Goal: Task Accomplishment & Management: Complete application form

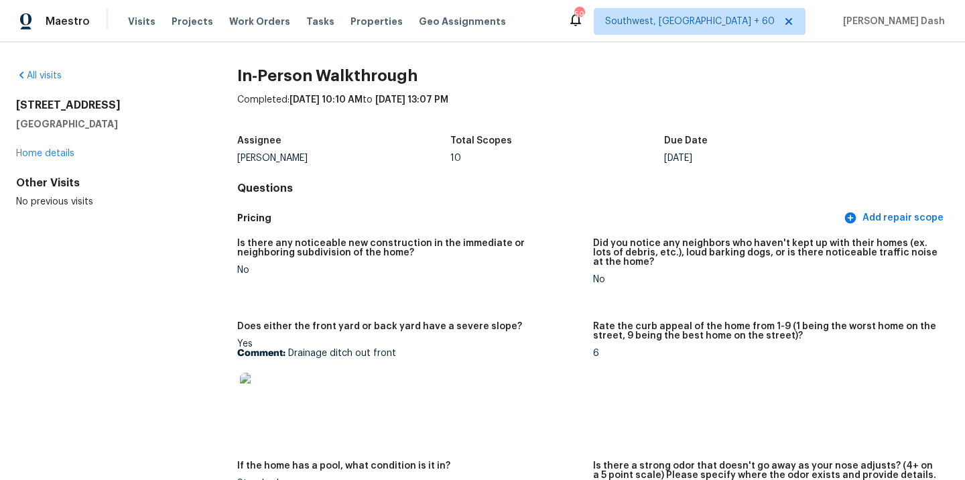
scroll to position [34, 0]
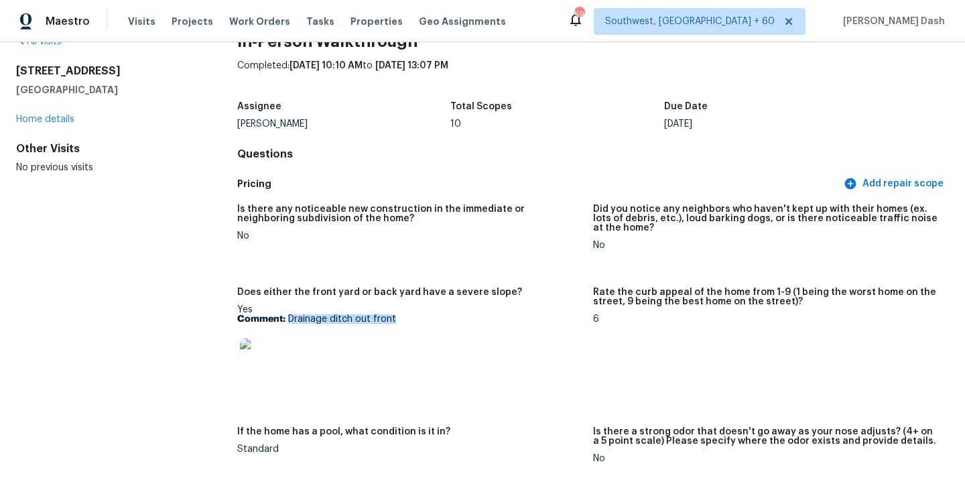
drag, startPoint x: 288, startPoint y: 318, endPoint x: 399, endPoint y: 314, distance: 111.3
click at [399, 314] on p "Comment: Drainage ditch out front" at bounding box center [409, 318] width 345 height 9
copy p "Drainage ditch out front"
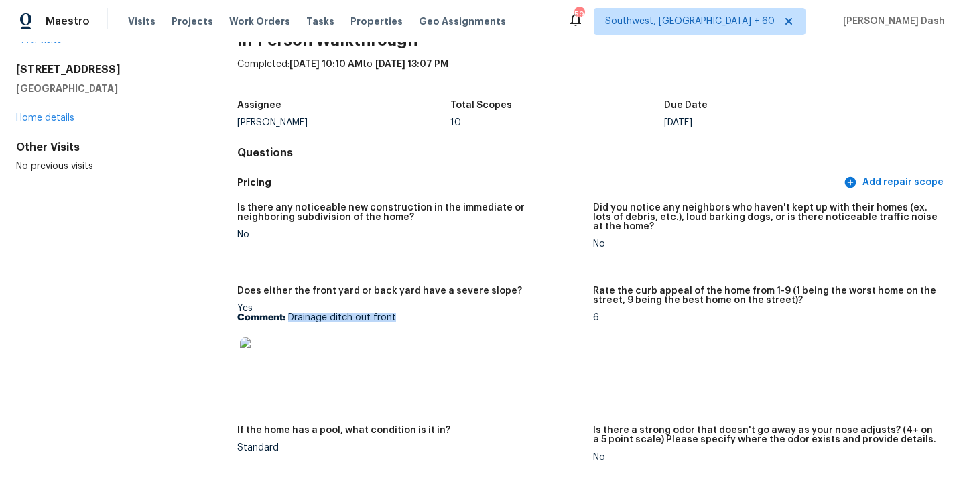
copy p "Drainage ditch out front"
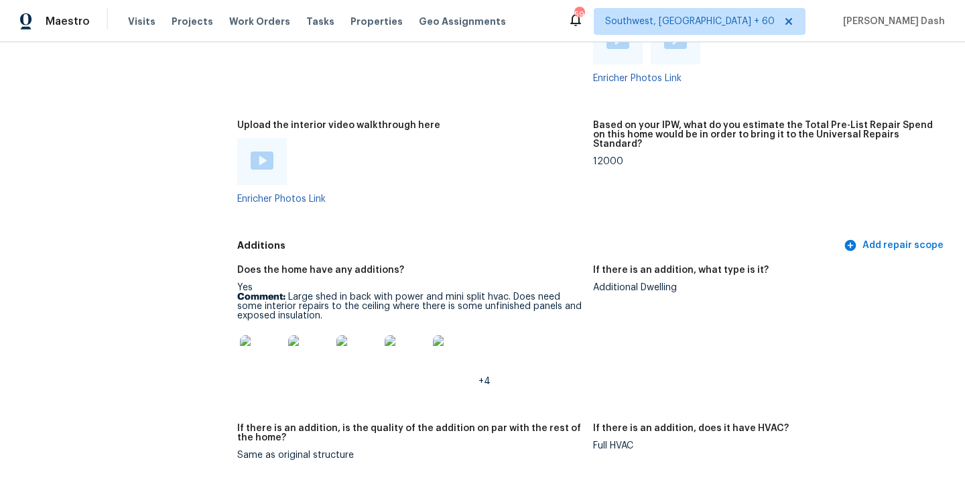
scroll to position [2732, 0]
click at [263, 153] on img at bounding box center [262, 162] width 23 height 18
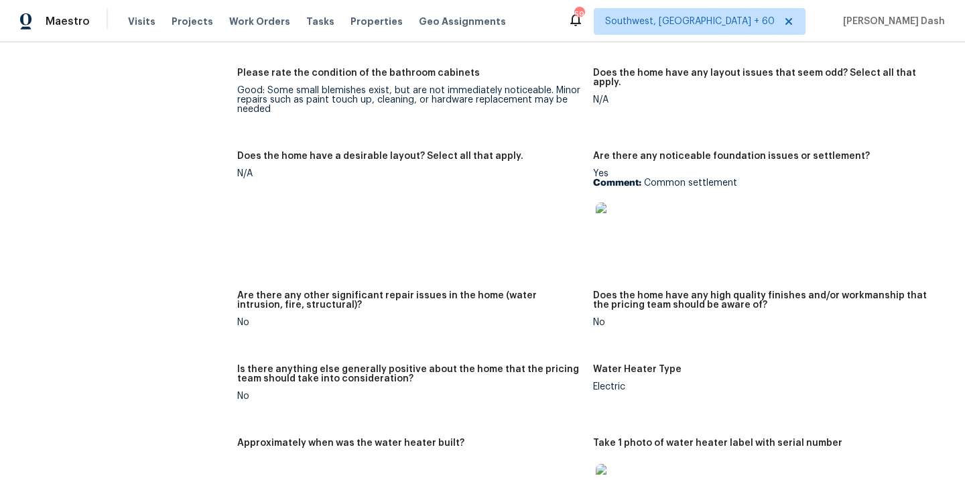
scroll to position [2214, 0]
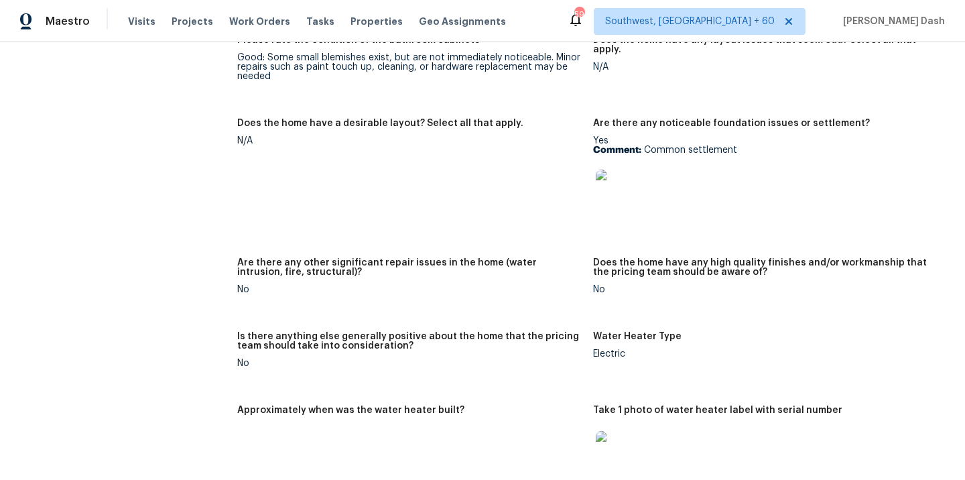
click at [606, 173] on img at bounding box center [617, 190] width 43 height 43
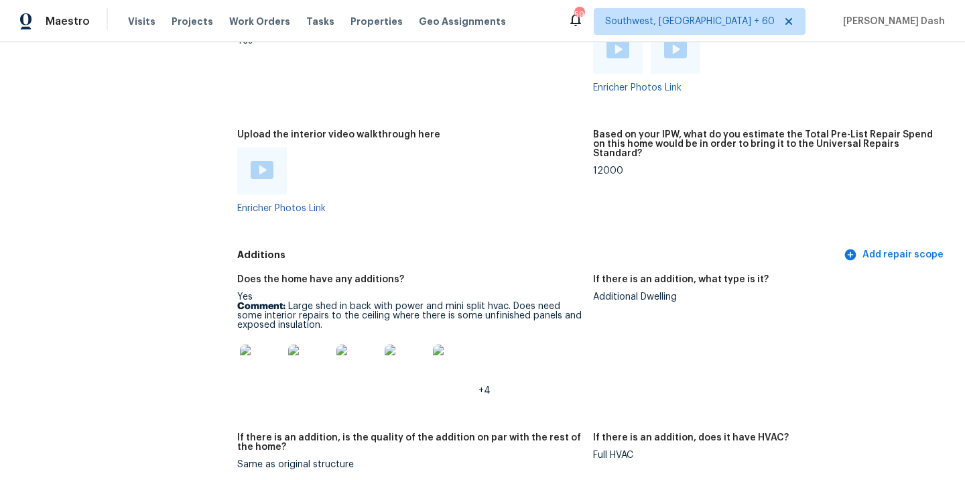
scroll to position [2763, 0]
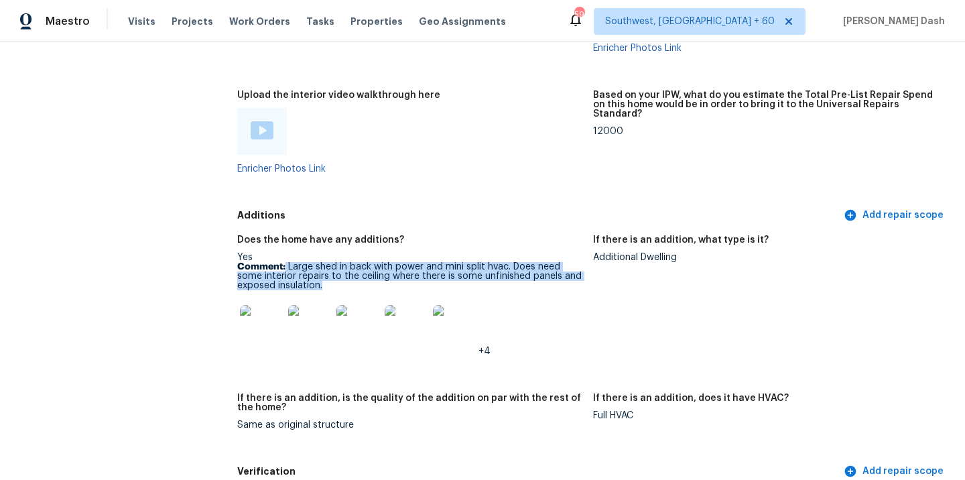
drag, startPoint x: 285, startPoint y: 244, endPoint x: 325, endPoint y: 265, distance: 45.0
click at [325, 265] on p "Comment: Large shed in back with power and mini split hvac. Does need some inte…" at bounding box center [409, 276] width 345 height 28
copy p "Large shed in back with power and mini split hvac. Does need some interior repa…"
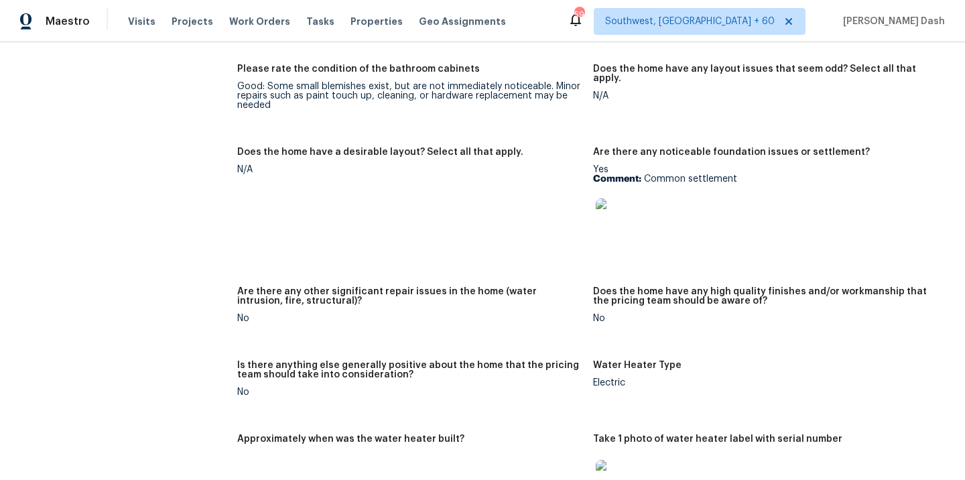
scroll to position [2176, 0]
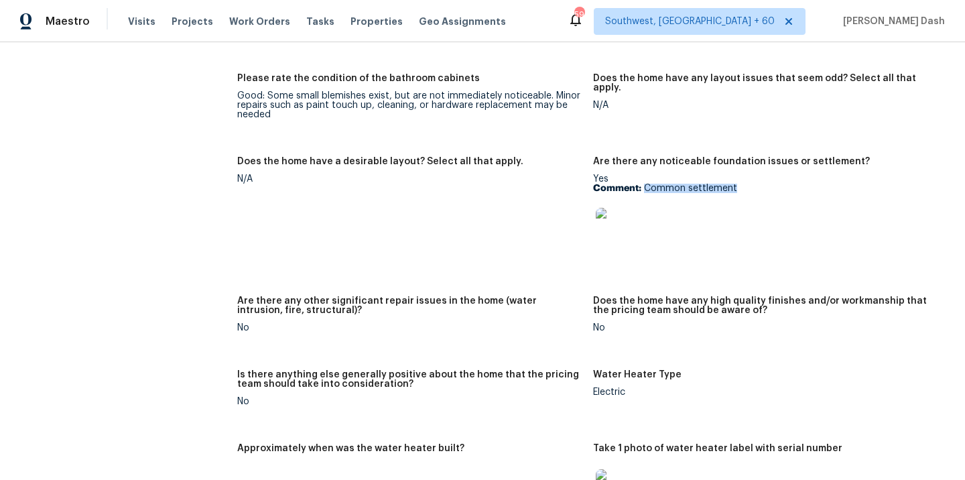
drag, startPoint x: 643, startPoint y: 167, endPoint x: 742, endPoint y: 167, distance: 99.1
click at [742, 184] on p "Comment: Common settlement" at bounding box center [765, 188] width 345 height 9
copy p "Common settlement"
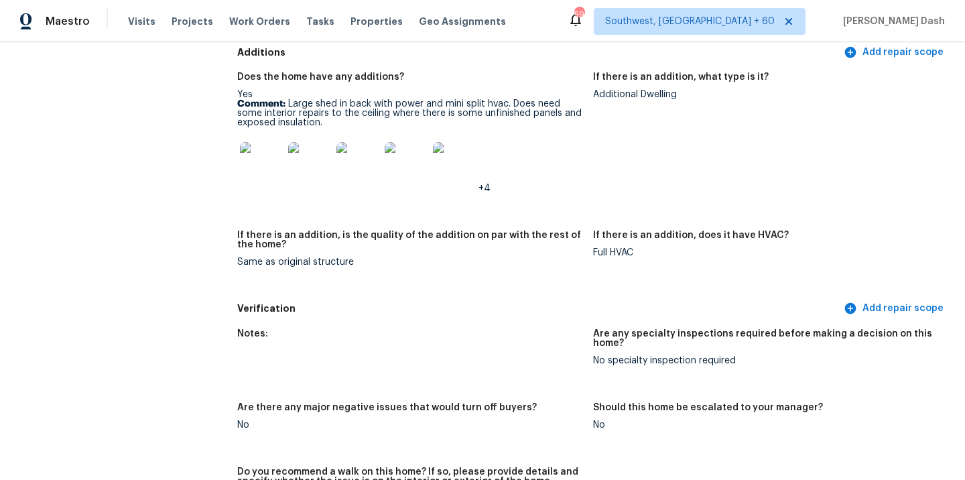
scroll to position [2281, 0]
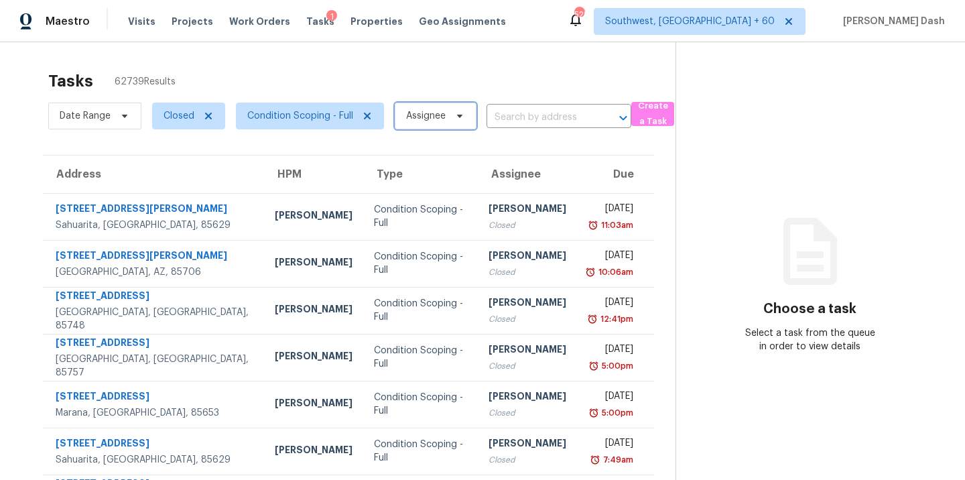
click at [425, 109] on span "Assignee" at bounding box center [436, 115] width 82 height 27
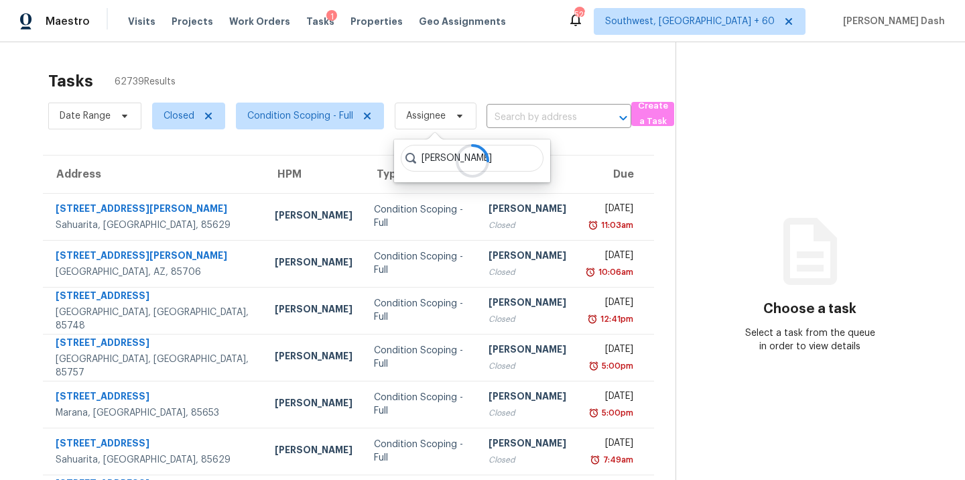
type input "soumya"
click at [483, 68] on div "Tasks 62739 Results" at bounding box center [361, 81] width 627 height 35
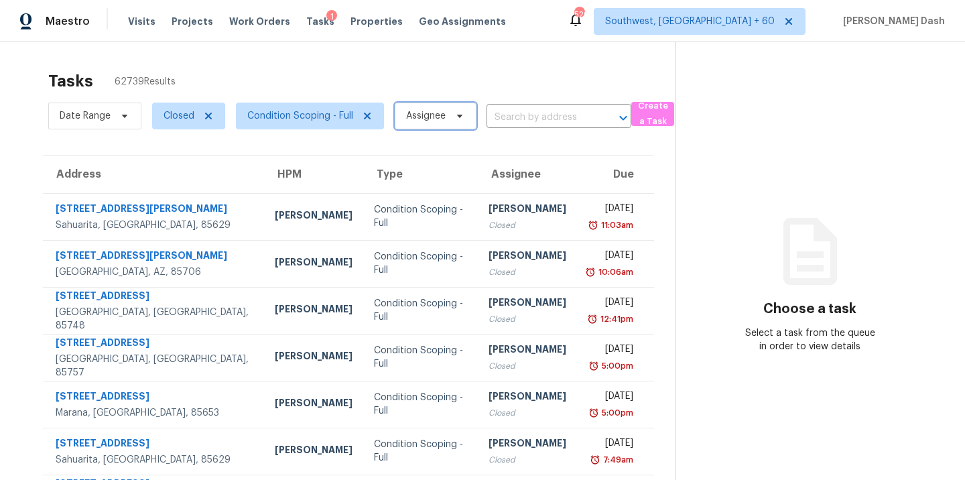
click at [444, 115] on span "Assignee" at bounding box center [426, 115] width 40 height 13
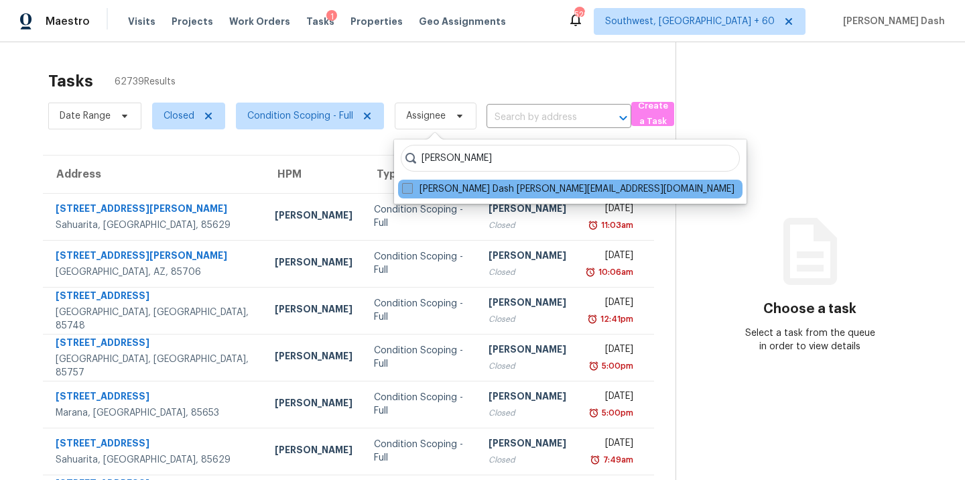
type input "soumya"
click at [467, 194] on label "Soumya Ranjan Dash soumya.ranjandash@opendoor.com" at bounding box center [568, 188] width 332 height 13
click at [411, 191] on input "Soumya Ranjan Dash soumya.ranjandash@opendoor.com" at bounding box center [406, 186] width 9 height 9
checkbox input "true"
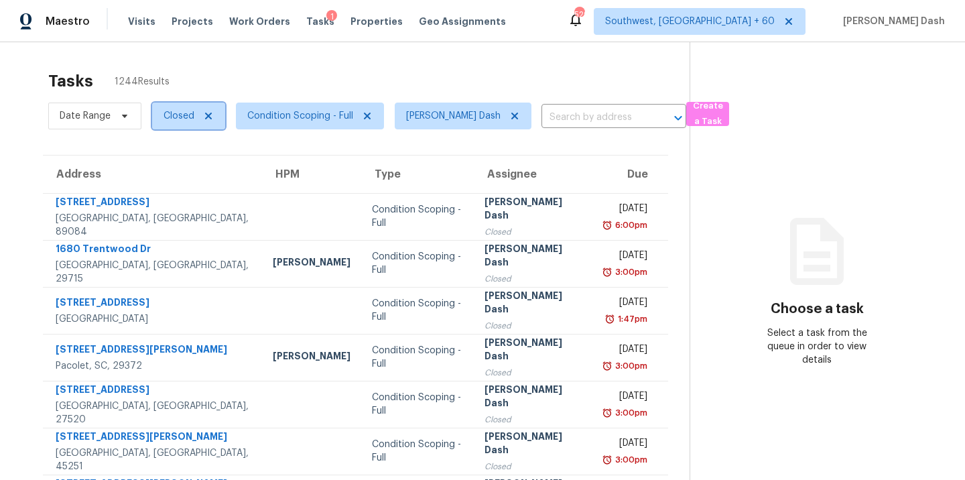
click at [185, 110] on span "Closed" at bounding box center [178, 115] width 31 height 13
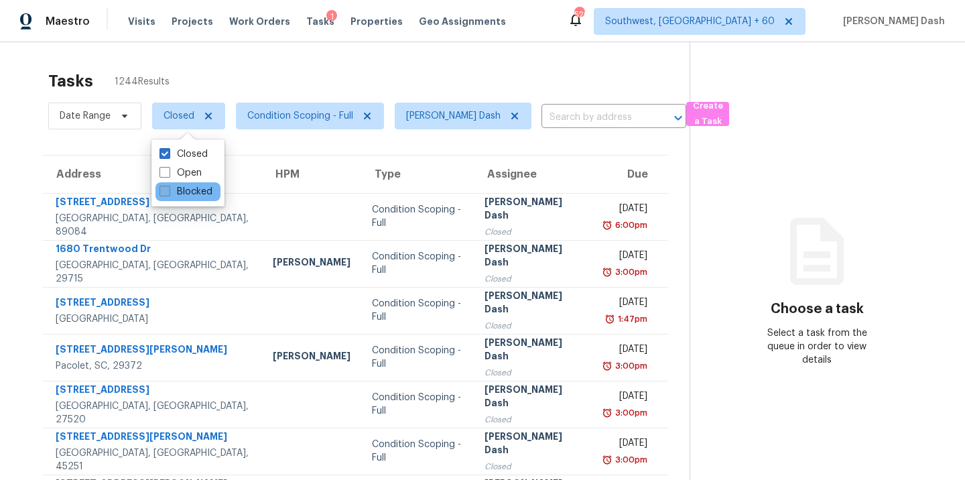
click at [191, 190] on label "Blocked" at bounding box center [185, 191] width 53 height 13
click at [168, 190] on input "Blocked" at bounding box center [163, 189] width 9 height 9
checkbox input "true"
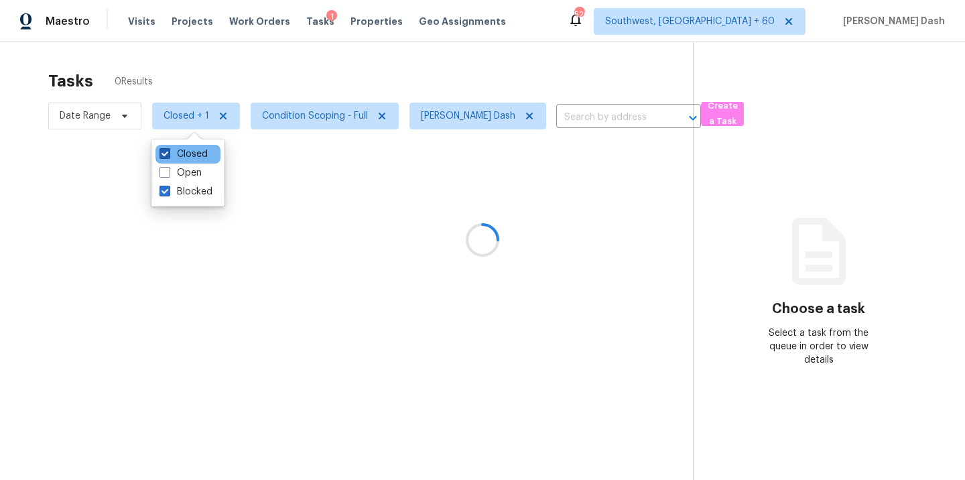
click at [193, 153] on label "Closed" at bounding box center [183, 153] width 48 height 13
click at [168, 153] on input "Closed" at bounding box center [163, 151] width 9 height 9
checkbox input "false"
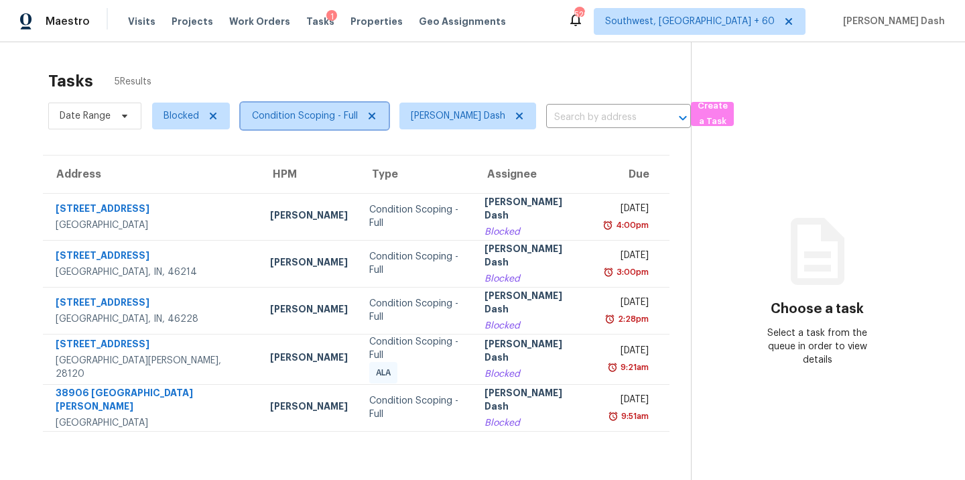
click at [307, 120] on span "Condition Scoping - Full" at bounding box center [305, 115] width 106 height 13
click at [378, 62] on div "Tasks 5 Results Date Range Blocked Condition Scoping - Full Soumya Ranjan Dash …" at bounding box center [482, 282] width 965 height 480
click at [344, 113] on span "Condition Scoping - Full" at bounding box center [305, 115] width 106 height 13
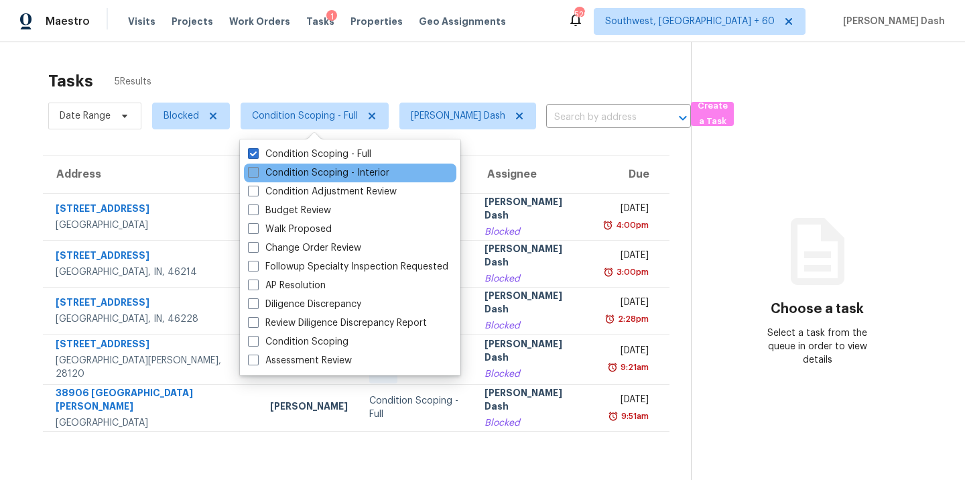
click at [319, 171] on label "Condition Scoping - Interior" at bounding box center [318, 172] width 141 height 13
click at [257, 171] on input "Condition Scoping - Interior" at bounding box center [252, 170] width 9 height 9
checkbox input "true"
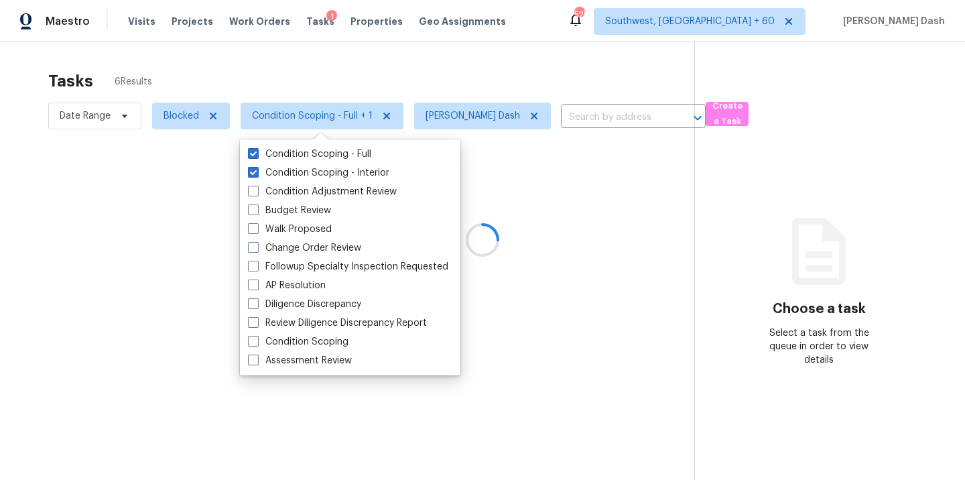
click at [335, 53] on div at bounding box center [482, 240] width 965 height 480
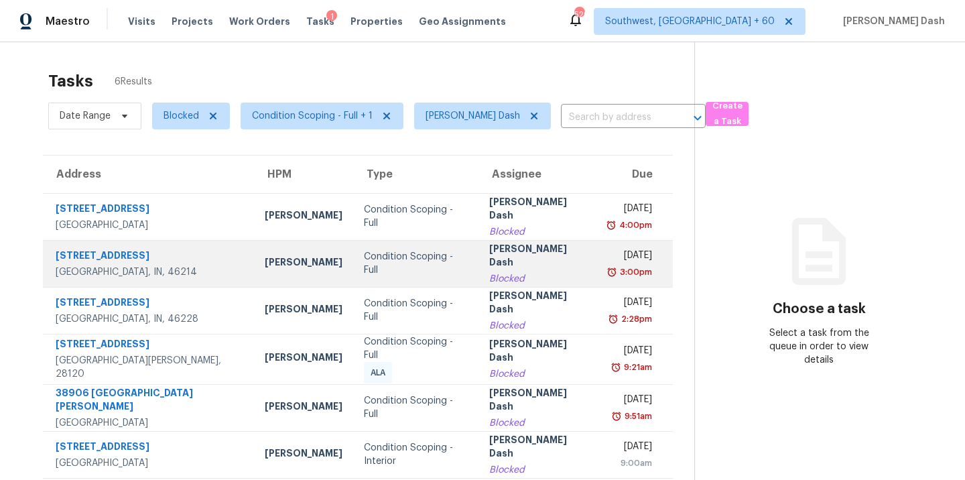
scroll to position [42, 0]
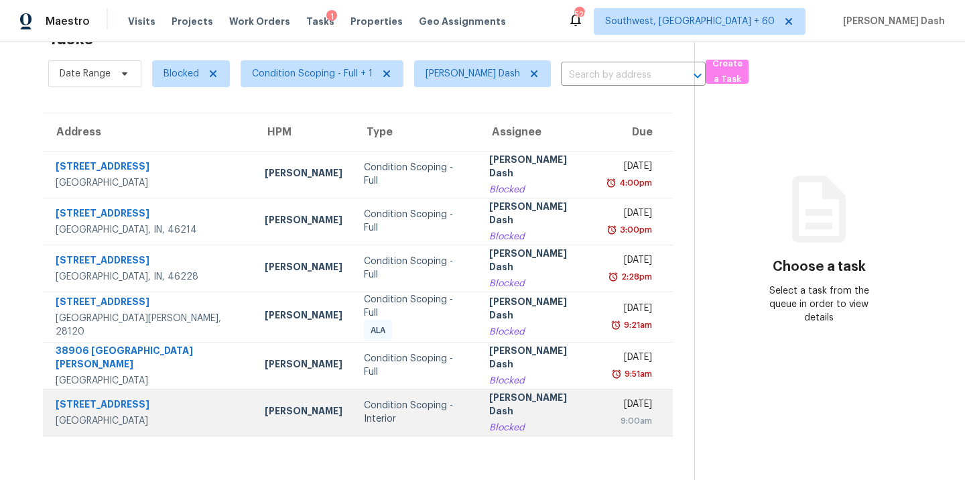
click at [373, 415] on div "Condition Scoping - Interior" at bounding box center [416, 412] width 105 height 27
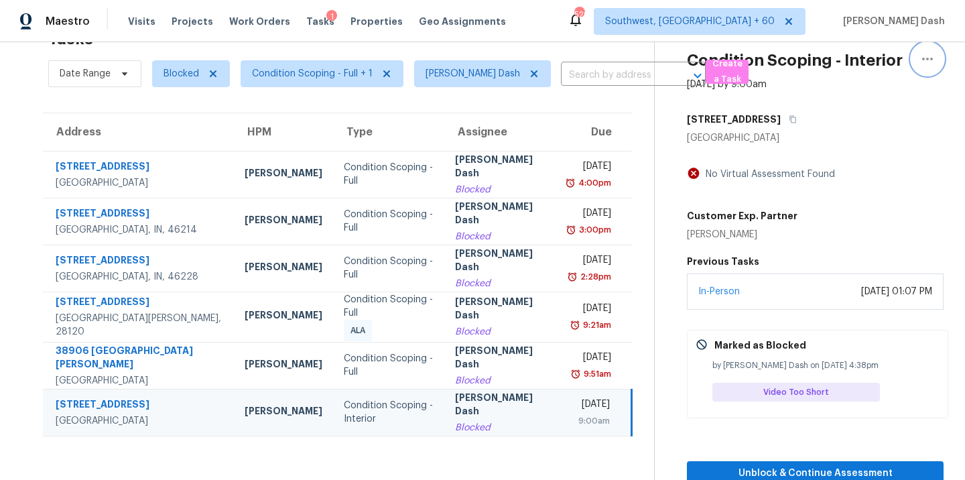
click at [930, 57] on icon "button" at bounding box center [927, 59] width 16 height 16
click at [853, 112] on div "[STREET_ADDRESS]" at bounding box center [815, 119] width 257 height 24
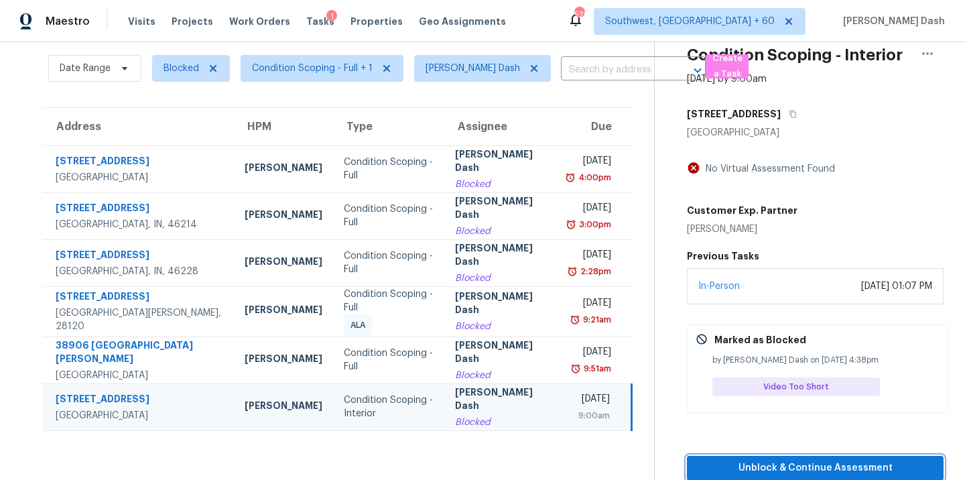
click at [814, 470] on span "Unblock & Continue Assessment" at bounding box center [814, 468] width 235 height 17
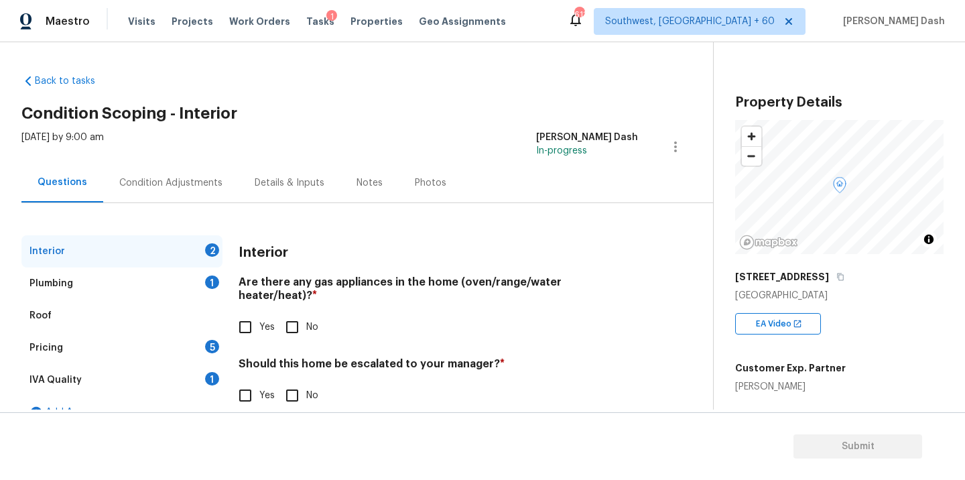
click at [68, 341] on div "Pricing 5" at bounding box center [121, 348] width 201 height 32
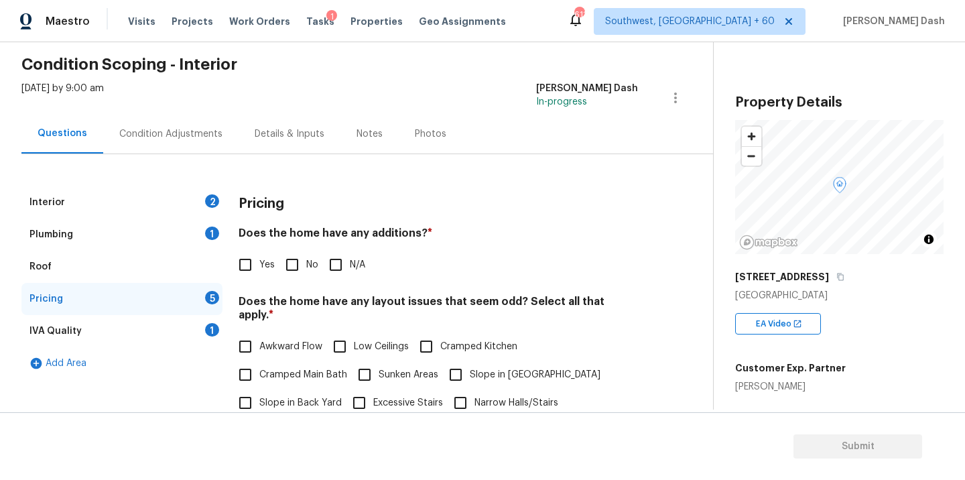
scroll to position [127, 0]
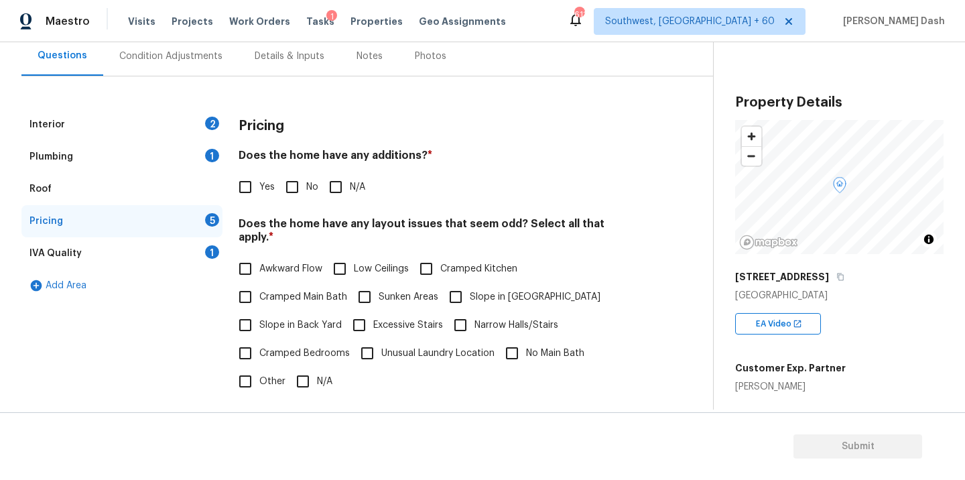
click at [505, 283] on label "Slope in [GEOGRAPHIC_DATA]" at bounding box center [520, 297] width 159 height 28
click at [470, 283] on input "Slope in [GEOGRAPHIC_DATA]" at bounding box center [455, 297] width 28 height 28
checkbox input "true"
click at [247, 379] on input "Other" at bounding box center [245, 381] width 28 height 28
checkbox input "true"
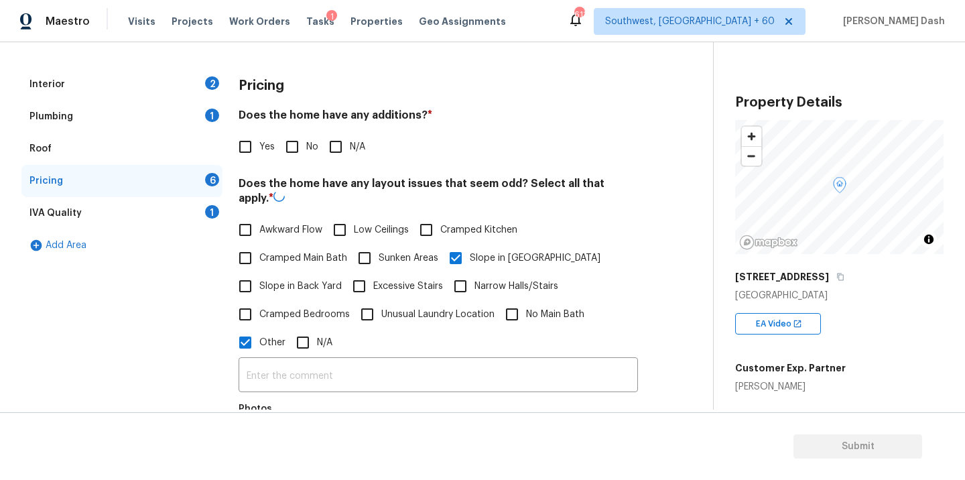
scroll to position [208, 0]
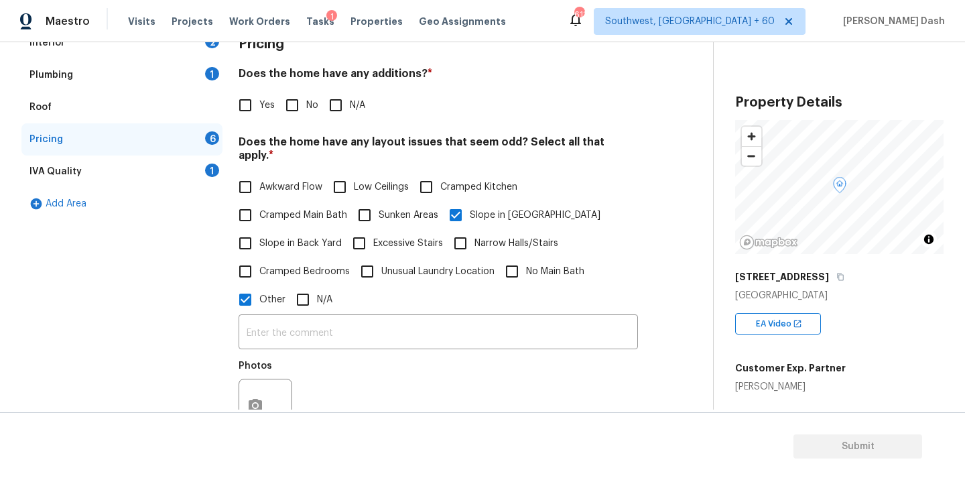
click at [321, 353] on div "Photos" at bounding box center [437, 396] width 399 height 87
click at [321, 325] on input "text" at bounding box center [437, 333] width 399 height 31
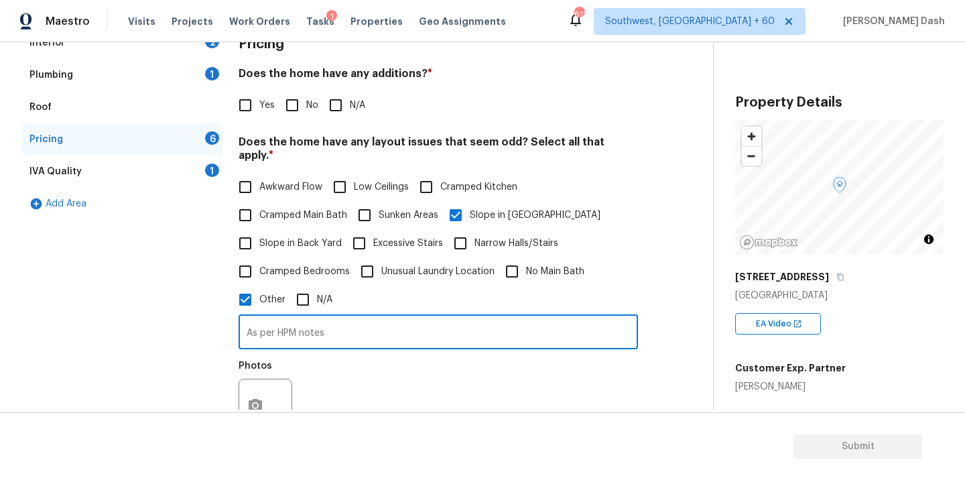
paste input "Drainage ditch out front"
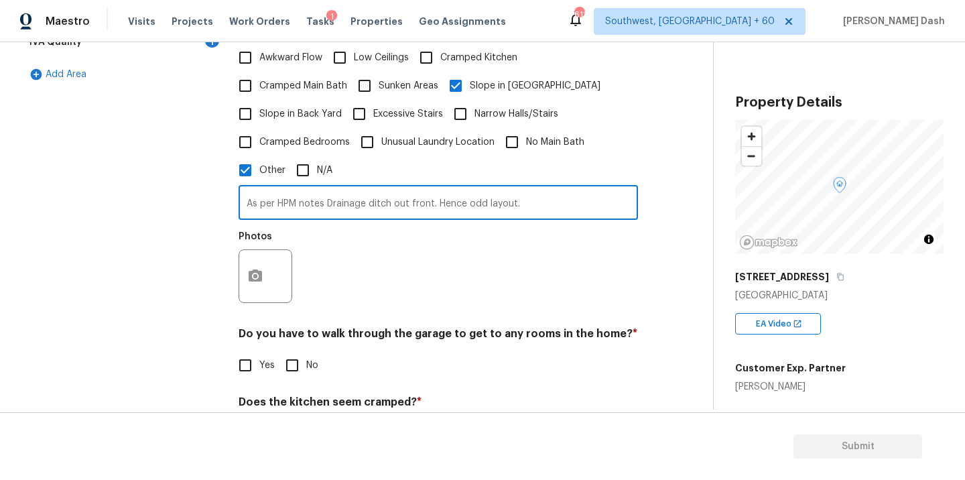
type input "As per HPM notes Drainage ditch out front. Hence odd layout."
click at [263, 266] on button "button" at bounding box center [255, 276] width 32 height 52
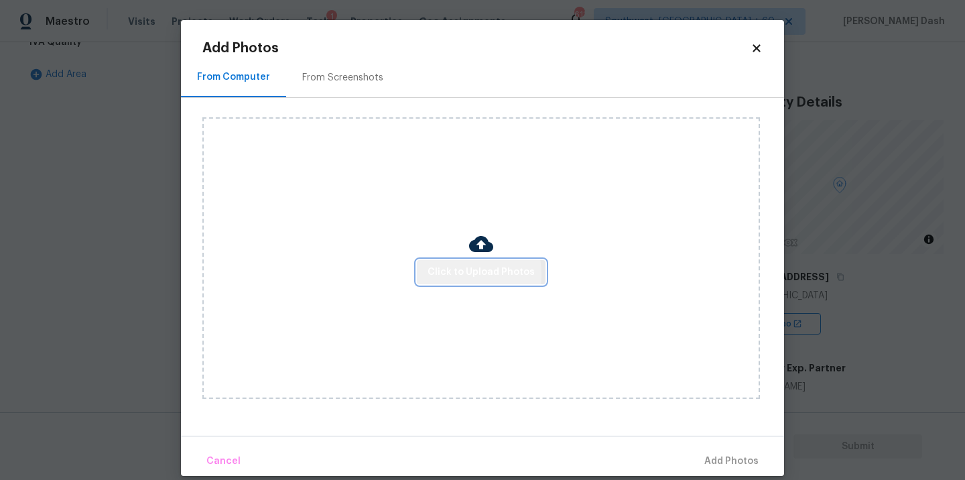
click at [450, 273] on span "Click to Upload Photos" at bounding box center [480, 272] width 107 height 17
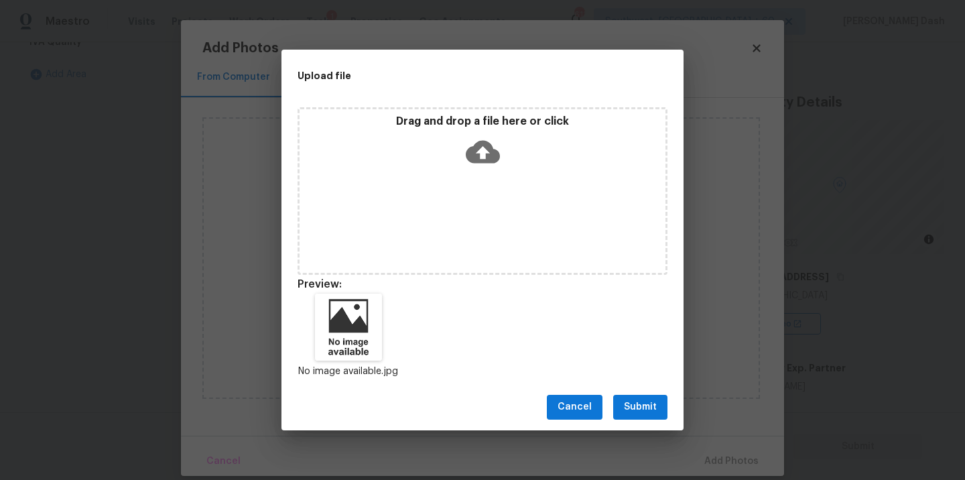
click at [623, 417] on button "Submit" at bounding box center [640, 407] width 54 height 25
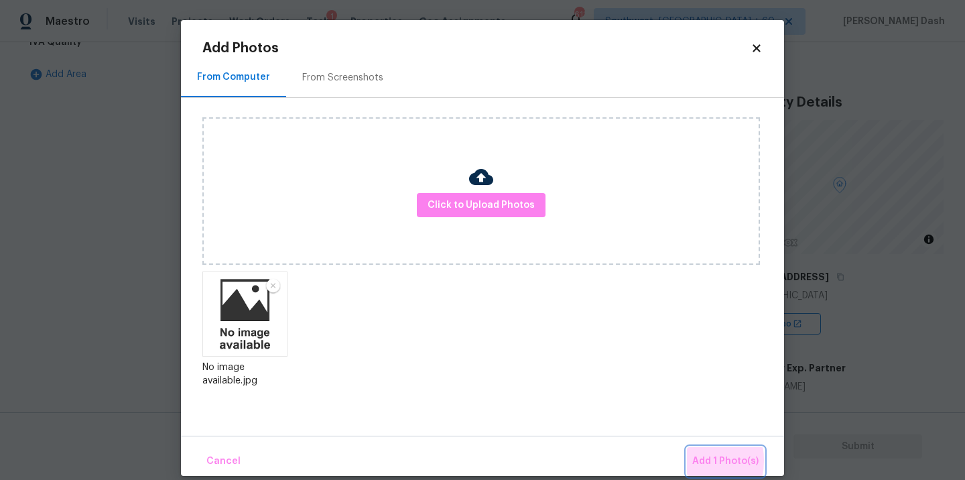
click at [689, 460] on button "Add 1 Photo(s)" at bounding box center [725, 461] width 77 height 29
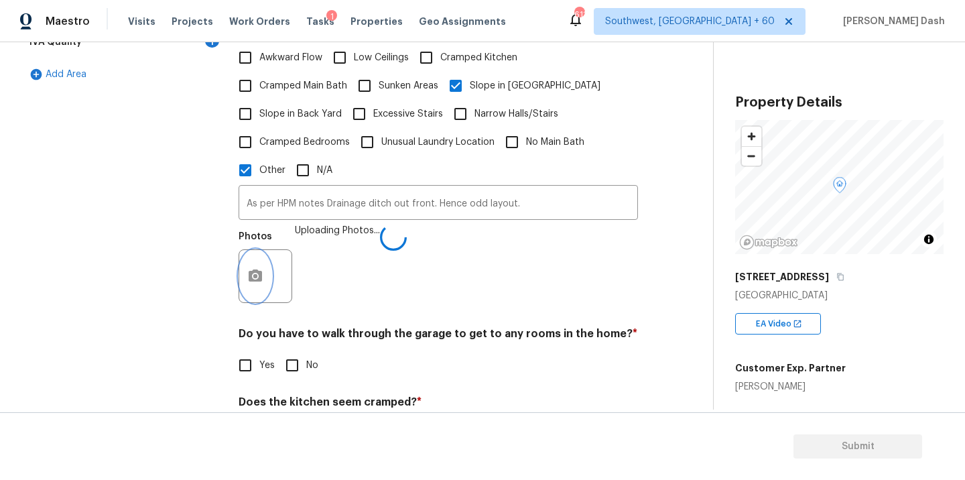
scroll to position [451, 0]
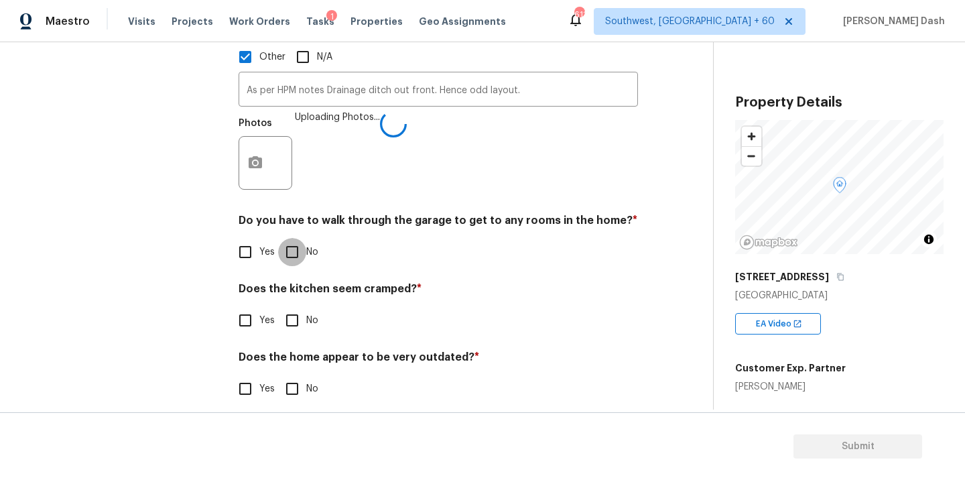
click at [291, 238] on input "No" at bounding box center [292, 252] width 28 height 28
checkbox input "true"
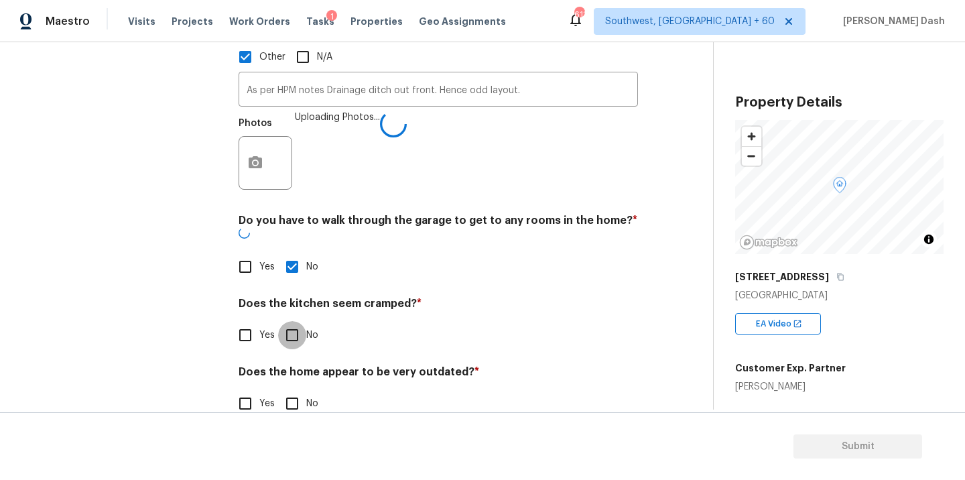
click at [291, 321] on input "No" at bounding box center [292, 335] width 28 height 28
checkbox input "true"
click at [291, 391] on input "No" at bounding box center [292, 405] width 28 height 28
checkbox input "true"
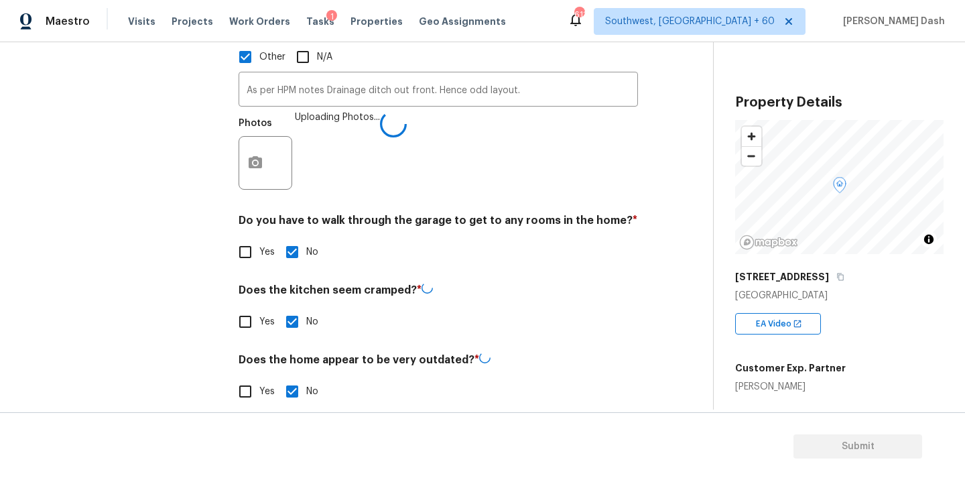
click at [186, 275] on div "Interior 2 Plumbing 1 Roof Pricing 2 IVA Quality 1 Add Area" at bounding box center [121, 102] width 201 height 637
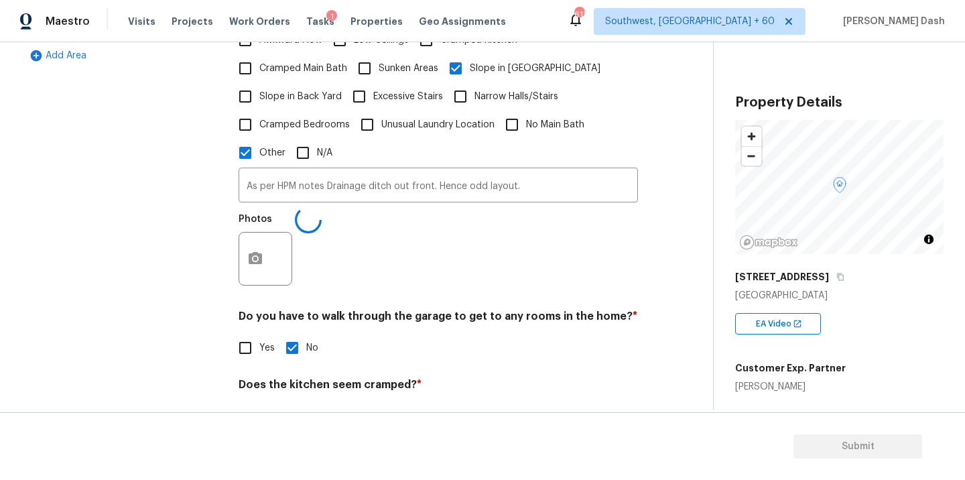
scroll to position [117, 0]
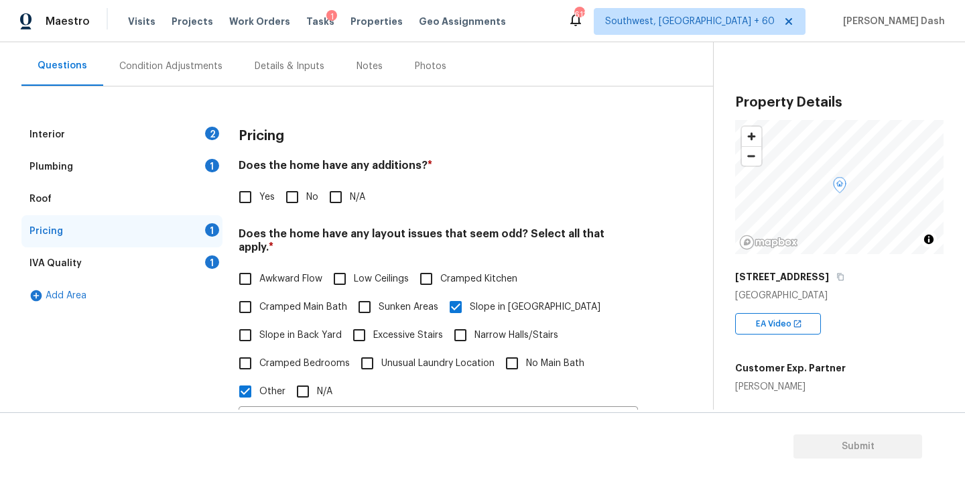
click at [289, 210] on div "Pricing Does the home have any additions? * Yes No N/A Does the home have any l…" at bounding box center [437, 436] width 399 height 634
click at [291, 202] on input "No" at bounding box center [292, 197] width 28 height 28
checkbox input "true"
click at [218, 257] on div "IVA Quality 1" at bounding box center [121, 263] width 201 height 32
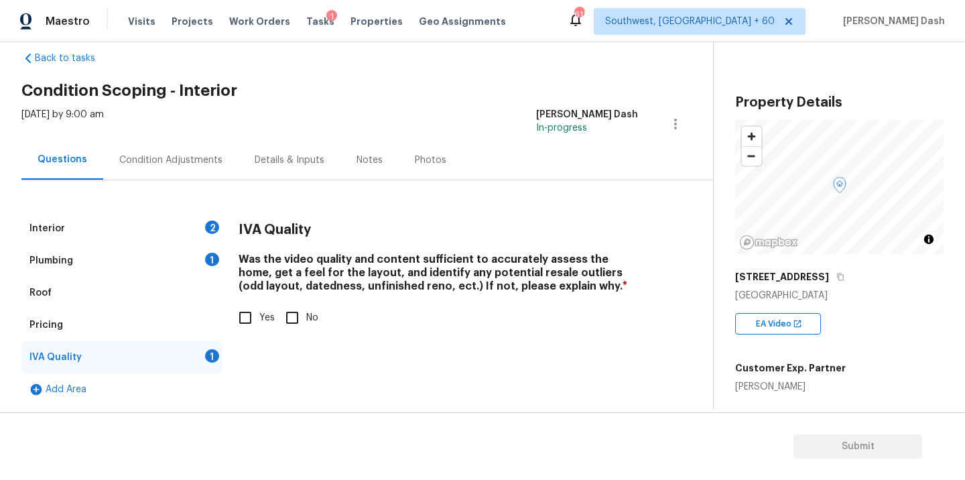
scroll to position [23, 0]
click at [247, 312] on input "Yes" at bounding box center [245, 317] width 28 height 28
checkbox input "true"
click at [206, 253] on div "Plumbing 1" at bounding box center [121, 261] width 201 height 32
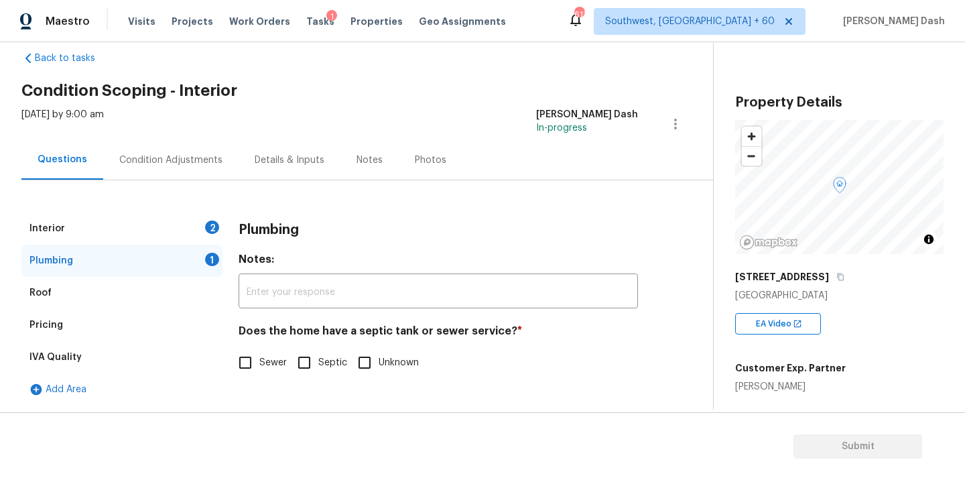
click at [264, 358] on span "Sewer" at bounding box center [272, 363] width 27 height 14
click at [259, 358] on input "Sewer" at bounding box center [245, 362] width 28 height 28
checkbox input "true"
click at [213, 230] on div "2" at bounding box center [212, 226] width 14 height 13
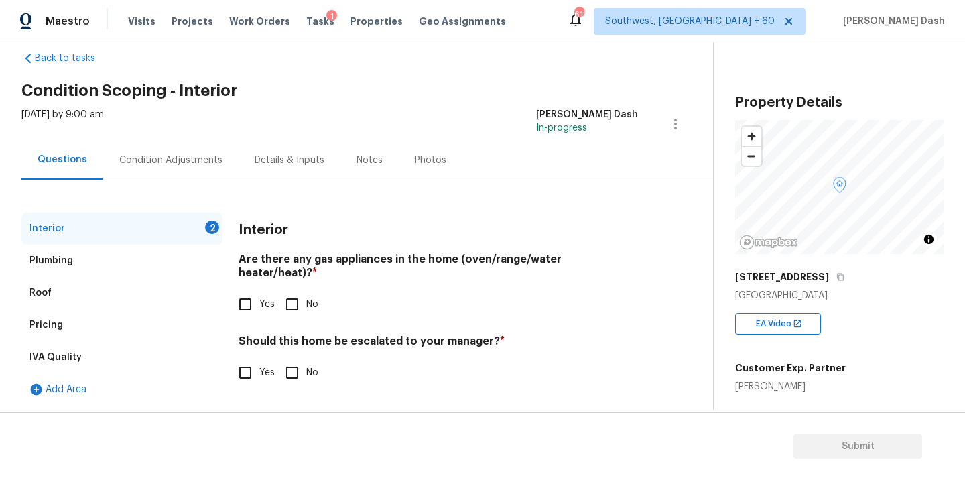
click at [285, 296] on input "No" at bounding box center [292, 304] width 28 height 28
checkbox input "true"
click at [293, 365] on input "No" at bounding box center [292, 372] width 28 height 28
checkbox input "true"
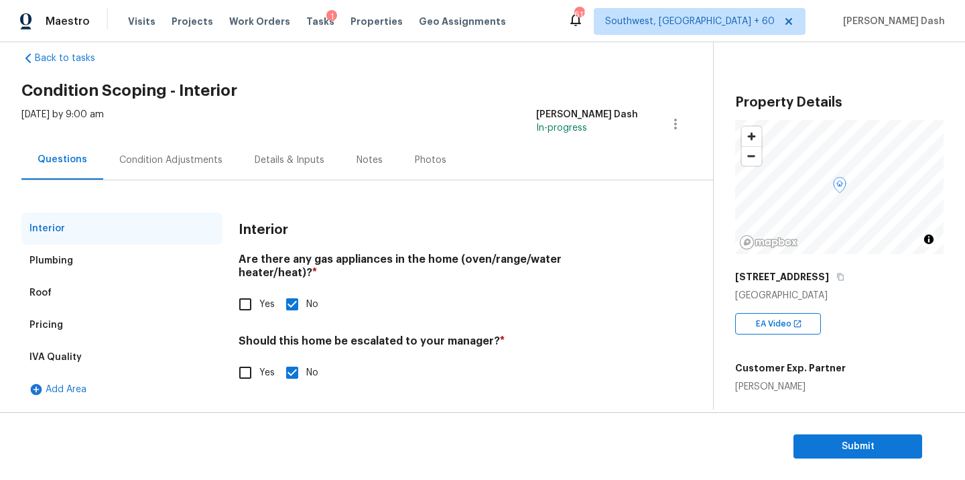
click at [292, 290] on input "No" at bounding box center [292, 304] width 28 height 28
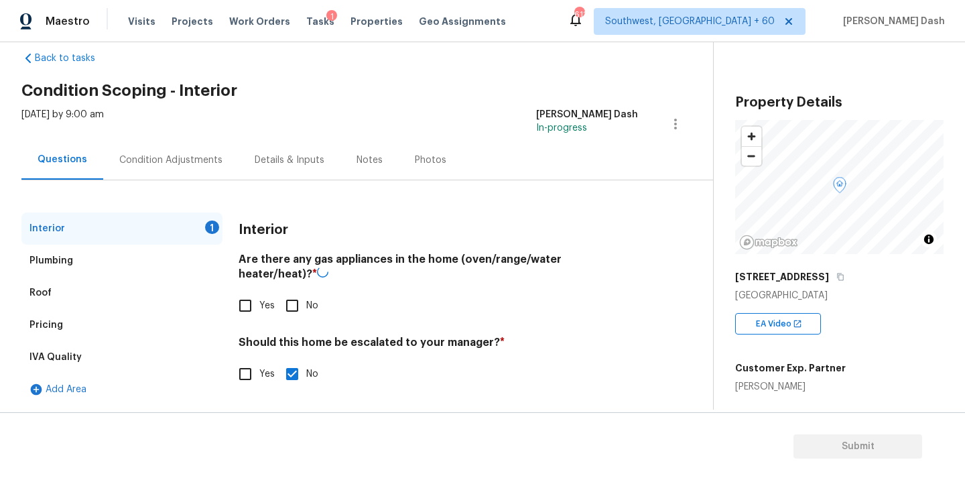
click at [298, 303] on input "No" at bounding box center [292, 305] width 28 height 28
checkbox input "true"
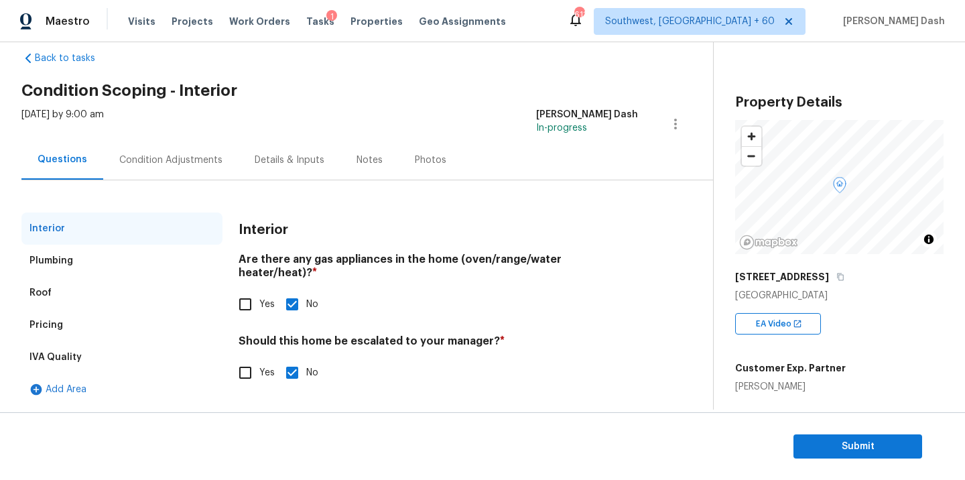
click at [98, 277] on div "Roof" at bounding box center [121, 293] width 201 height 32
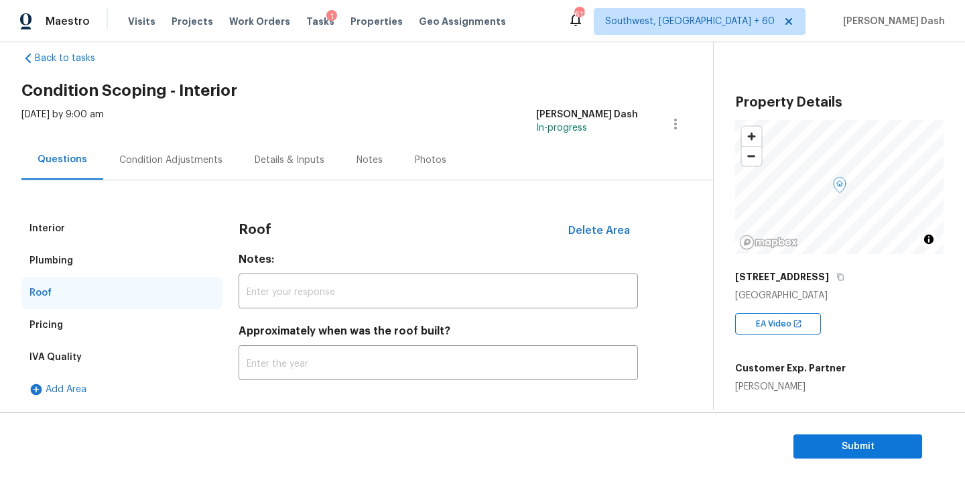
click at [92, 259] on div "Plumbing" at bounding box center [121, 261] width 201 height 32
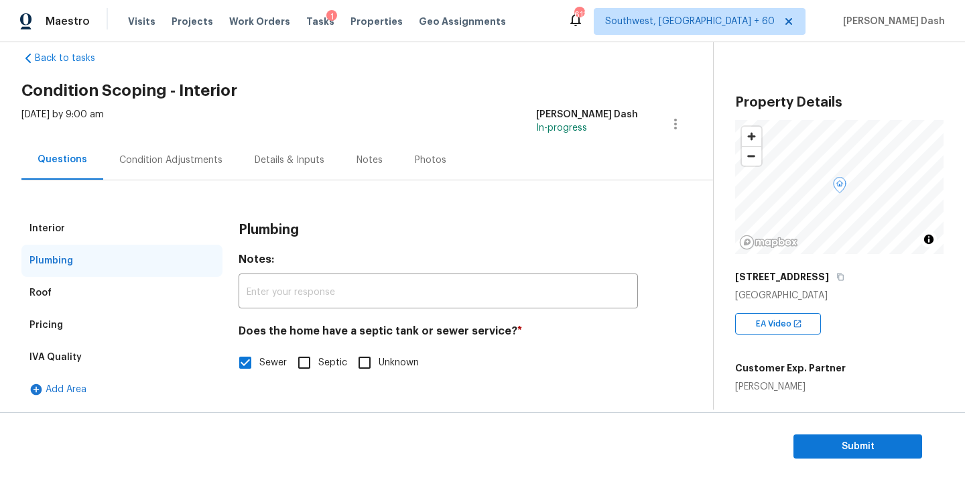
click at [161, 157] on div "Condition Adjustments" at bounding box center [170, 159] width 103 height 13
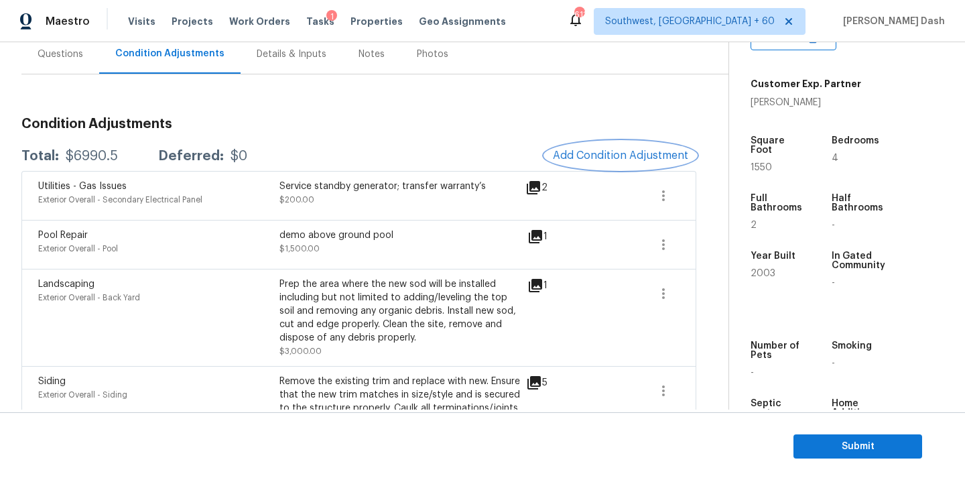
scroll to position [129, 0]
click at [609, 163] on button "Add Condition Adjustment" at bounding box center [620, 155] width 151 height 28
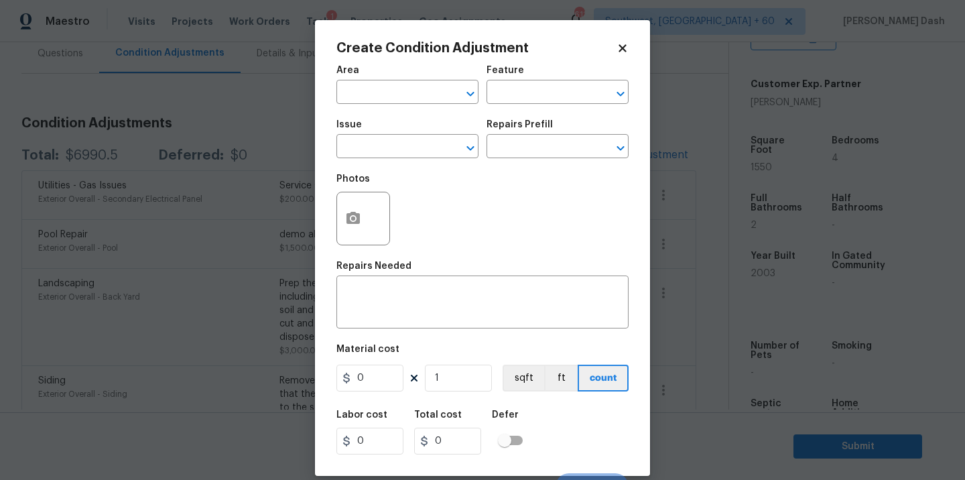
click at [432, 74] on div "Area" at bounding box center [407, 74] width 142 height 17
click at [432, 85] on input "text" at bounding box center [388, 93] width 105 height 21
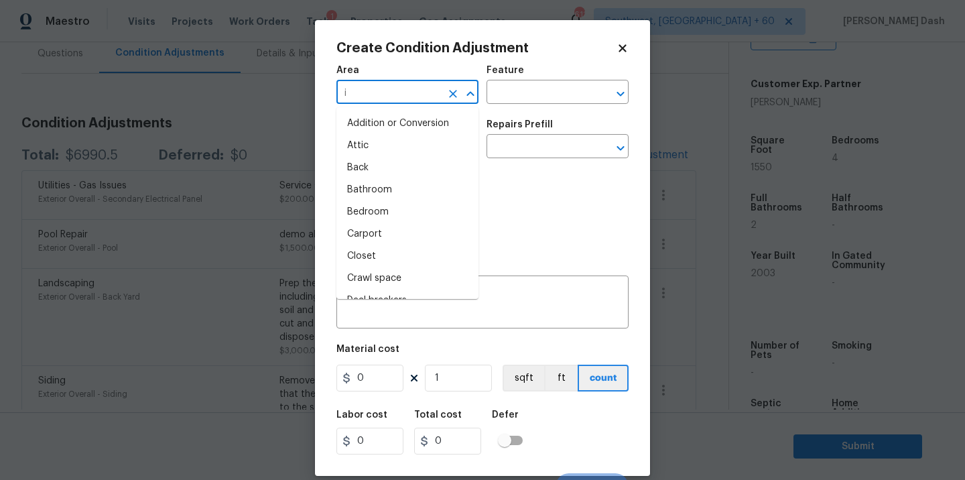
type input "in"
click at [386, 212] on li "Interior Overall" at bounding box center [407, 212] width 142 height 22
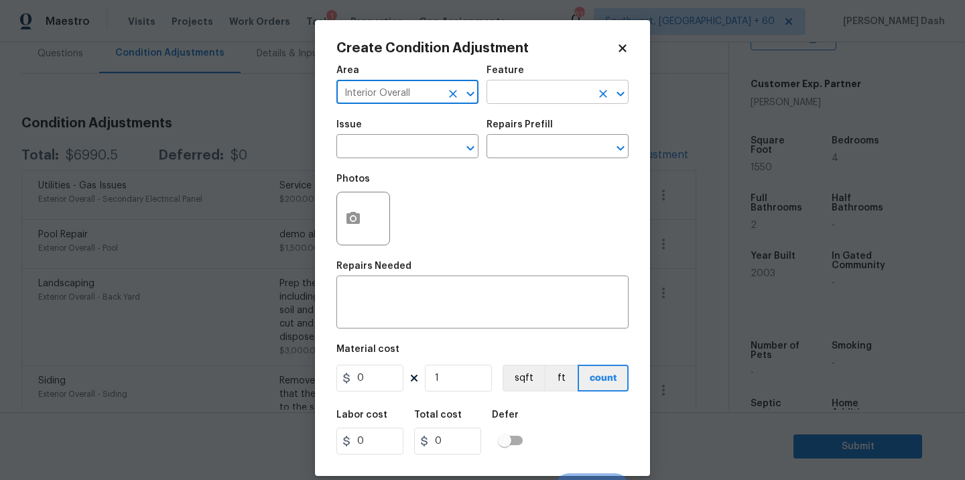
type input "Interior Overall"
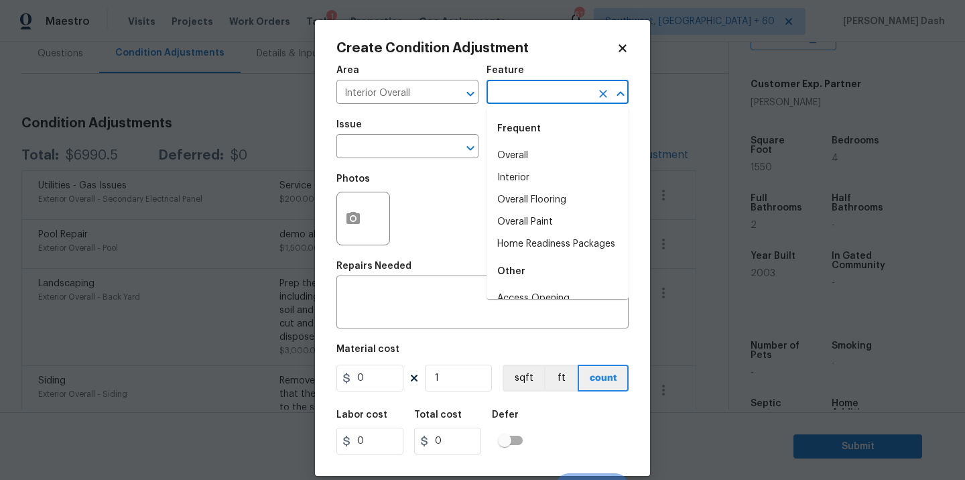
click at [519, 95] on input "text" at bounding box center [538, 93] width 105 height 21
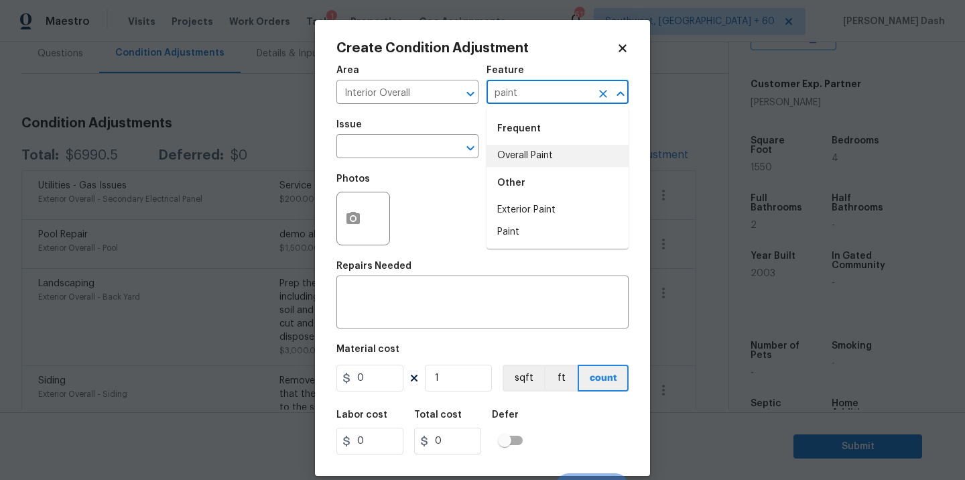
click at [529, 149] on li "Overall Paint" at bounding box center [557, 156] width 142 height 22
type input "Overall Paint"
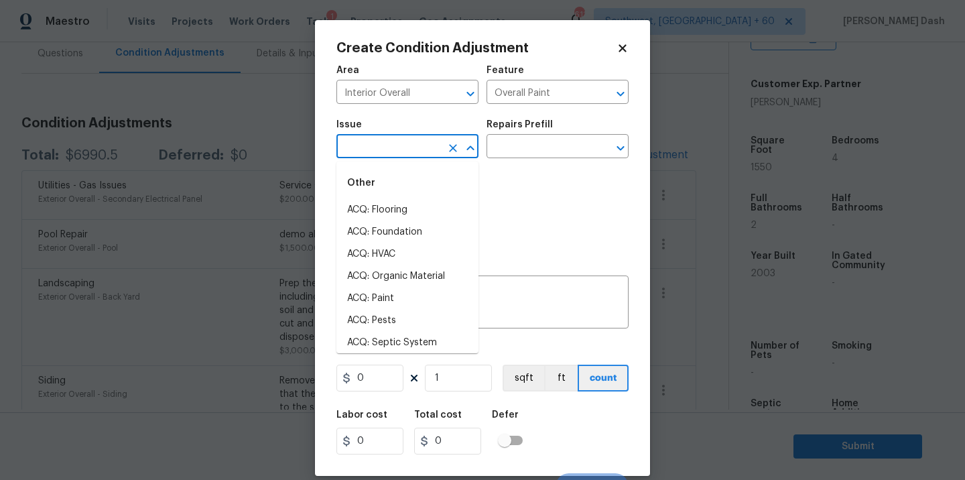
click at [420, 149] on input "text" at bounding box center [388, 147] width 105 height 21
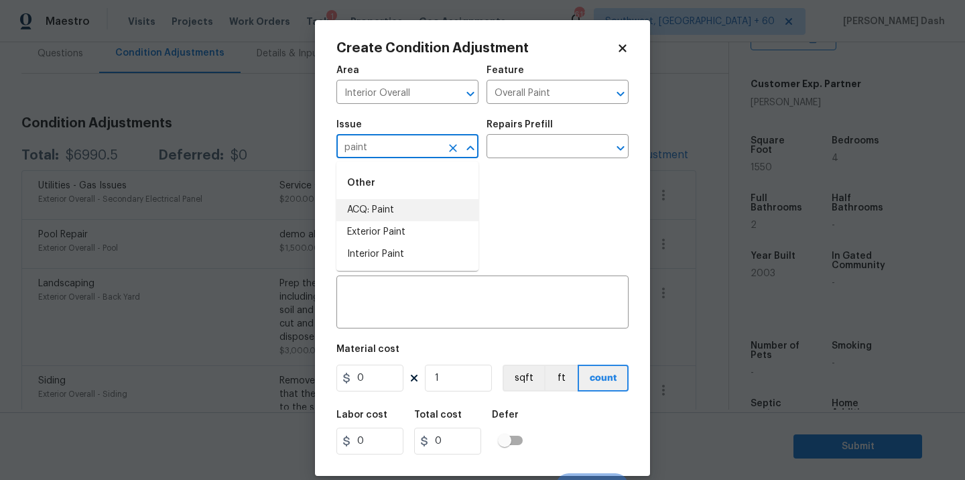
click at [400, 208] on li "ACQ: Paint" at bounding box center [407, 210] width 142 height 22
type input "ACQ: Paint"
click at [514, 129] on h5 "Repairs Prefill" at bounding box center [519, 124] width 66 height 9
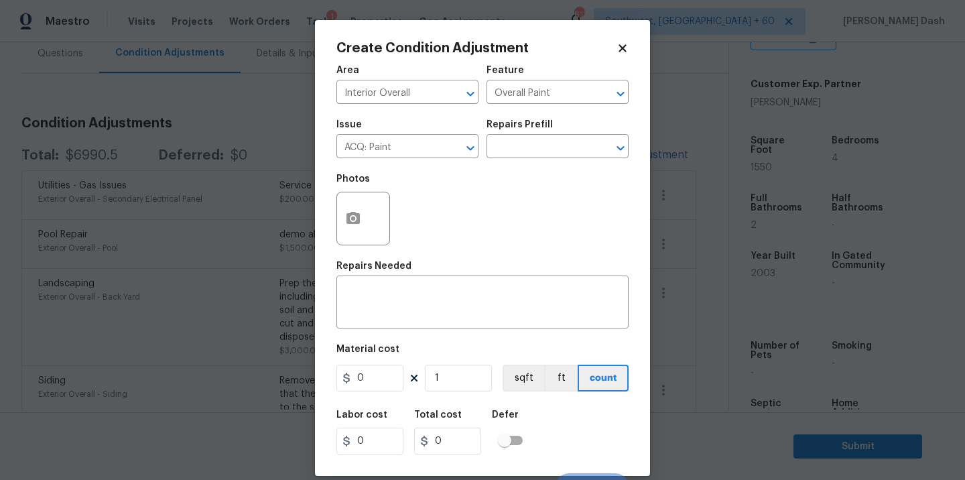
click at [514, 161] on div "Issue ACQ: Paint ​ Repairs Prefill ​" at bounding box center [482, 139] width 292 height 54
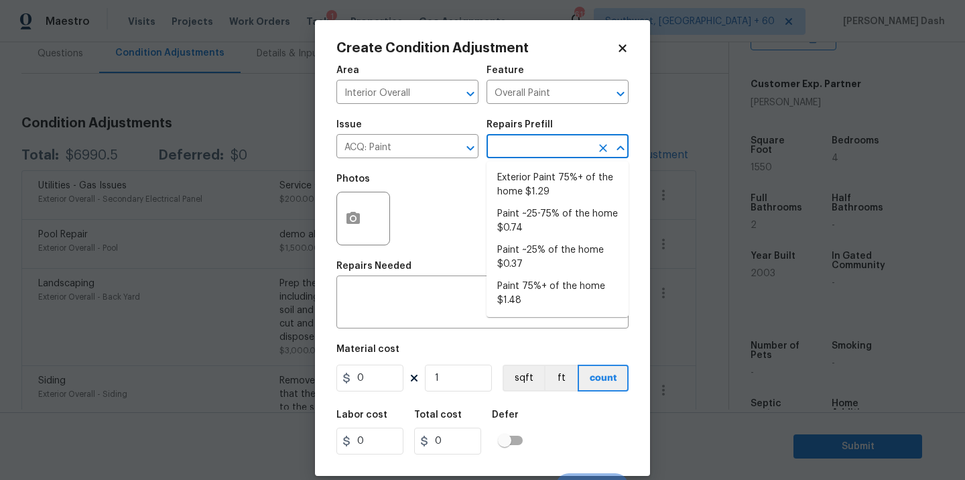
click at [514, 149] on input "text" at bounding box center [538, 147] width 105 height 21
click at [527, 217] on li "Paint ~25-75% of the home $0.74" at bounding box center [557, 221] width 142 height 36
type input "Acquisition"
type textarea "Acquisition Scope: ~25 - 75% of the home needs interior paint"
type input "0.74"
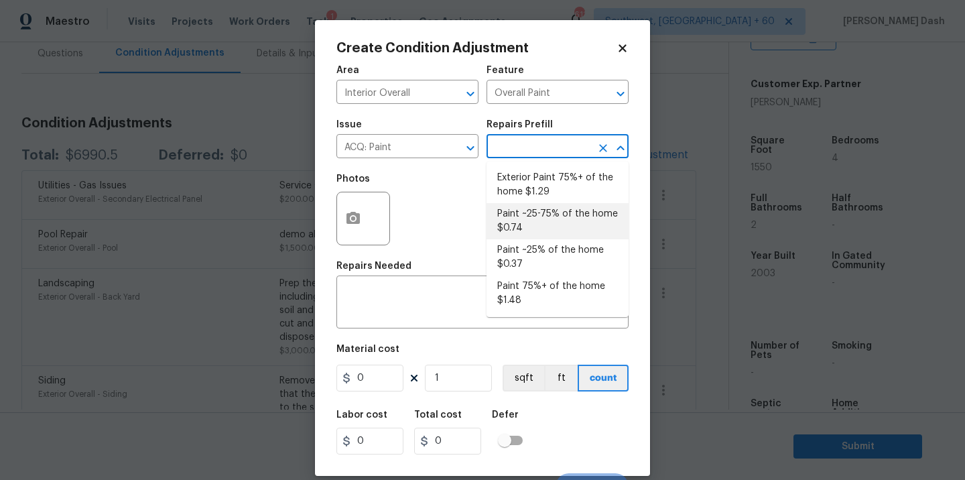
type input "0.74"
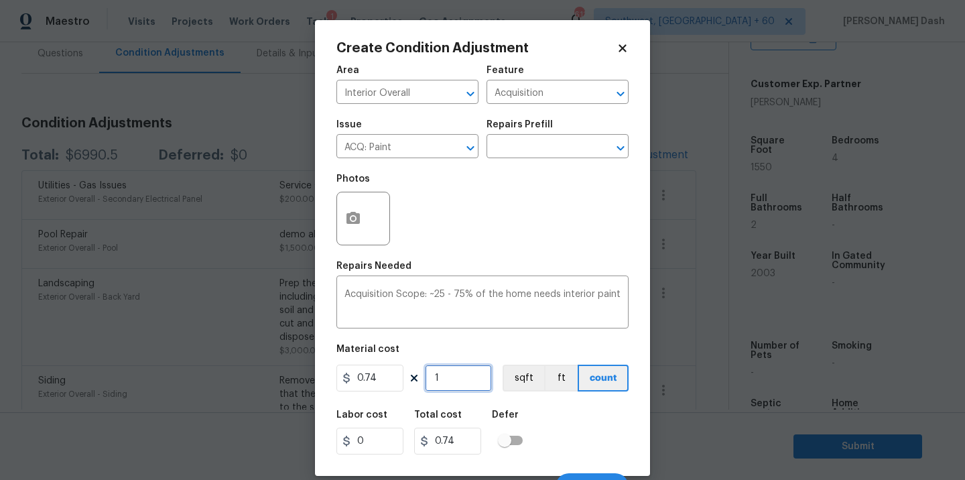
click at [478, 382] on input "1" at bounding box center [458, 377] width 67 height 27
type input "0"
type input "1"
type input "0.74"
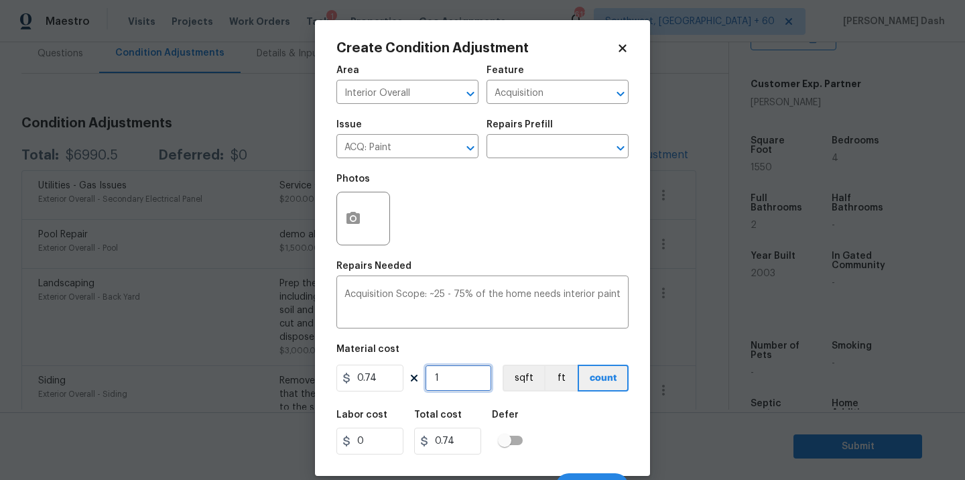
type input "15"
type input "11.1"
type input "155"
type input "114.7"
type input "1550"
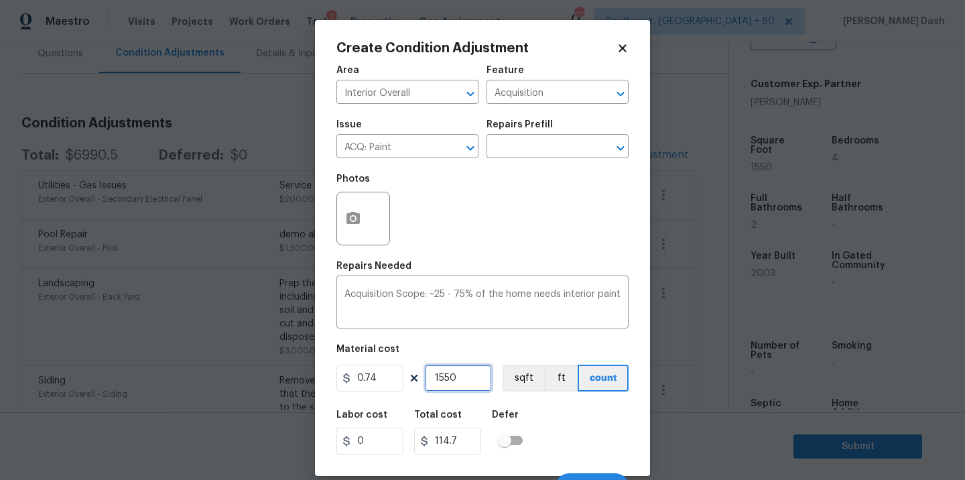
type input "1147"
type input "1550"
click at [534, 373] on button "sqft" at bounding box center [523, 377] width 42 height 27
click at [537, 427] on div "Labor cost 0 Total cost 1147 Defer" at bounding box center [482, 432] width 292 height 60
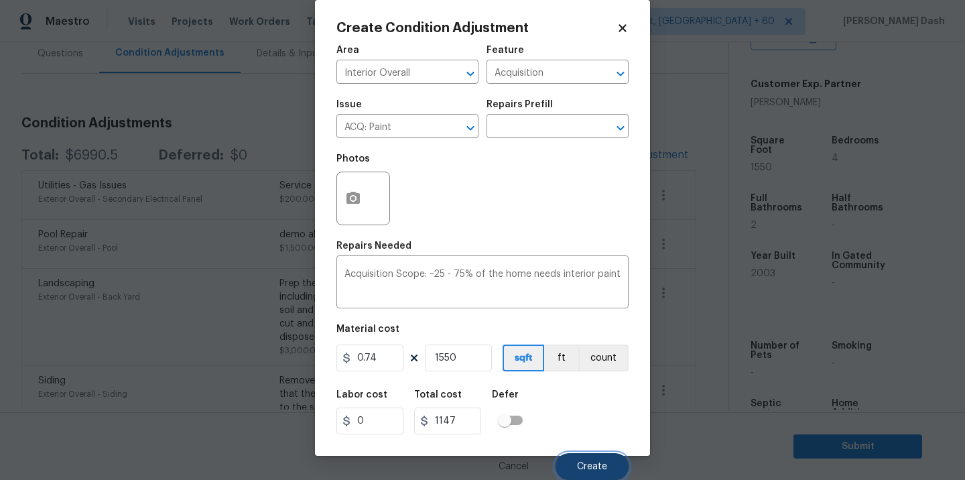
click at [573, 465] on button "Create" at bounding box center [591, 466] width 73 height 27
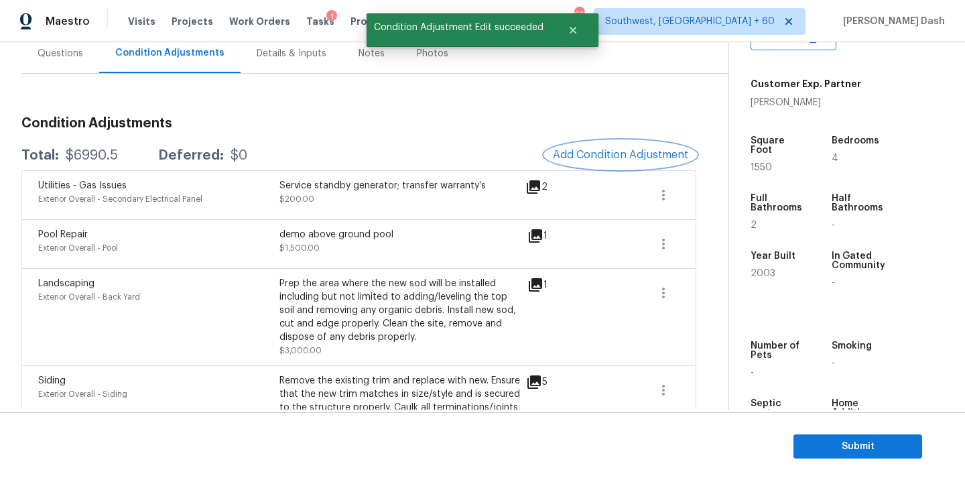
scroll to position [0, 0]
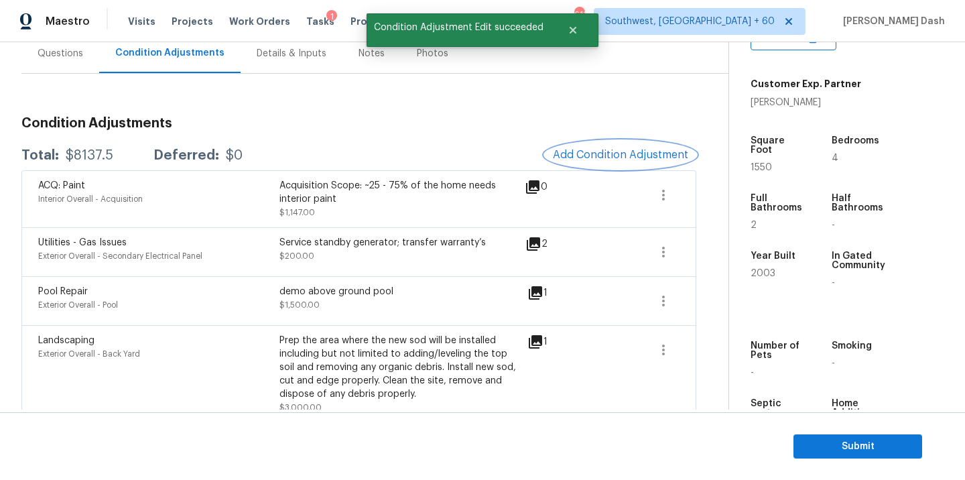
click at [577, 149] on span "Add Condition Adjustment" at bounding box center [620, 155] width 135 height 12
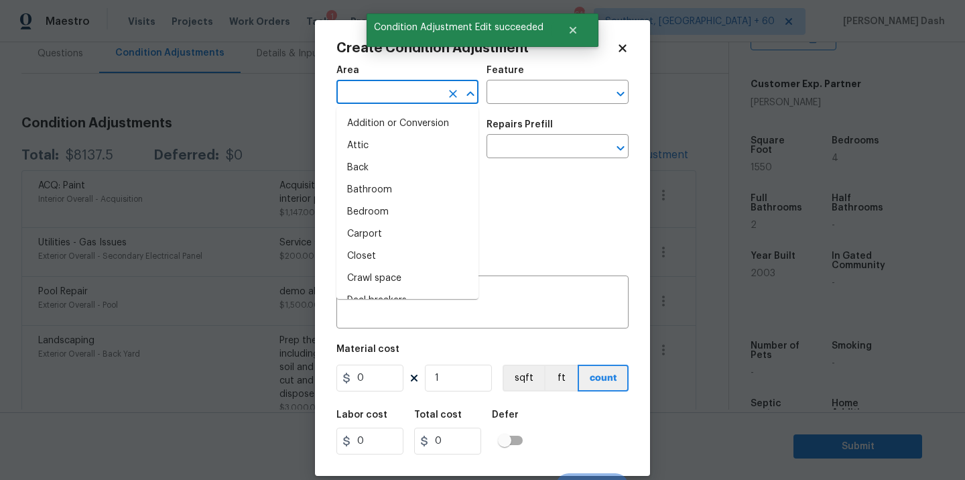
click at [411, 101] on input "text" at bounding box center [388, 93] width 105 height 21
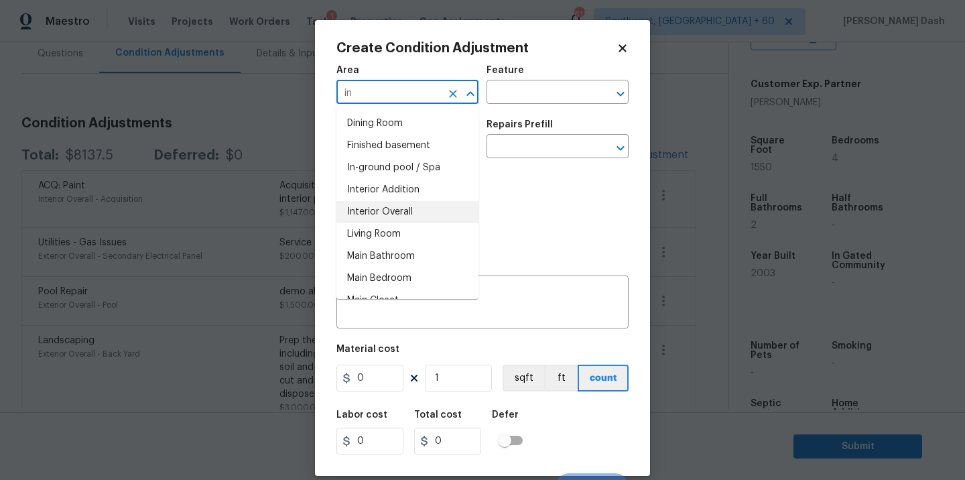
click at [390, 212] on li "Interior Overall" at bounding box center [407, 212] width 142 height 22
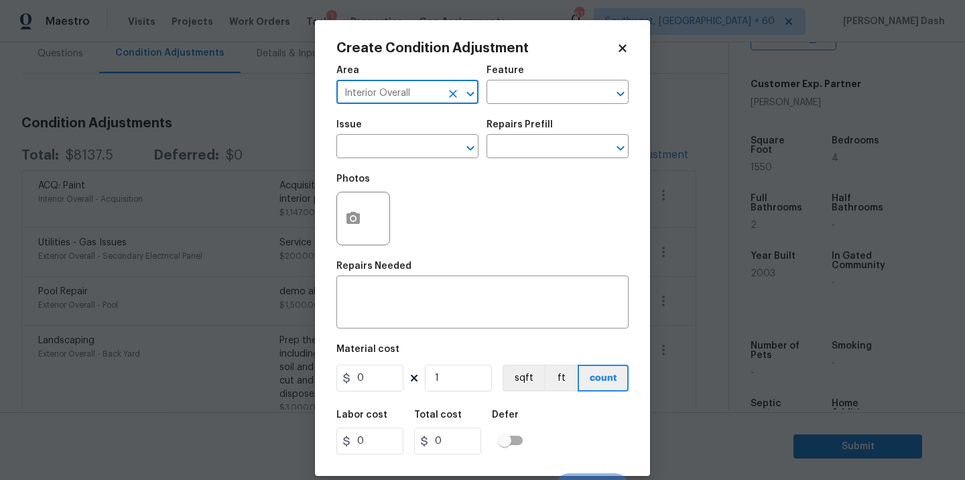
type input "Interior Overall"
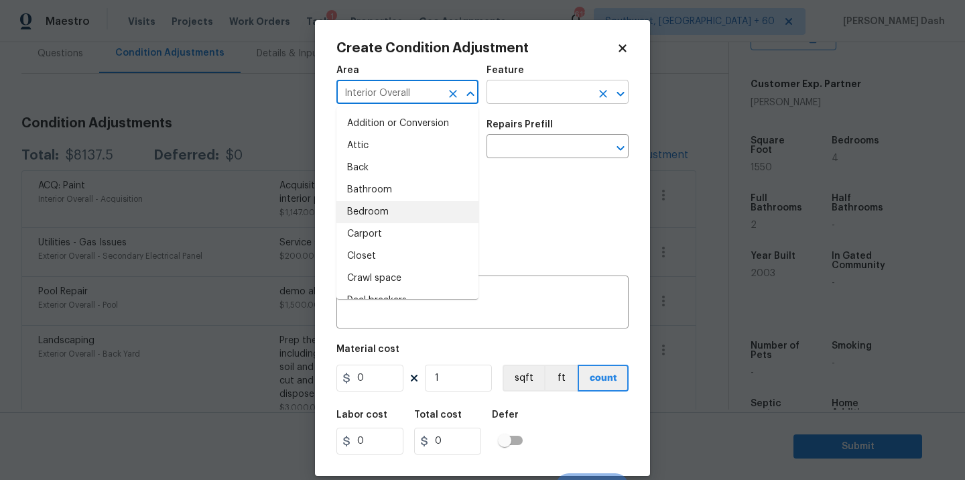
click at [538, 92] on input "text" at bounding box center [538, 93] width 105 height 21
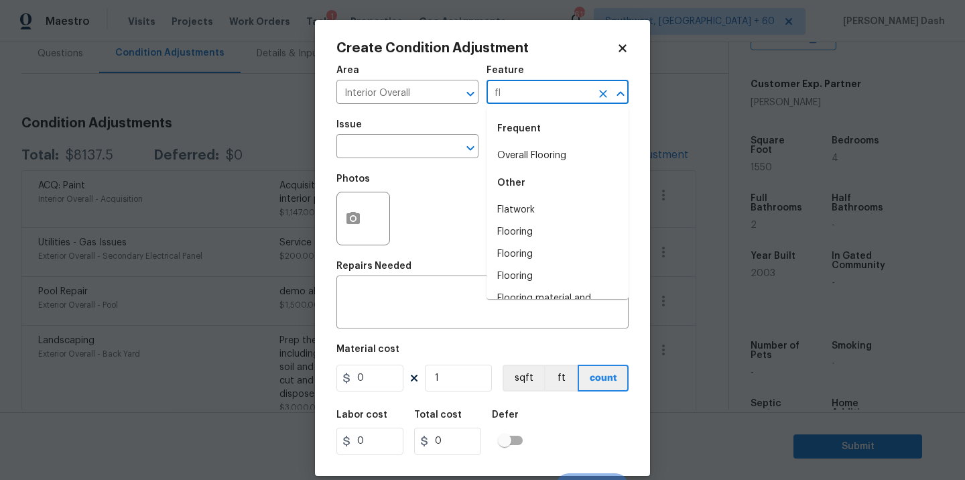
click at [539, 143] on div "Frequent" at bounding box center [557, 129] width 142 height 32
click at [488, 151] on li "Overall Flooring" at bounding box center [557, 156] width 142 height 22
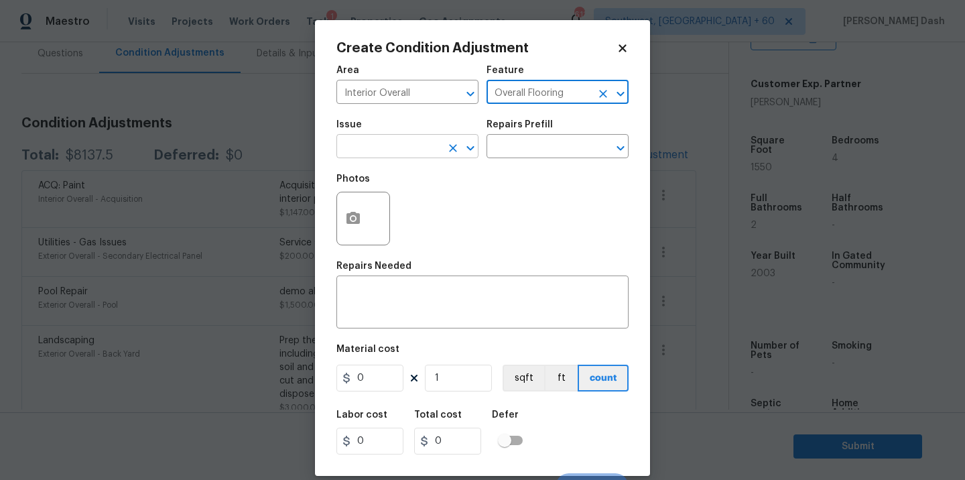
type input "Overall Flooring"
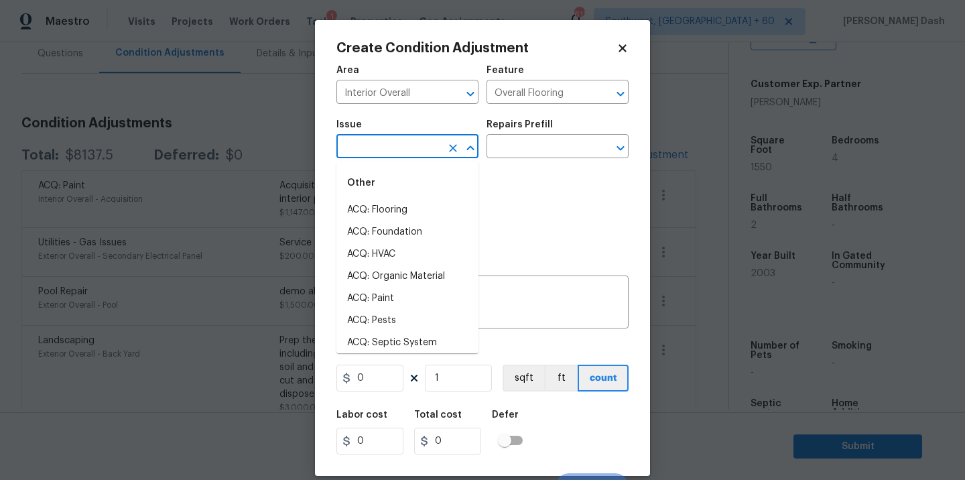
click at [429, 151] on input "text" at bounding box center [388, 147] width 105 height 21
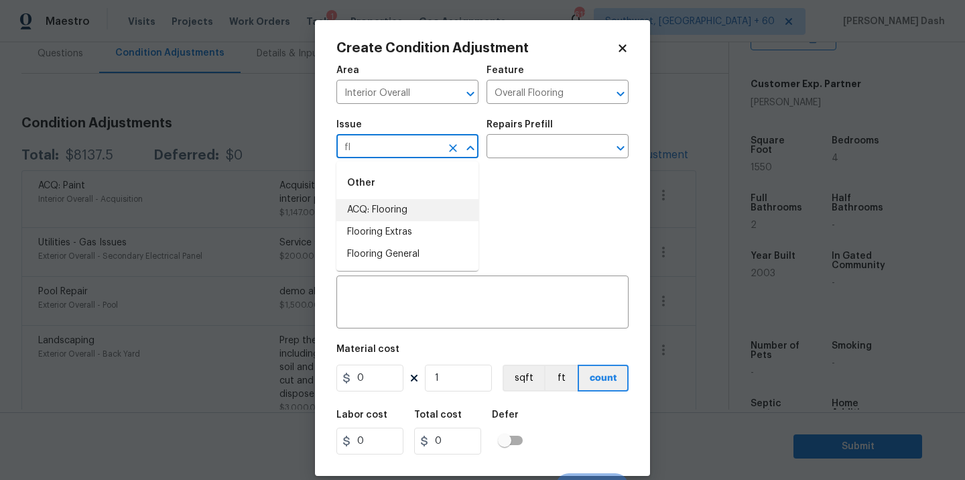
click at [409, 216] on li "ACQ: Flooring" at bounding box center [407, 210] width 142 height 22
type input "ACQ: Flooring"
click at [517, 146] on input "text" at bounding box center [538, 147] width 105 height 21
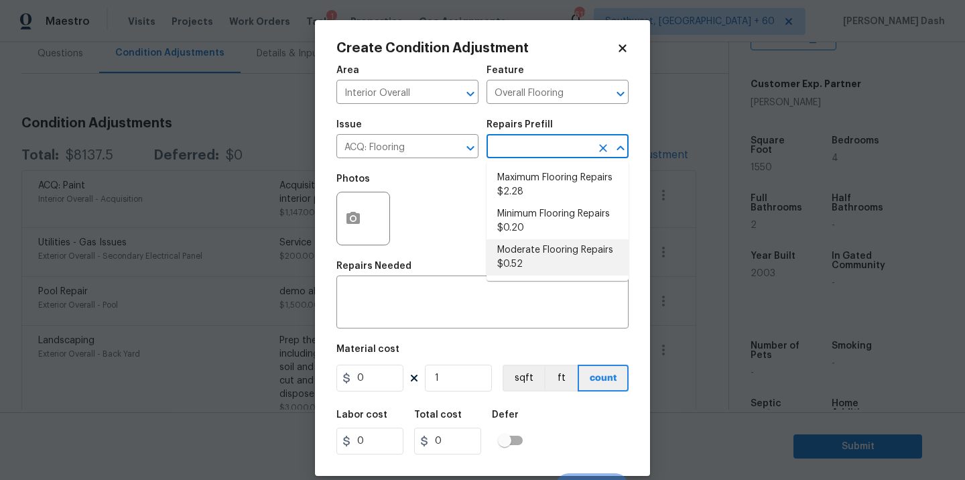
click at [540, 257] on li "Moderate Flooring Repairs $0.52" at bounding box center [557, 257] width 142 height 36
type input "Acquisition"
type textarea "Acquisition Scope: Moderate flooring repairs"
type input "0.52"
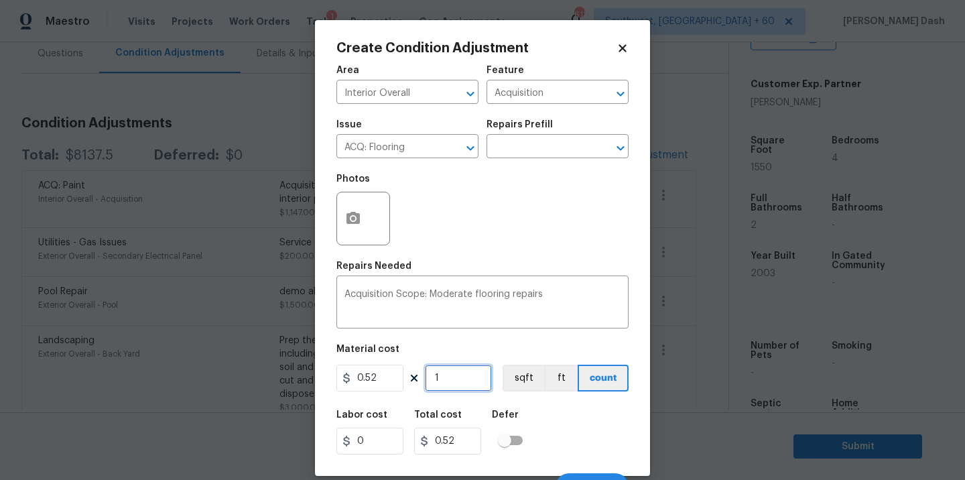
click at [460, 375] on input "1" at bounding box center [458, 377] width 67 height 27
type input "15"
type input "7.8"
type input "155"
type input "80.6"
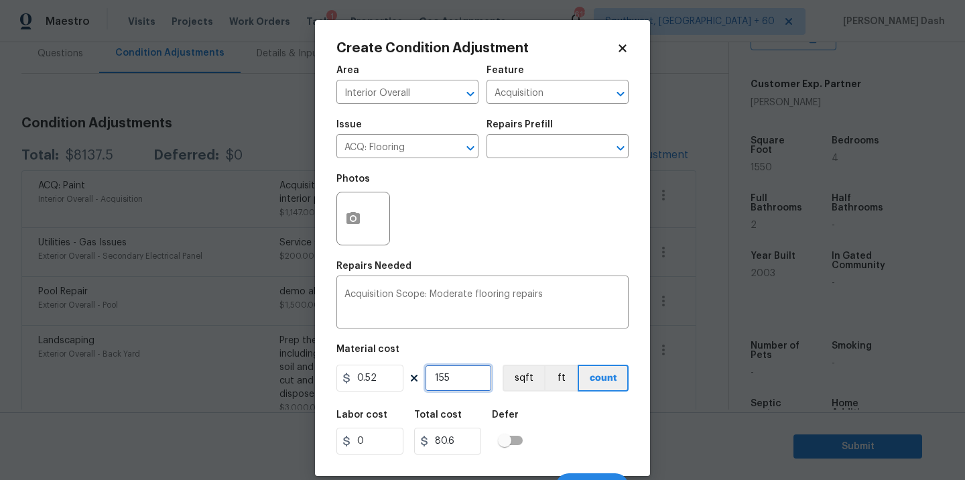
type input "1559"
type input "810.68"
type input "155"
type input "80.6"
type input "1550"
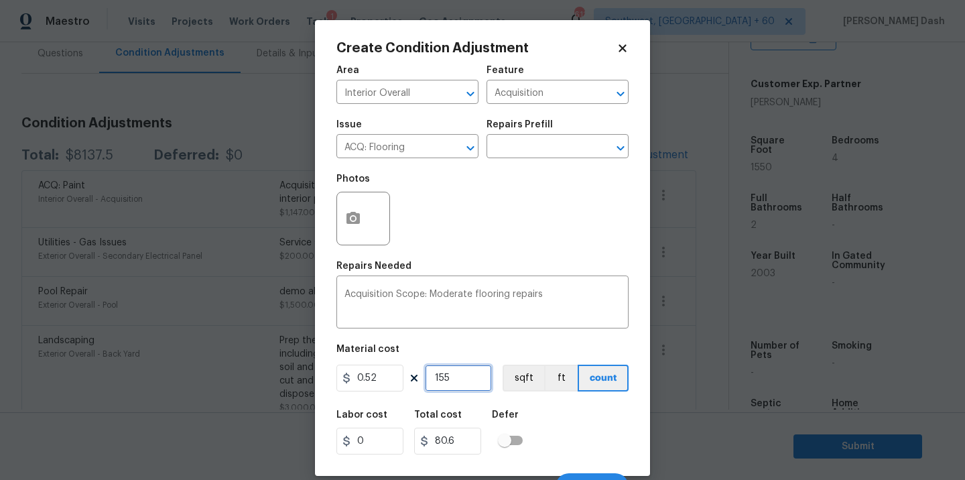
type input "806"
type input "1550"
click at [507, 353] on div "Material cost" at bounding box center [482, 352] width 292 height 17
click at [527, 386] on button "sqft" at bounding box center [523, 377] width 42 height 27
click at [551, 431] on div "Labor cost 0 Total cost 806 Defer" at bounding box center [482, 432] width 292 height 60
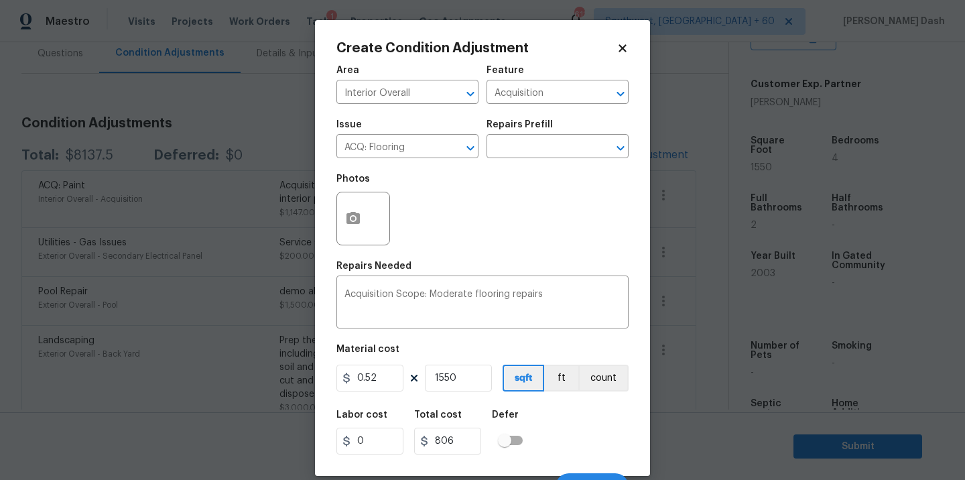
scroll to position [21, 0]
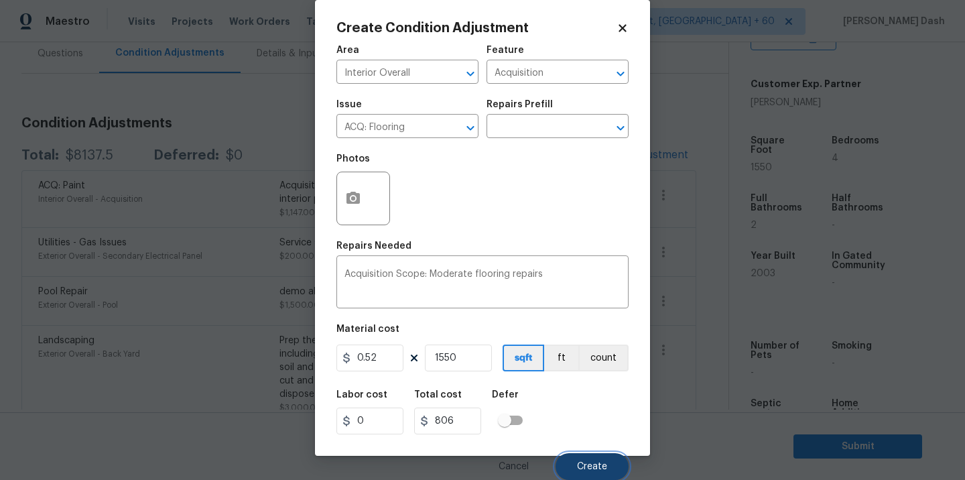
click at [600, 470] on span "Create" at bounding box center [592, 467] width 30 height 10
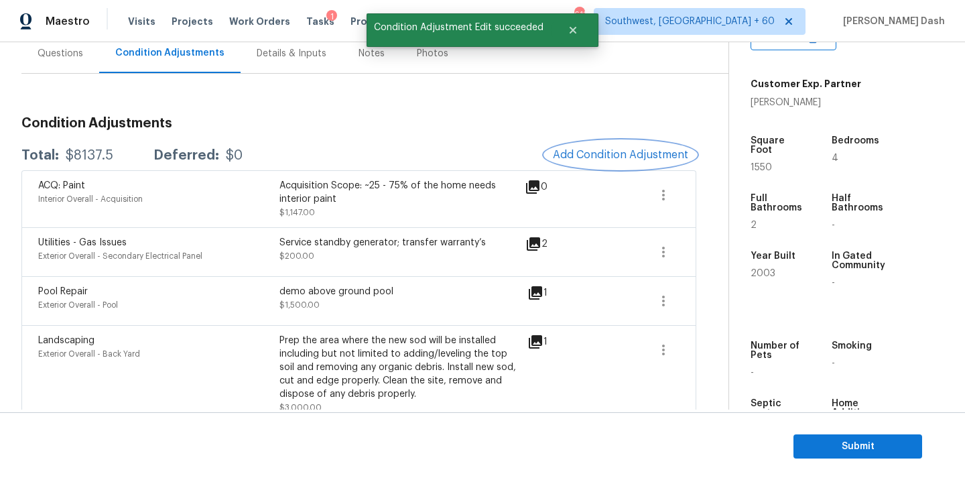
scroll to position [0, 0]
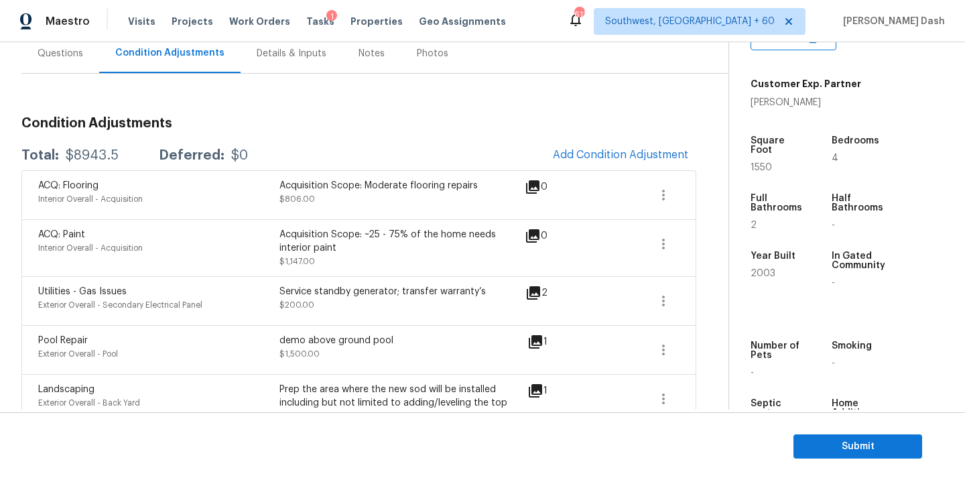
click at [67, 58] on div "Questions" at bounding box center [61, 53] width 46 height 13
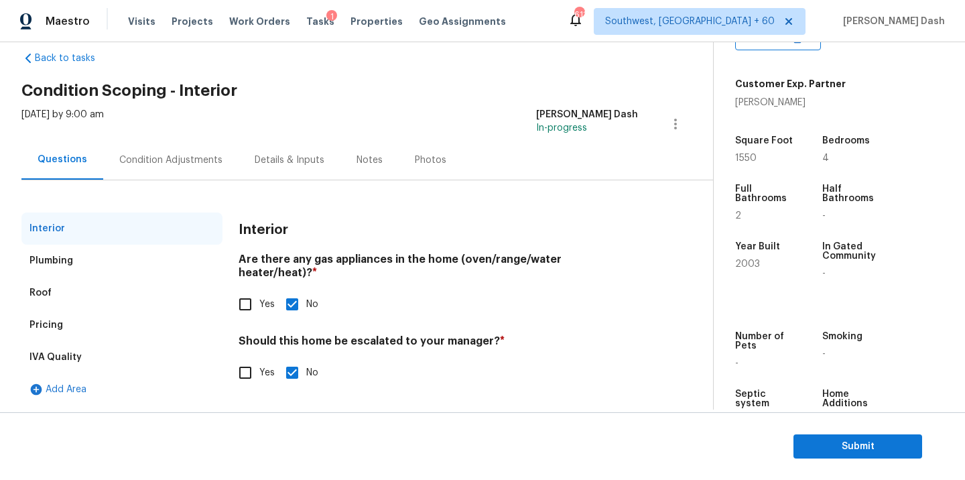
click at [60, 325] on div "Pricing" at bounding box center [45, 324] width 33 height 13
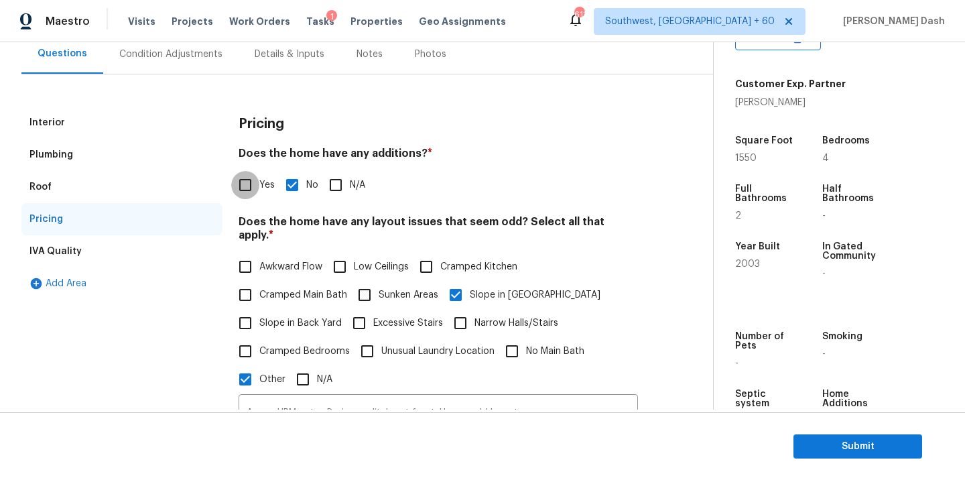
click at [255, 194] on input "Yes" at bounding box center [245, 185] width 28 height 28
checkbox input "true"
checkbox input "false"
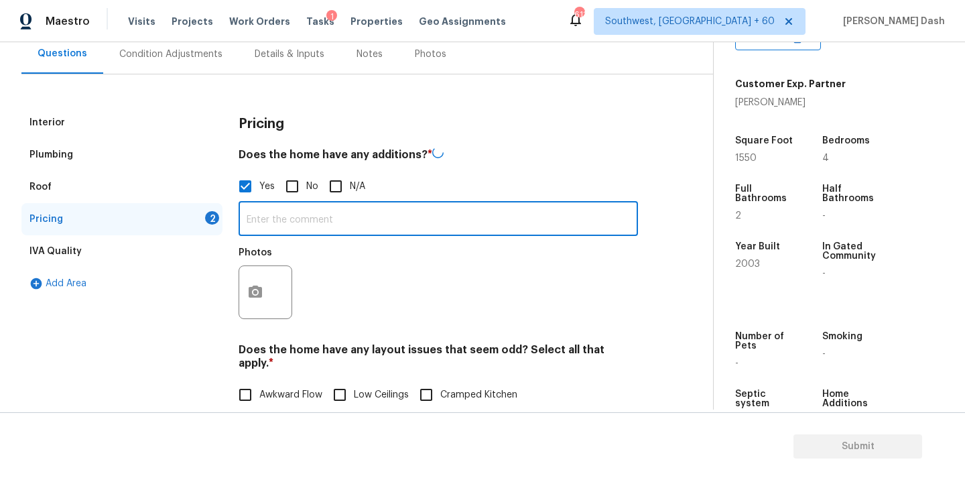
click at [297, 220] on input "text" at bounding box center [437, 219] width 399 height 31
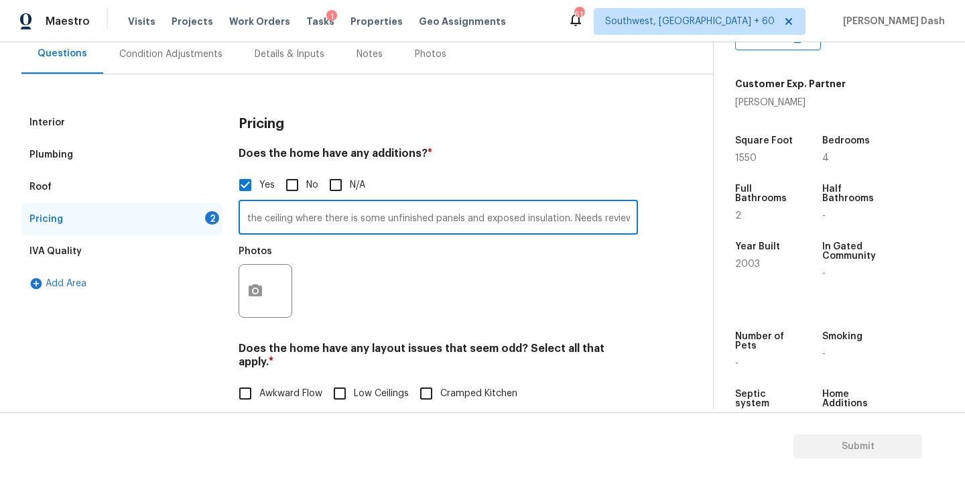
scroll to position [0, 466]
type input "As per HPM notes Large shed in back with power and mini split hvac. Does need s…"
click at [286, 286] on div at bounding box center [265, 291] width 54 height 54
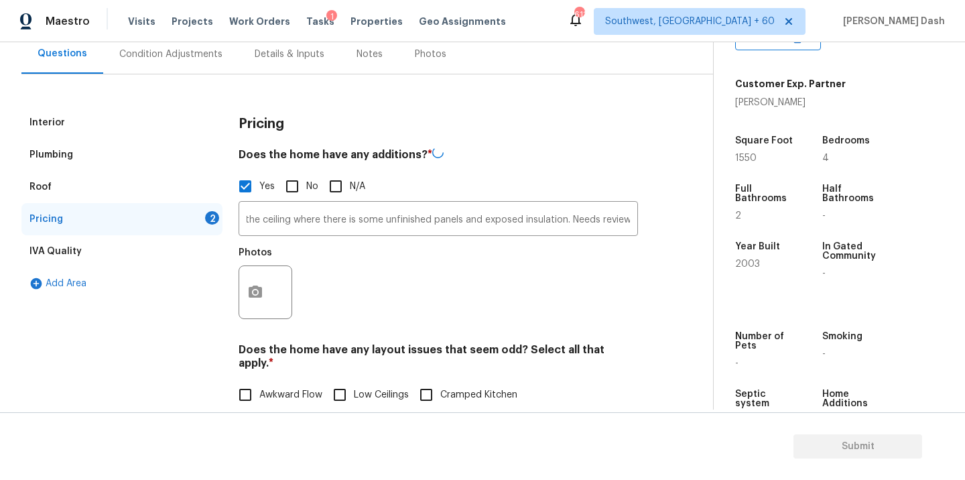
scroll to position [0, 0]
click at [263, 287] on icon "button" at bounding box center [255, 292] width 16 height 16
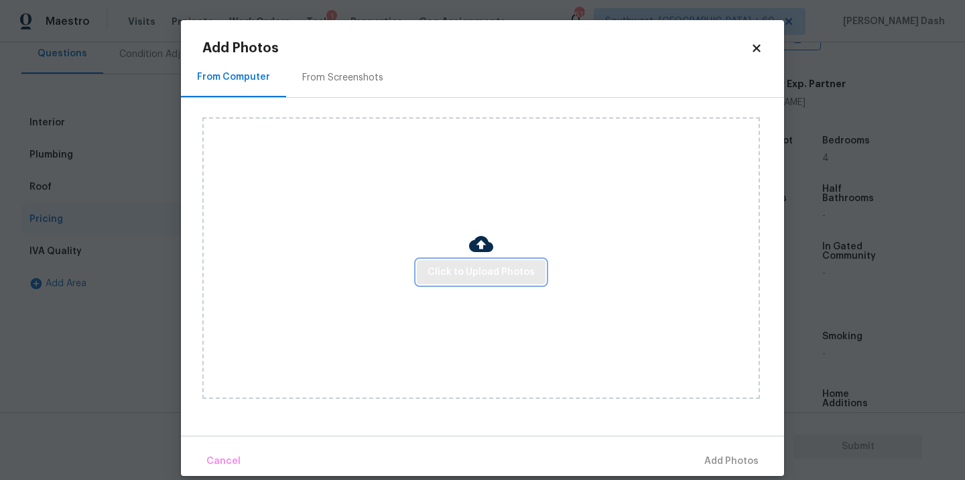
click at [429, 277] on button "Click to Upload Photos" at bounding box center [481, 272] width 129 height 25
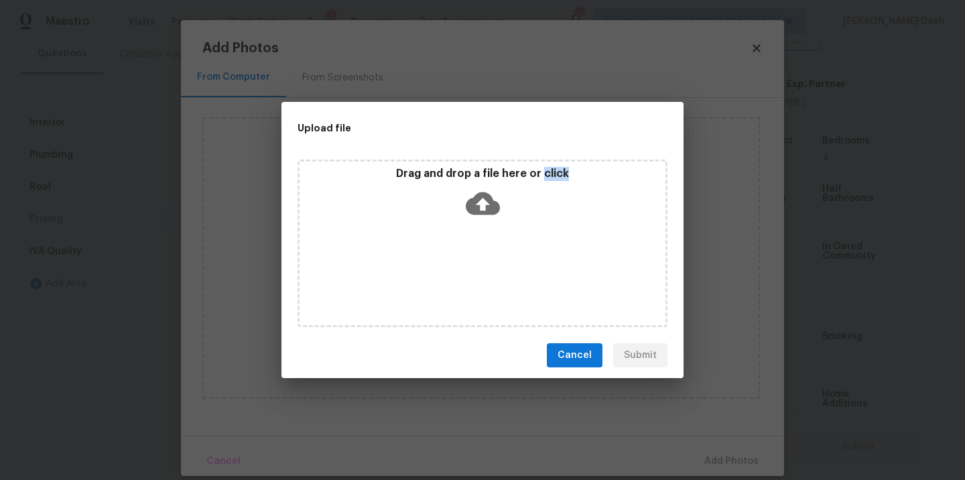
click at [429, 277] on div "Drag and drop a file here or click" at bounding box center [482, 242] width 370 height 167
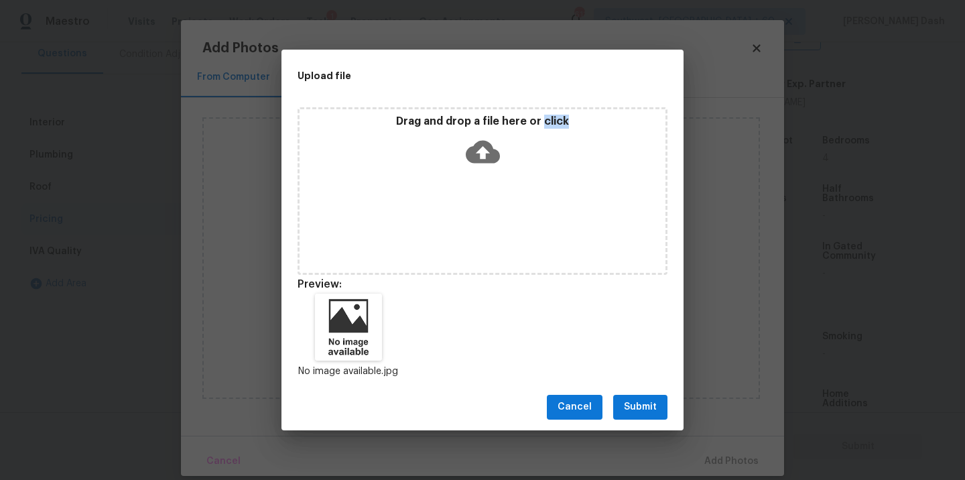
click at [632, 400] on span "Submit" at bounding box center [640, 407] width 33 height 17
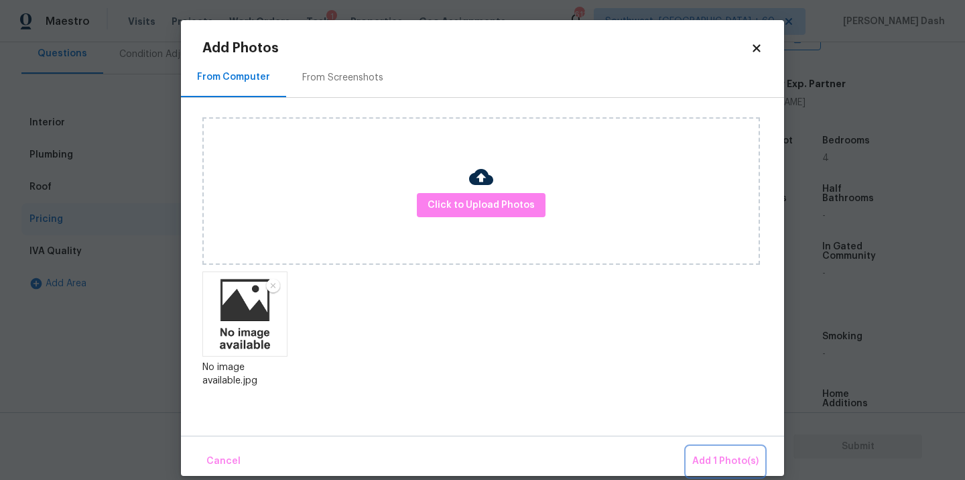
click at [723, 454] on span "Add 1 Photo(s)" at bounding box center [725, 461] width 66 height 17
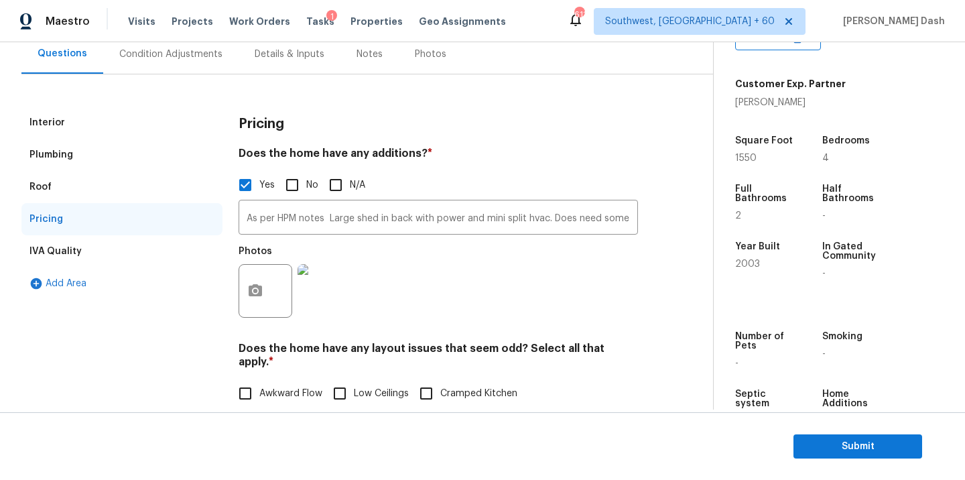
click at [422, 283] on div "Photos" at bounding box center [437, 281] width 399 height 87
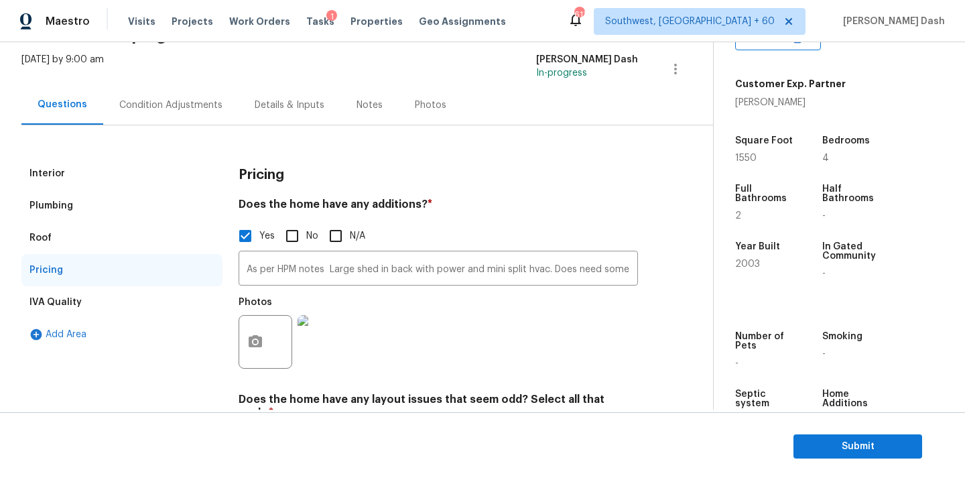
scroll to position [26, 0]
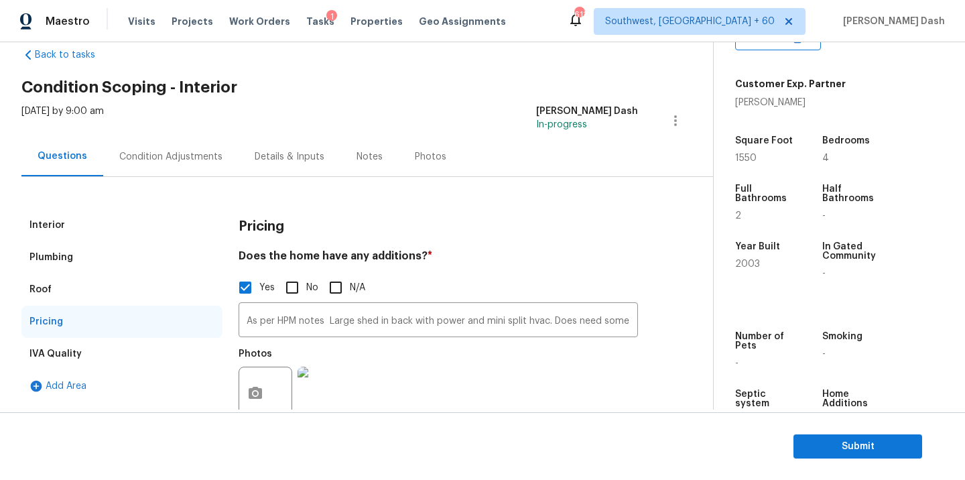
click at [164, 145] on div "Condition Adjustments" at bounding box center [170, 157] width 135 height 40
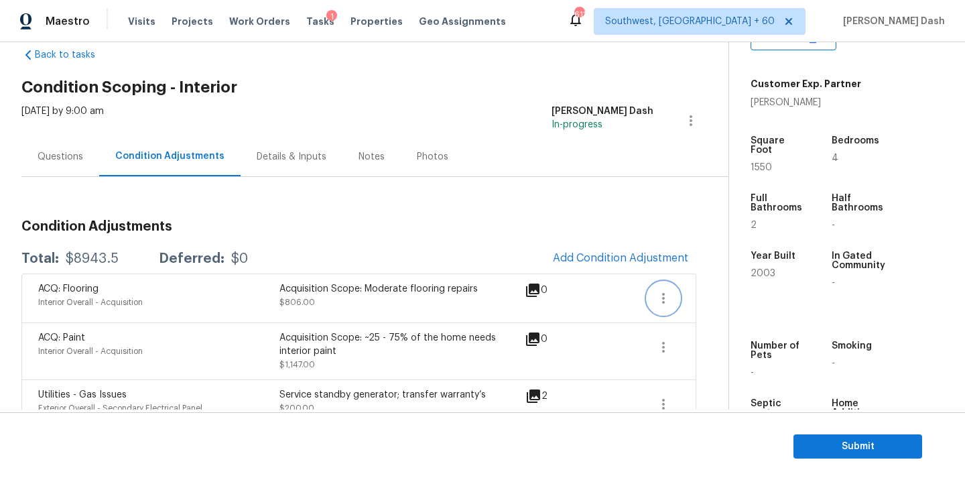
click at [663, 295] on icon "button" at bounding box center [663, 298] width 16 height 16
click at [719, 284] on ul "Edit" at bounding box center [739, 295] width 121 height 27
click at [700, 300] on div "Edit" at bounding box center [739, 295] width 105 height 13
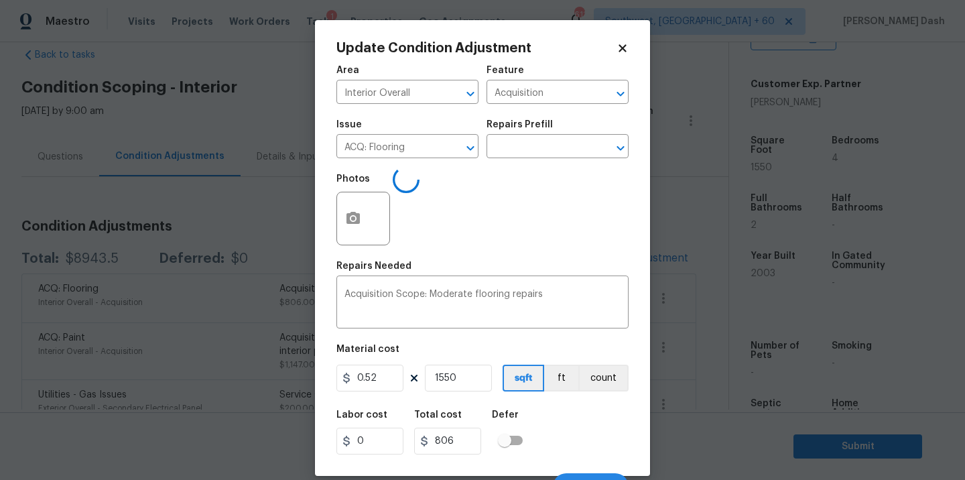
click at [556, 132] on div "Repairs Prefill" at bounding box center [557, 128] width 142 height 17
click at [556, 136] on div "Repairs Prefill" at bounding box center [557, 128] width 142 height 17
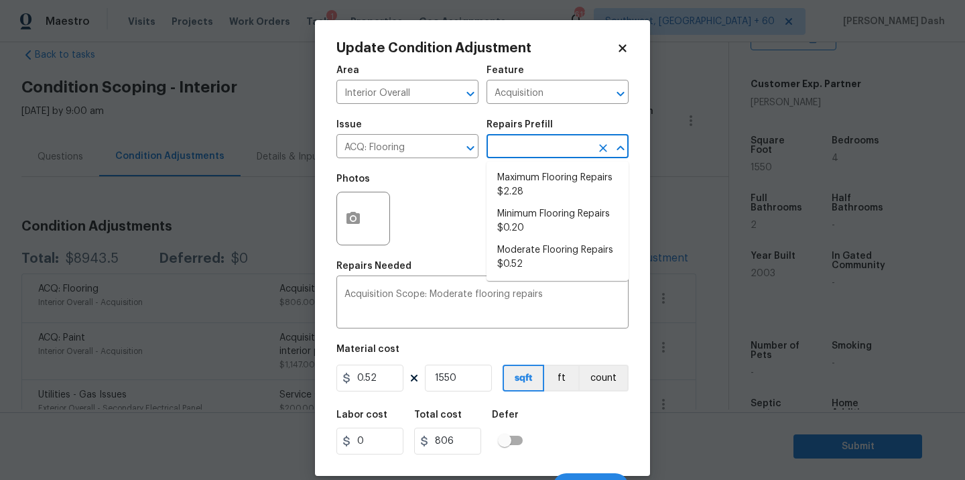
click at [554, 148] on input "text" at bounding box center [538, 147] width 105 height 21
click at [525, 197] on li "Maximum Flooring Repairs $2.28" at bounding box center [557, 185] width 142 height 36
type textarea "Acquisition Scope: Maximum flooring repairs"
type input "2.28"
type input "3534"
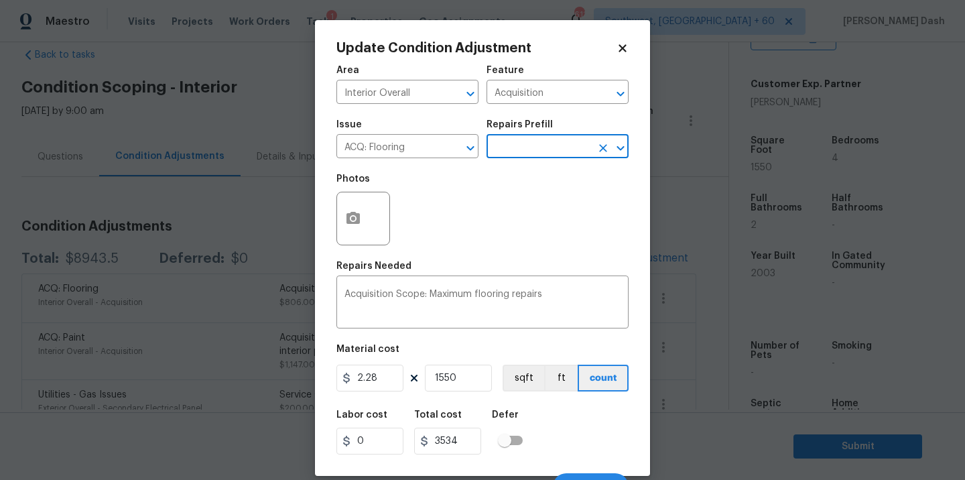
click at [541, 472] on div "Cancel Update" at bounding box center [482, 481] width 292 height 38
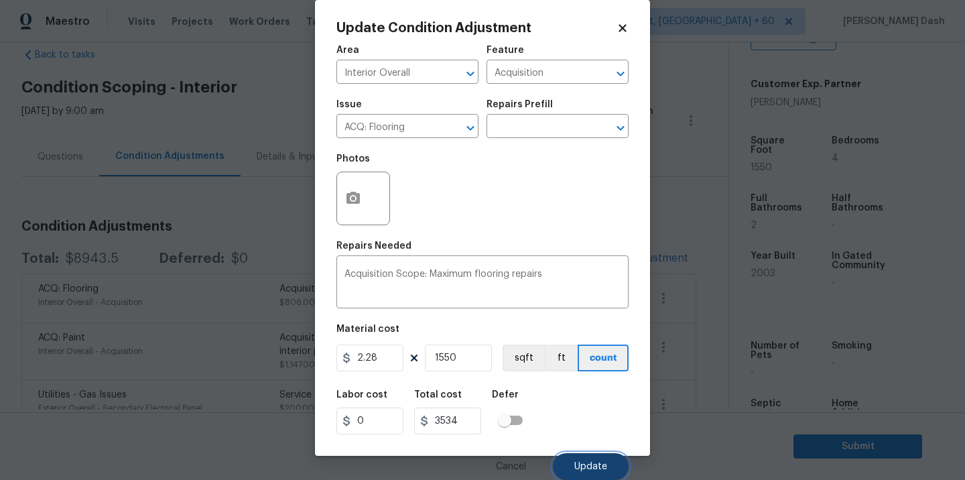
click at [588, 466] on span "Update" at bounding box center [590, 467] width 33 height 10
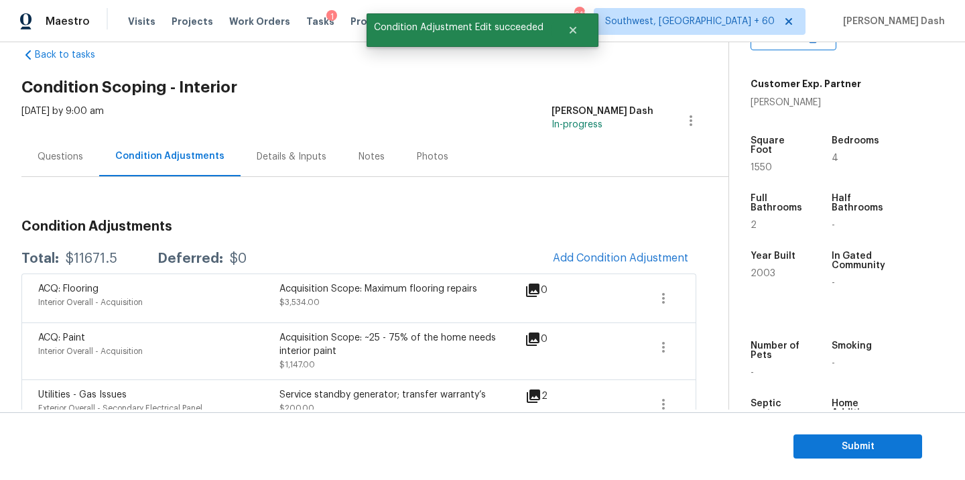
scroll to position [0, 0]
click at [581, 269] on button "Add Condition Adjustment" at bounding box center [620, 258] width 151 height 28
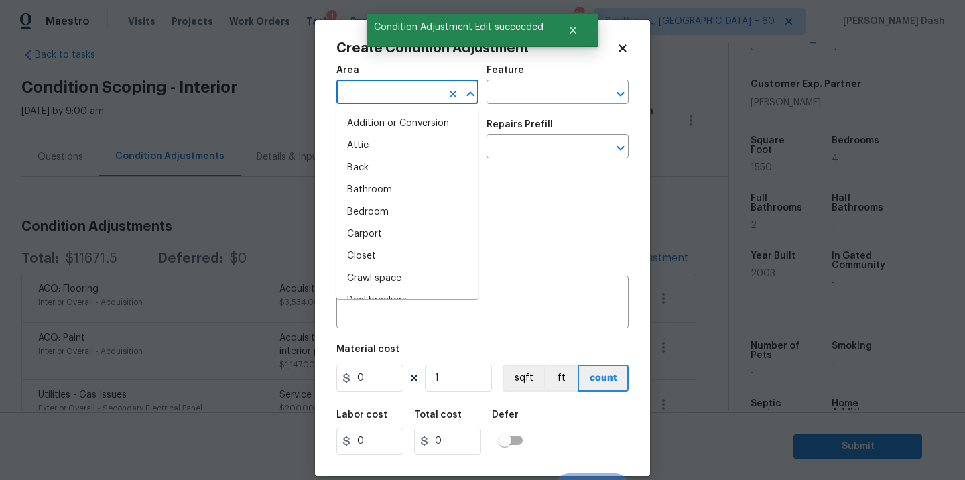
click at [397, 92] on input "text" at bounding box center [388, 93] width 105 height 21
click at [385, 204] on li "Interior Overall" at bounding box center [407, 212] width 142 height 22
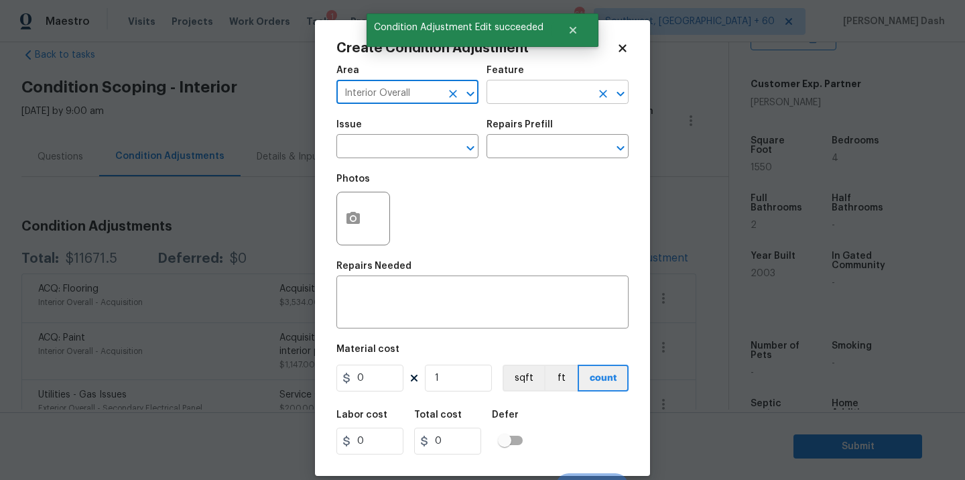
type input "Interior Overall"
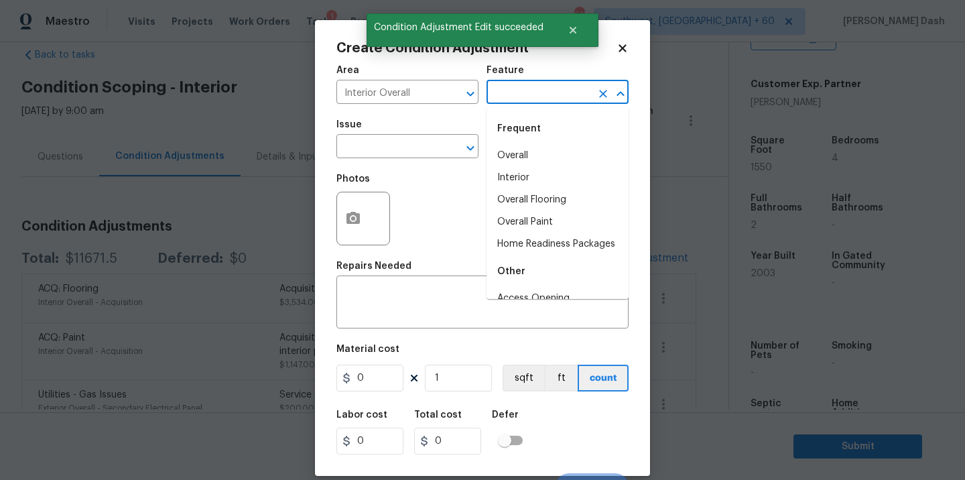
click at [537, 93] on input "text" at bounding box center [538, 93] width 105 height 21
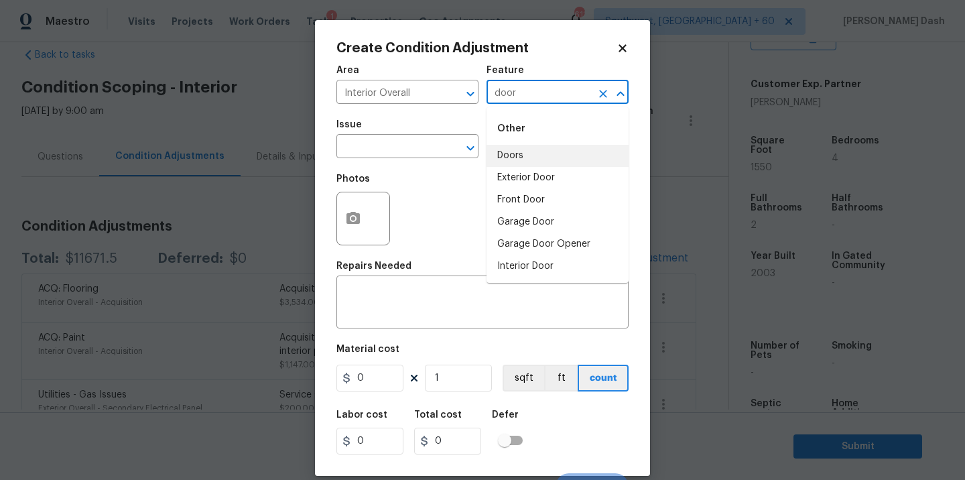
click at [524, 155] on li "Doors" at bounding box center [557, 156] width 142 height 22
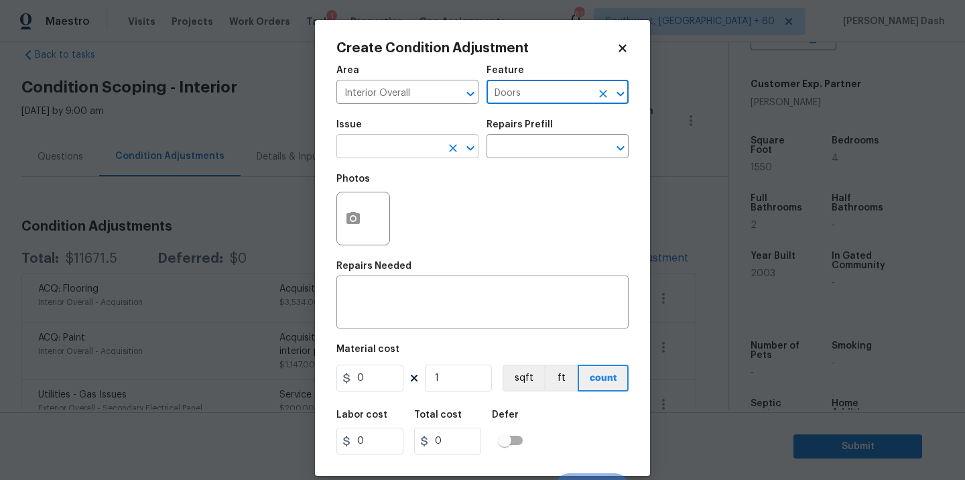
type input "Doors"
click at [413, 155] on input "text" at bounding box center [388, 147] width 105 height 21
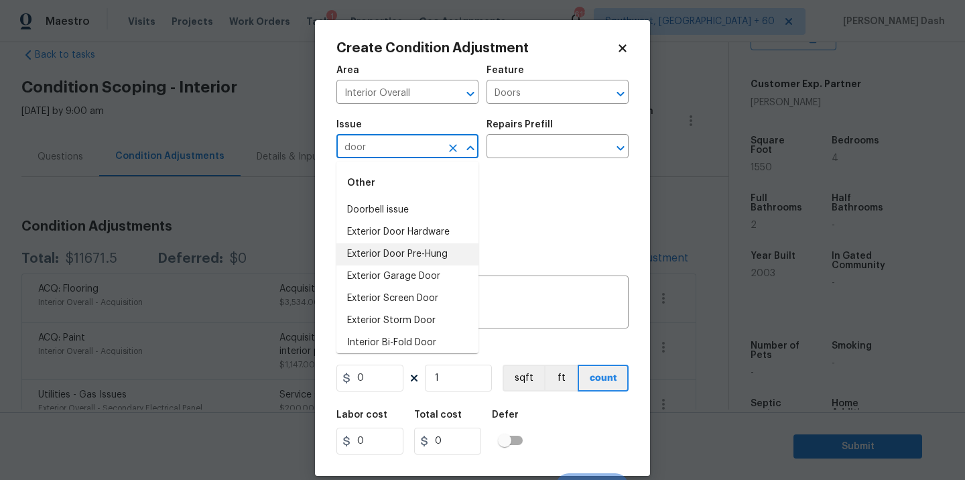
click at [407, 252] on li "Exterior Door Pre-Hung" at bounding box center [407, 254] width 142 height 22
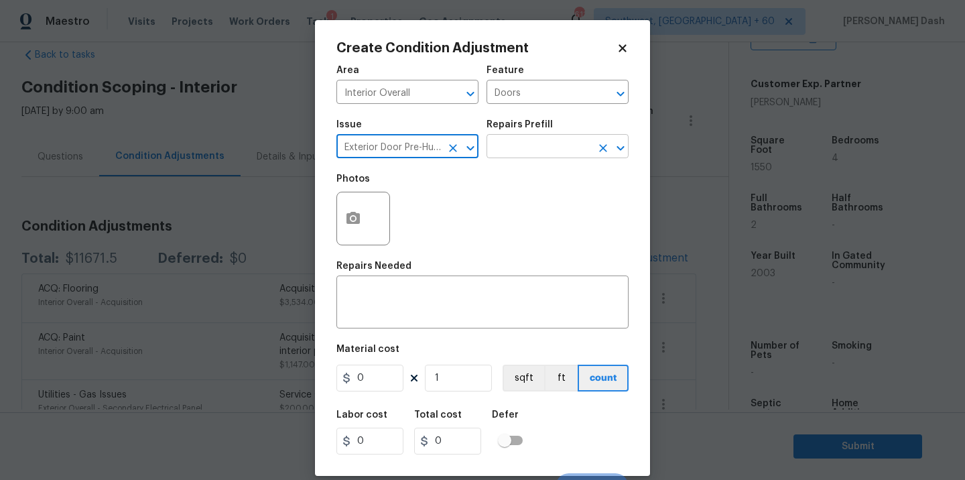
type input "Exterior Door Pre-Hung"
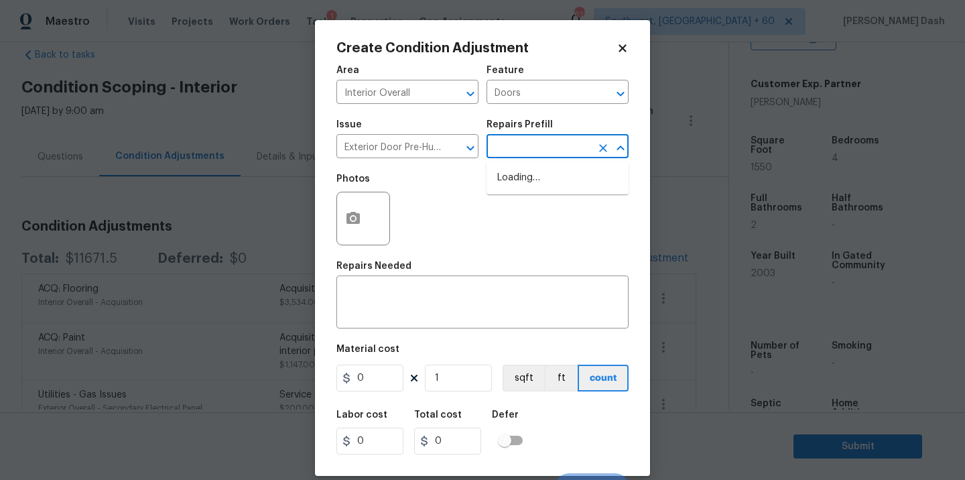
click at [517, 154] on input "text" at bounding box center [538, 147] width 105 height 21
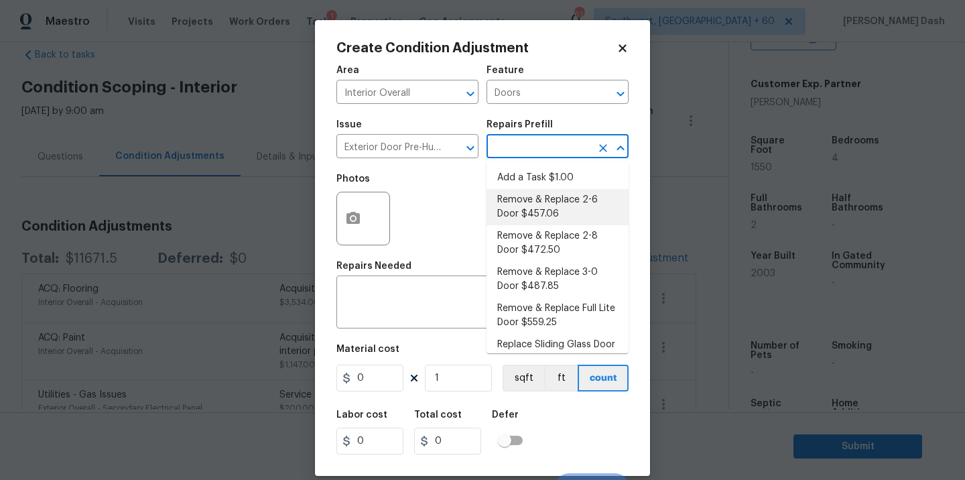
click at [517, 220] on li "Remove & Replace 2-6 Door $457.06" at bounding box center [557, 207] width 142 height 36
type input "Interior Door"
type textarea "Remove the existing exterior door, prep the opening and install a new 2-6 steel…"
type input "457.06"
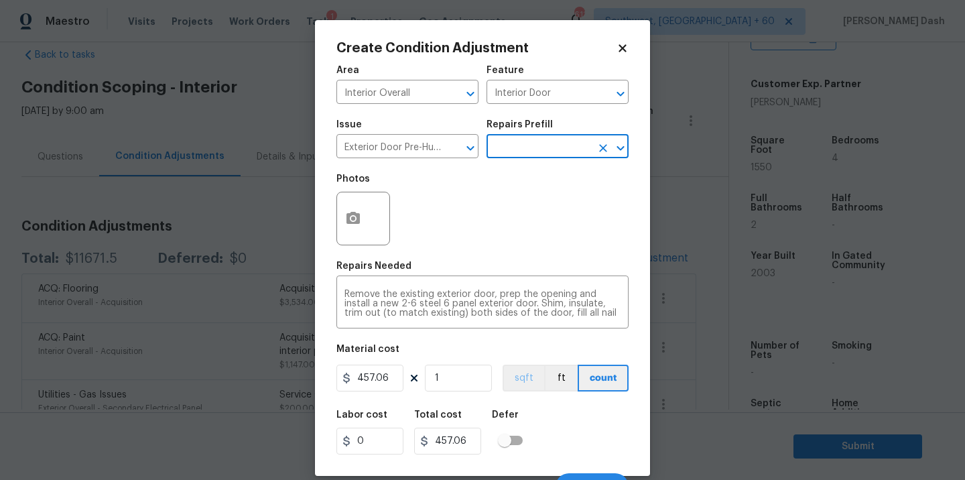
scroll to position [21, 0]
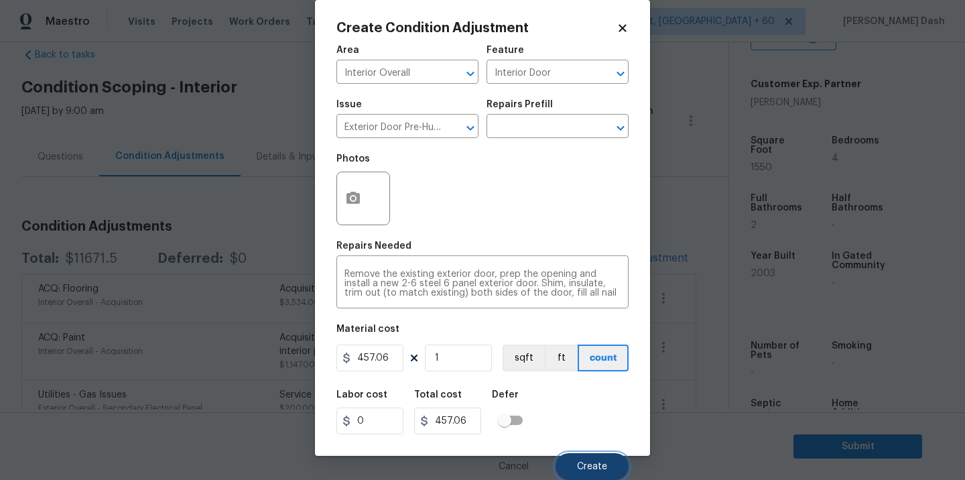
click at [573, 467] on button "Create" at bounding box center [591, 466] width 73 height 27
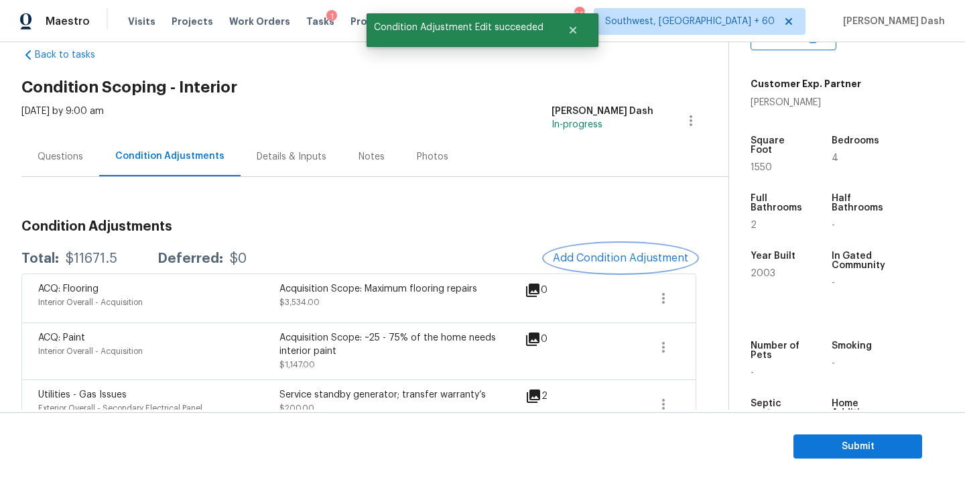
scroll to position [0, 0]
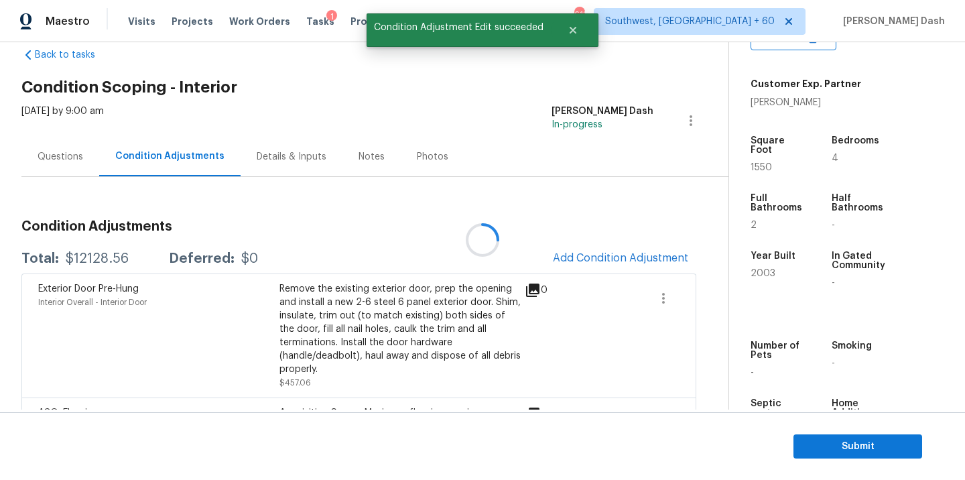
click at [564, 257] on div at bounding box center [482, 240] width 965 height 480
click at [564, 257] on span "Add Condition Adjustment" at bounding box center [620, 258] width 135 height 12
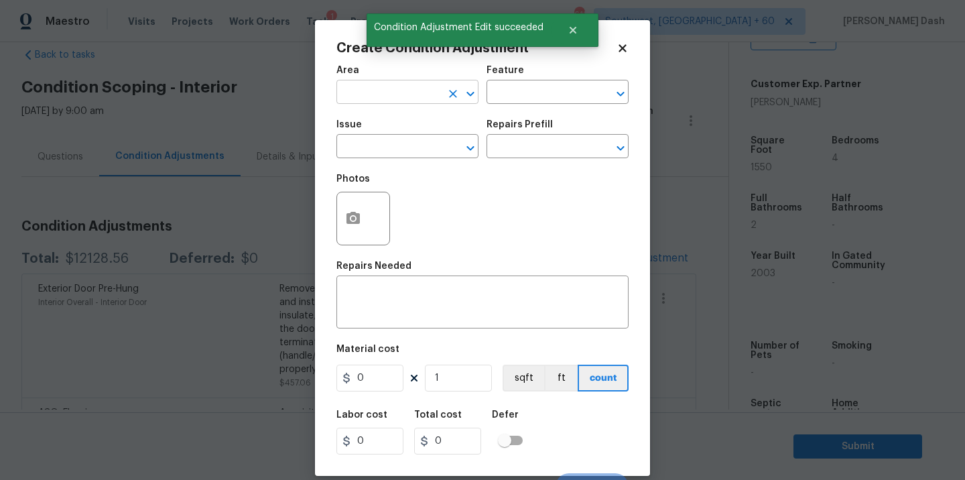
click at [415, 99] on input "text" at bounding box center [388, 93] width 105 height 21
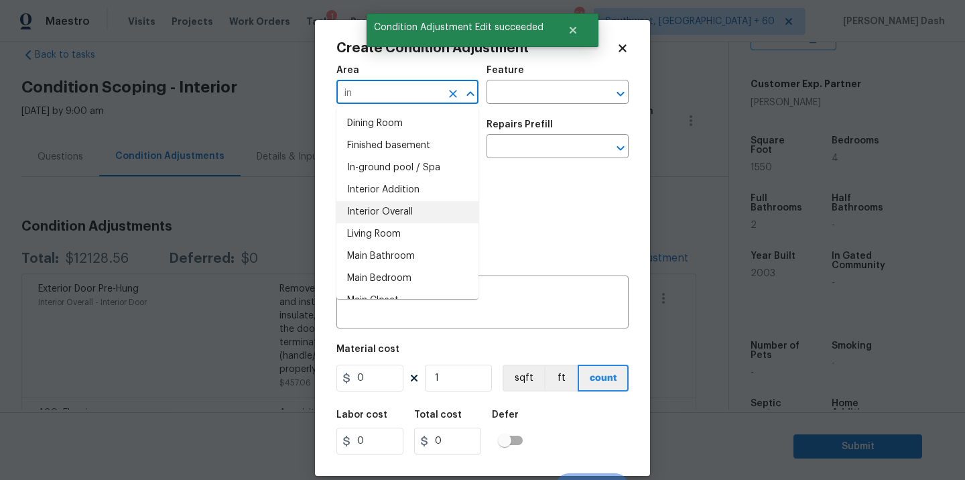
click at [403, 215] on li "Interior Overall" at bounding box center [407, 212] width 142 height 22
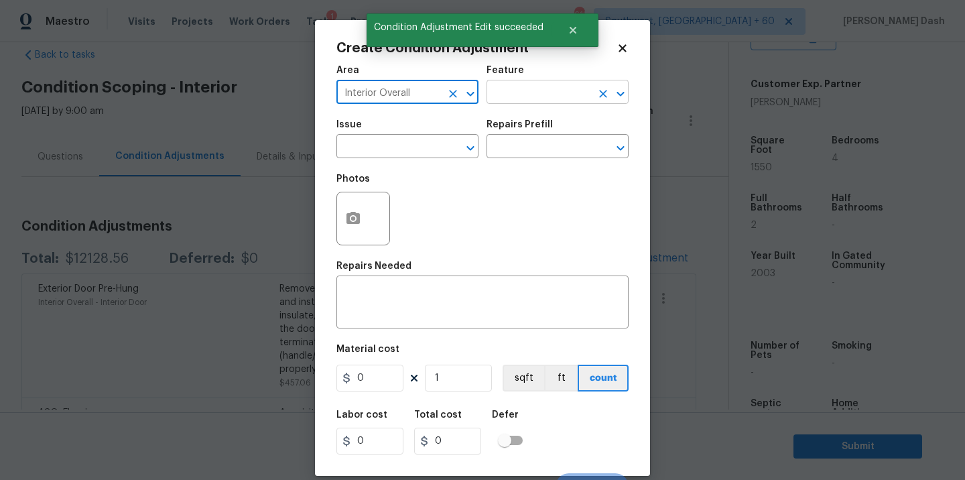
type input "Interior Overall"
click at [526, 89] on input "text" at bounding box center [538, 93] width 105 height 21
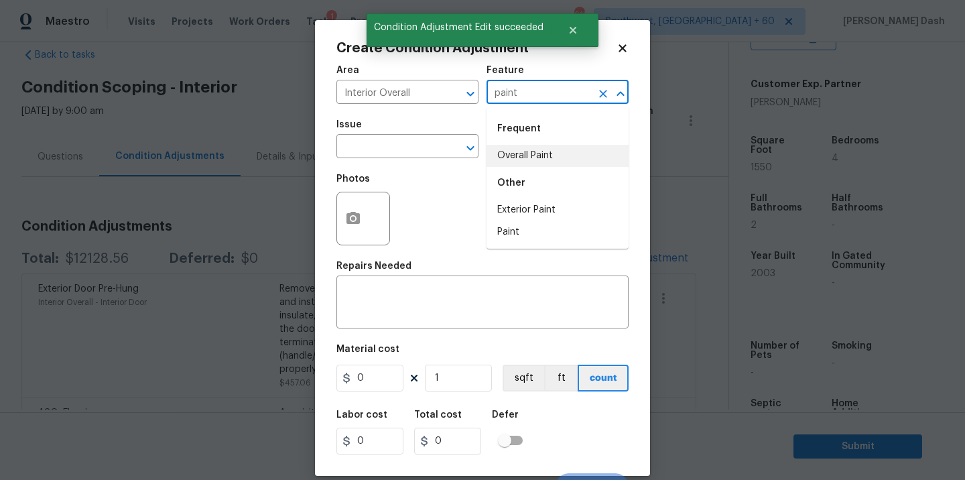
drag, startPoint x: 529, startPoint y: 157, endPoint x: 513, endPoint y: 157, distance: 15.4
click at [529, 157] on li "Overall Paint" at bounding box center [557, 156] width 142 height 22
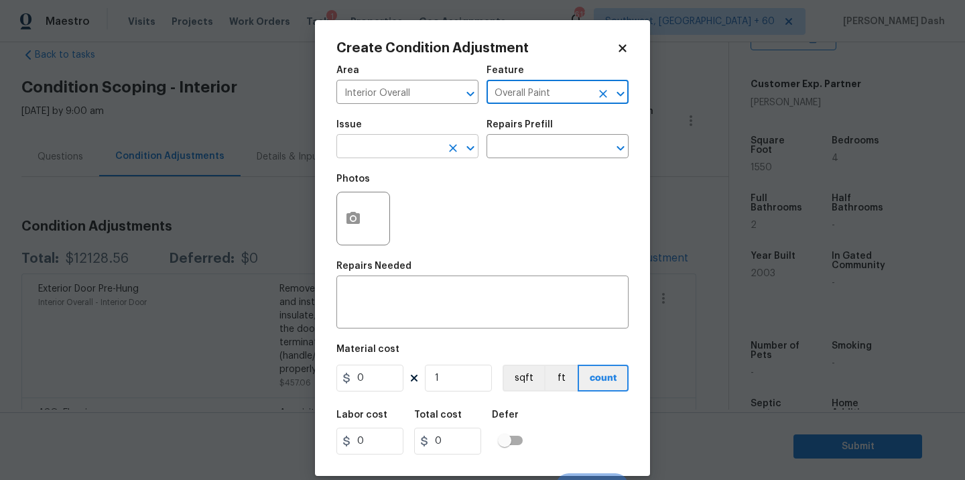
type input "Overall Paint"
click at [409, 158] on body "Maestro Visits Projects Work Orders Tasks 1 Properties Geo Assignments 611 Sout…" at bounding box center [482, 240] width 965 height 480
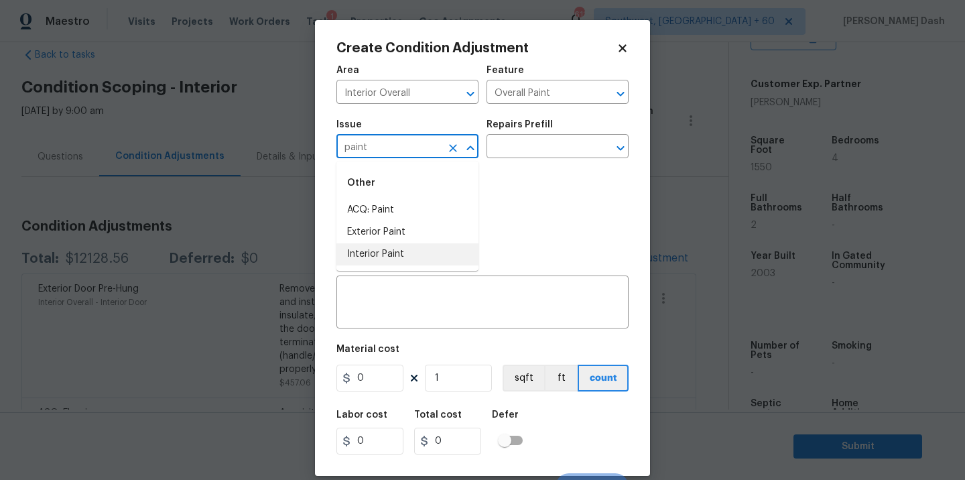
click at [384, 252] on li "Interior Paint" at bounding box center [407, 254] width 142 height 22
type input "Interior Paint"
click at [541, 149] on input "text" at bounding box center [538, 147] width 105 height 21
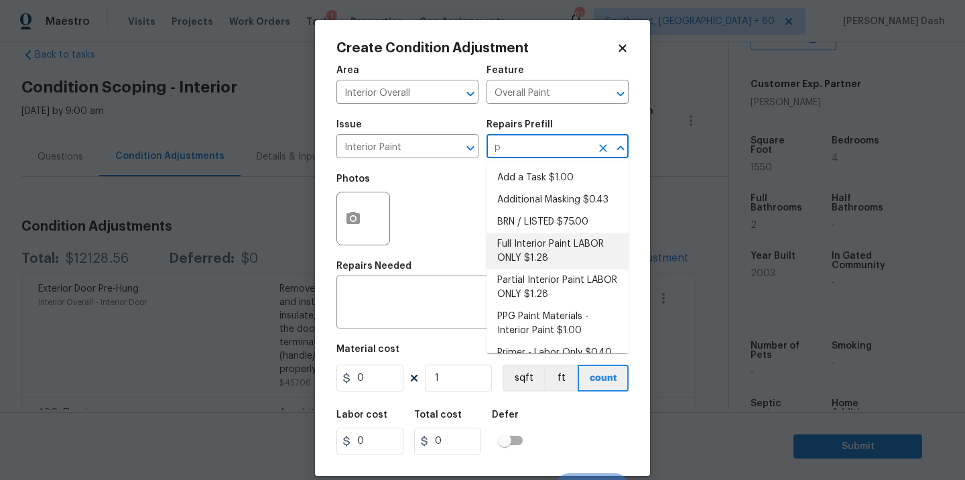
type input "pr"
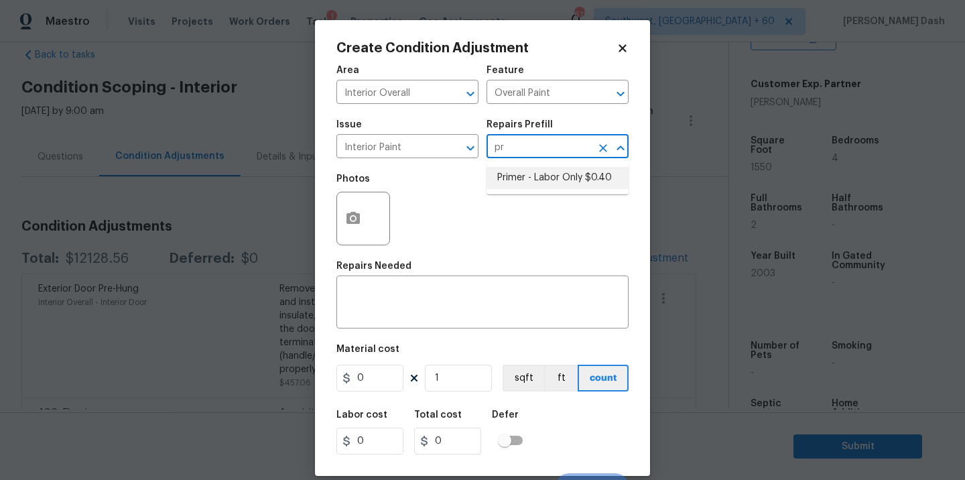
click at [533, 188] on li "Primer - Labor Only $0.40" at bounding box center [557, 178] width 142 height 22
type textarea "Interior primer - PRIMER PROVIDED BY OPENDOOR - All nails, screws, drywall anch…"
type input "0.4"
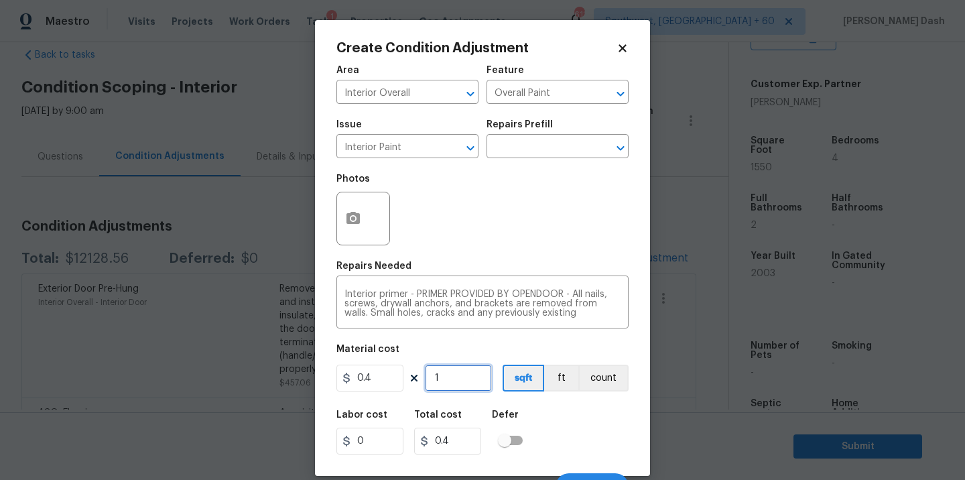
click at [457, 372] on input "1" at bounding box center [458, 377] width 67 height 27
type input "0"
type input "1"
type input "0.4"
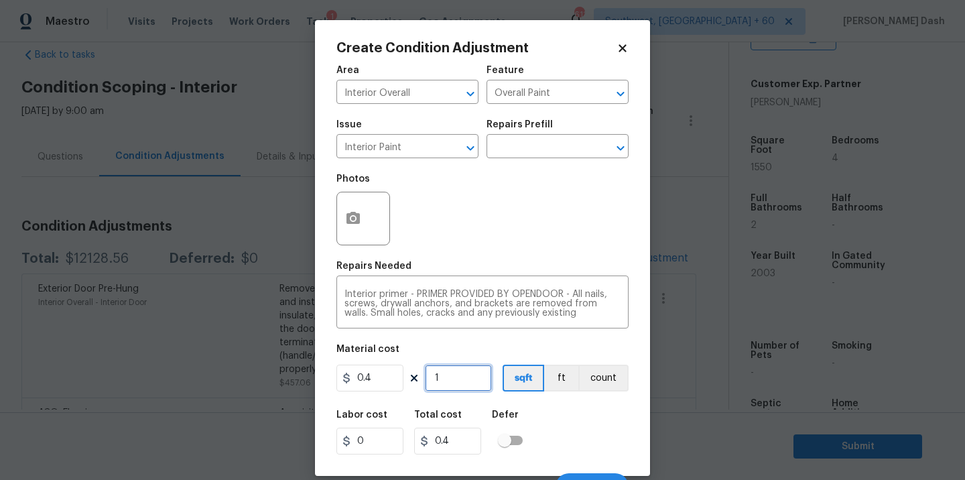
type input "15"
type input "6"
type input "155"
type input "62"
type input "1550"
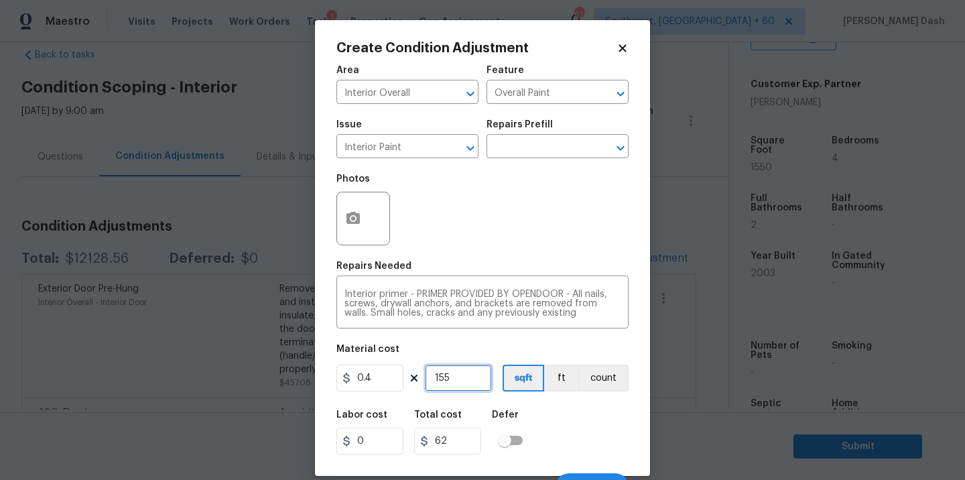
type input "620"
type input "1550"
click at [588, 409] on div "Labor cost 0 Total cost 620 Defer" at bounding box center [482, 432] width 292 height 60
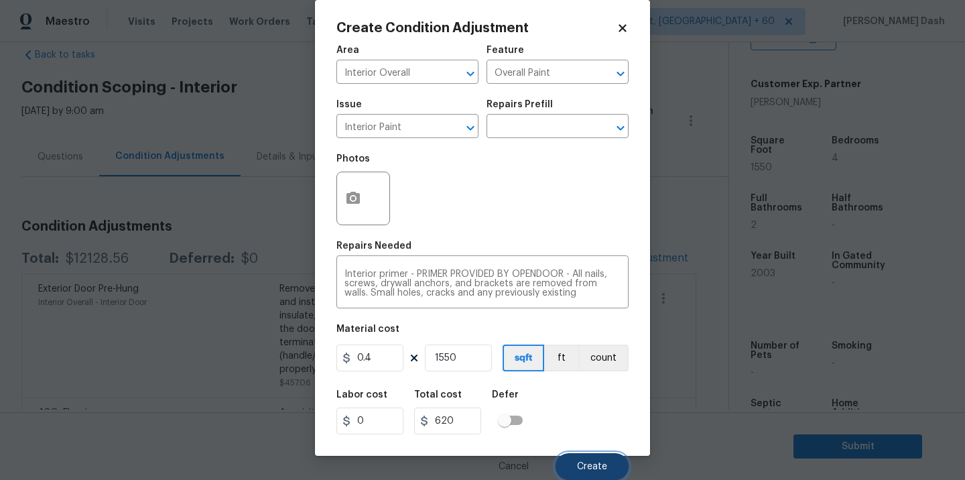
click at [576, 460] on button "Create" at bounding box center [591, 466] width 73 height 27
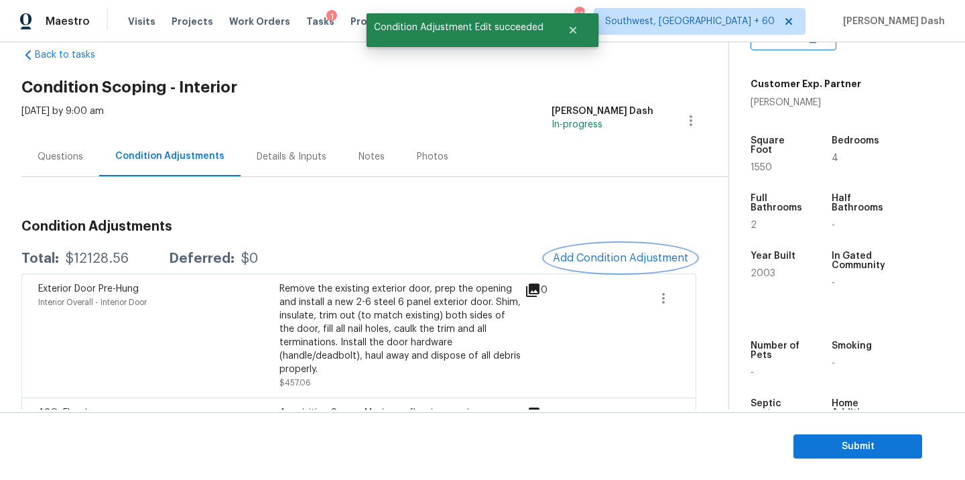
scroll to position [0, 0]
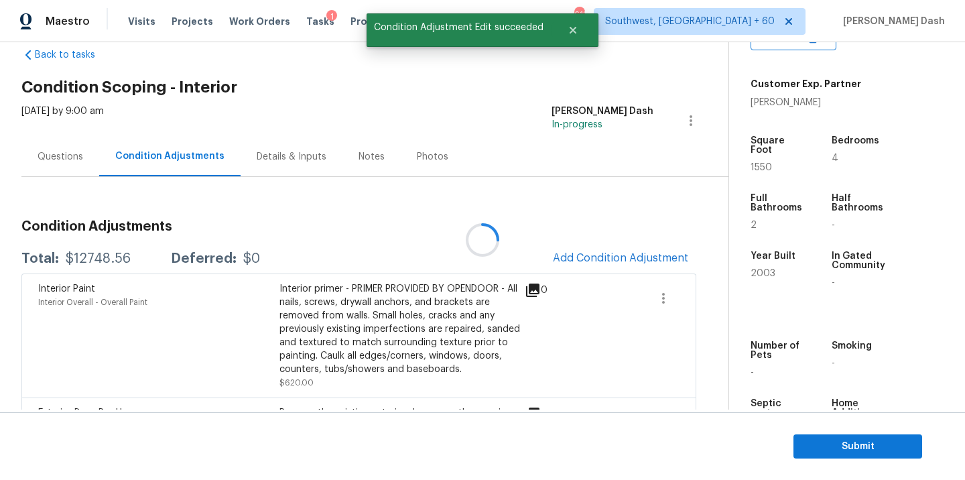
click at [80, 167] on div at bounding box center [482, 240] width 965 height 480
click at [72, 157] on div at bounding box center [482, 240] width 965 height 480
click at [72, 157] on div "Questions" at bounding box center [61, 156] width 46 height 13
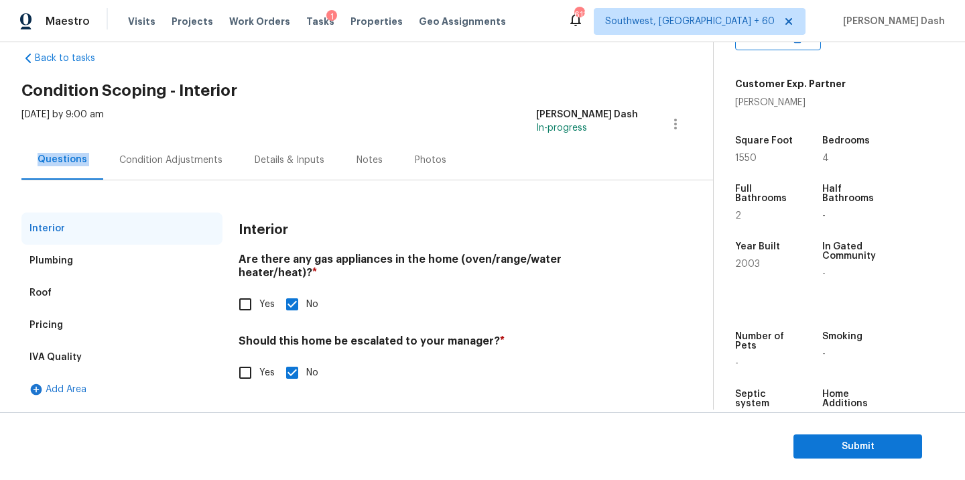
click at [241, 364] on input "Yes" at bounding box center [245, 372] width 28 height 28
checkbox input "true"
checkbox input "false"
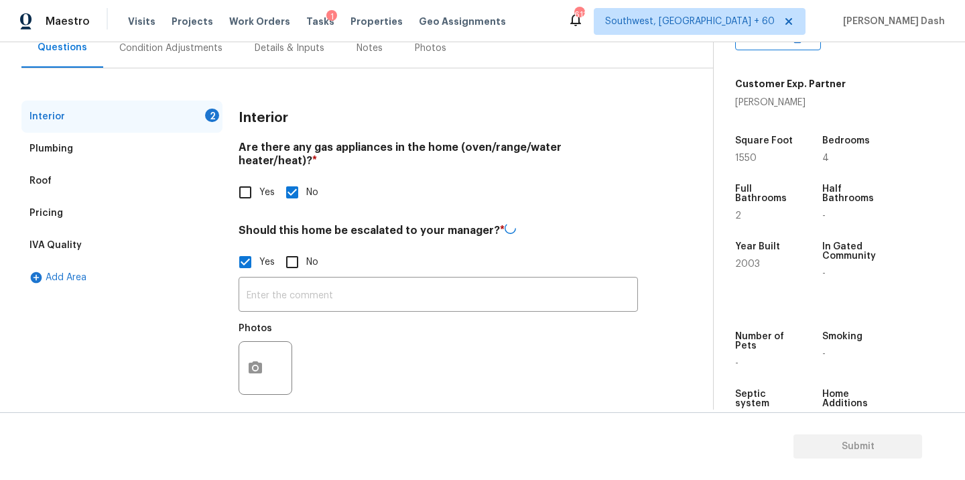
click at [283, 316] on div "Photos" at bounding box center [266, 359] width 56 height 87
click at [283, 289] on input "text" at bounding box center [437, 295] width 399 height 31
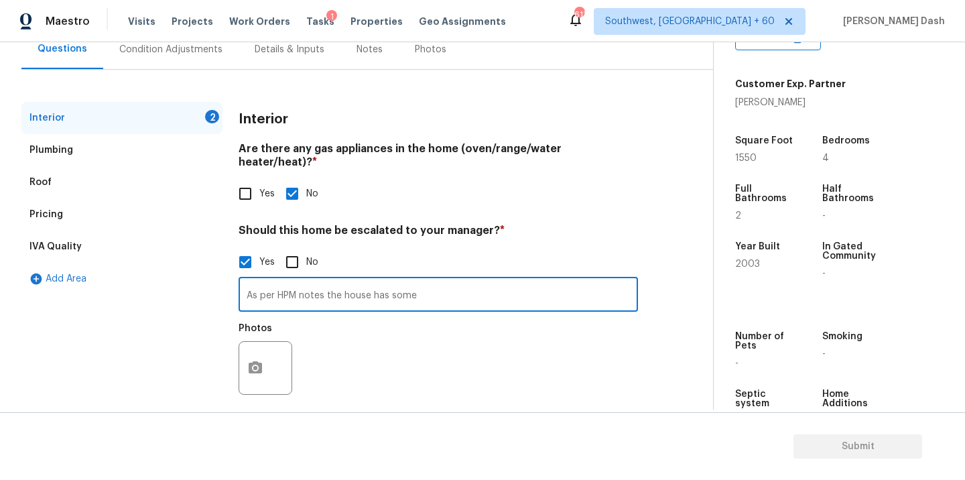
paste input "Common settlement"
type input "As per HPM notes the house has some Common settlement cracks, hence possible fo…"
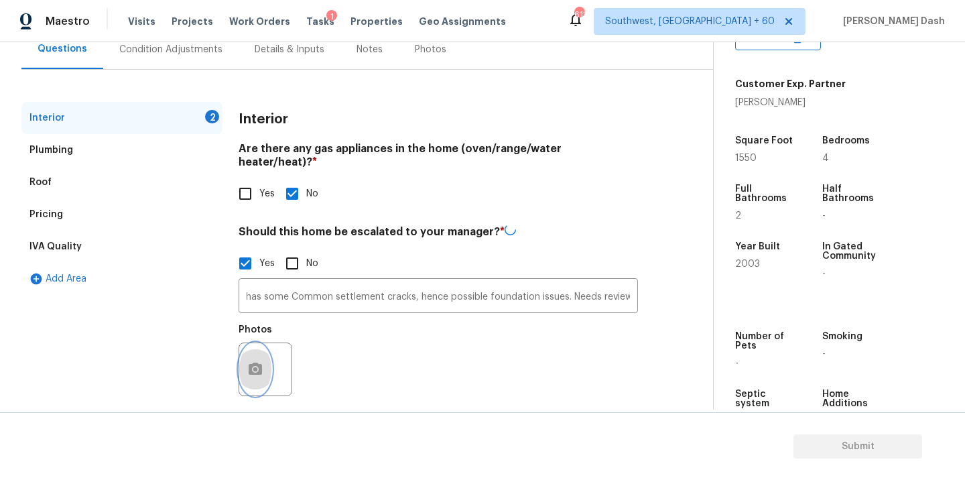
click at [258, 361] on icon "button" at bounding box center [255, 369] width 16 height 16
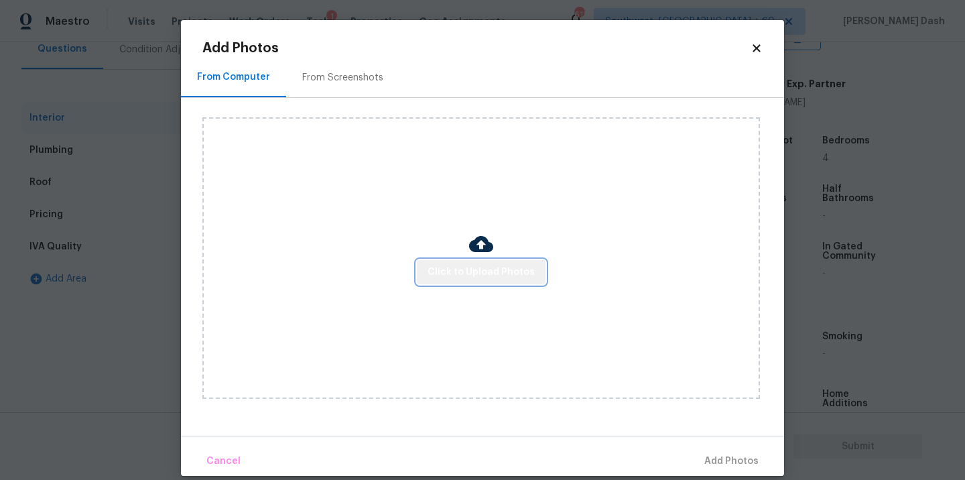
click at [485, 272] on span "Click to Upload Photos" at bounding box center [480, 272] width 107 height 17
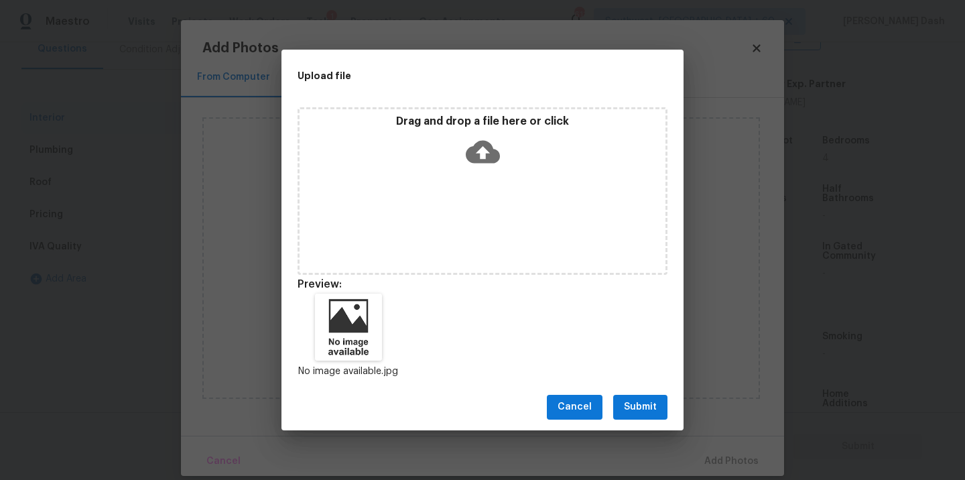
click at [633, 396] on button "Submit" at bounding box center [640, 407] width 54 height 25
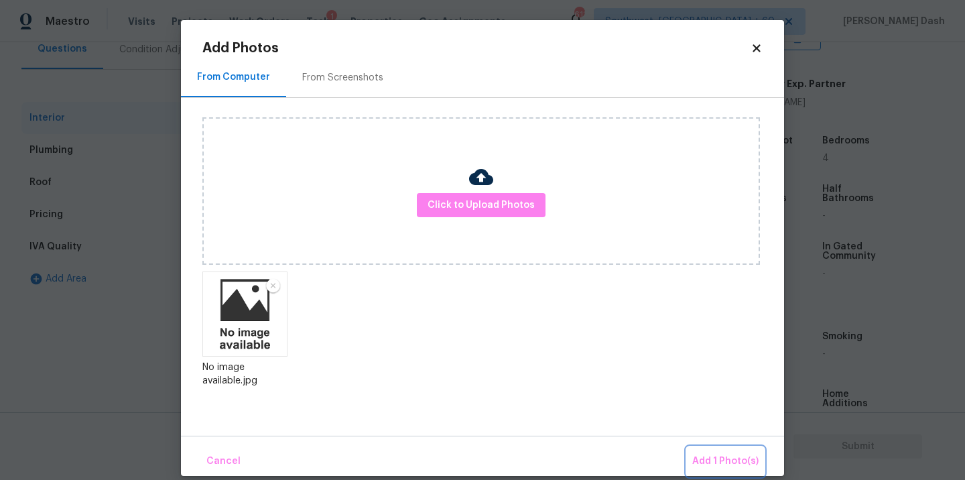
click at [710, 448] on button "Add 1 Photo(s)" at bounding box center [725, 461] width 77 height 29
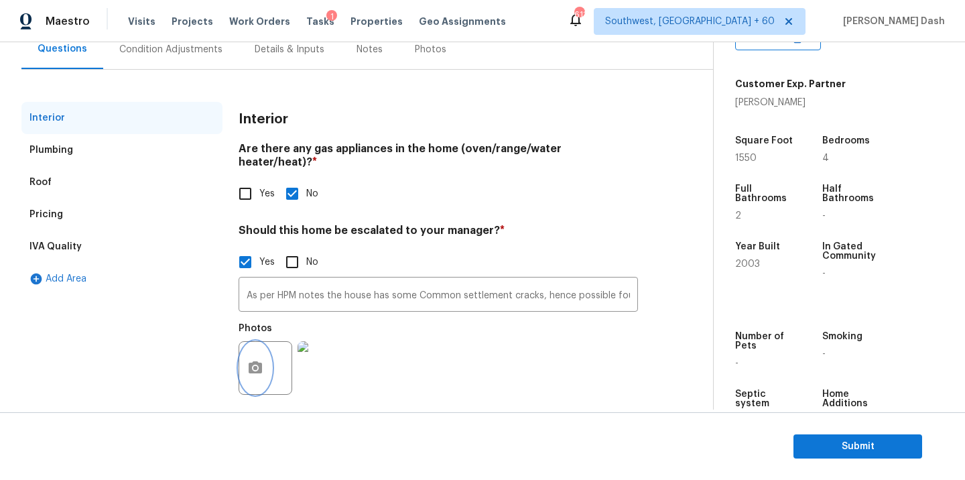
scroll to position [15, 0]
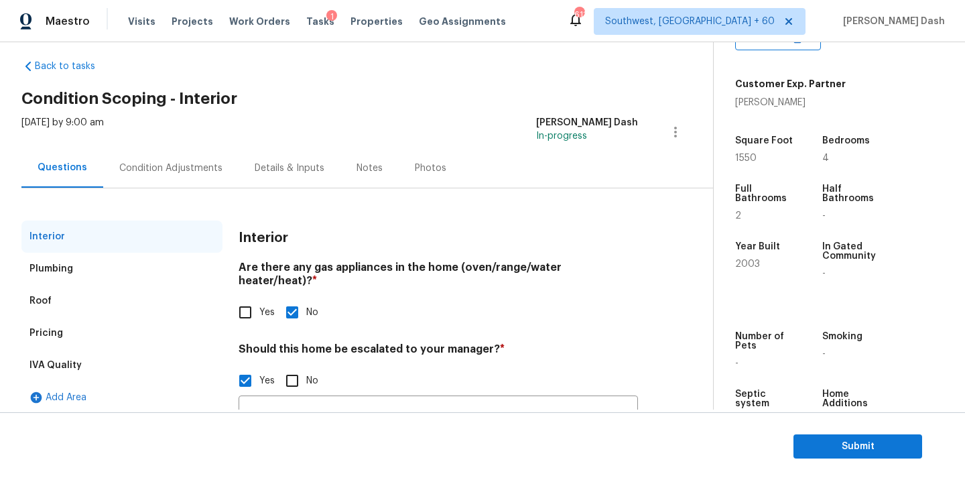
click at [148, 174] on div "Condition Adjustments" at bounding box center [170, 167] width 103 height 13
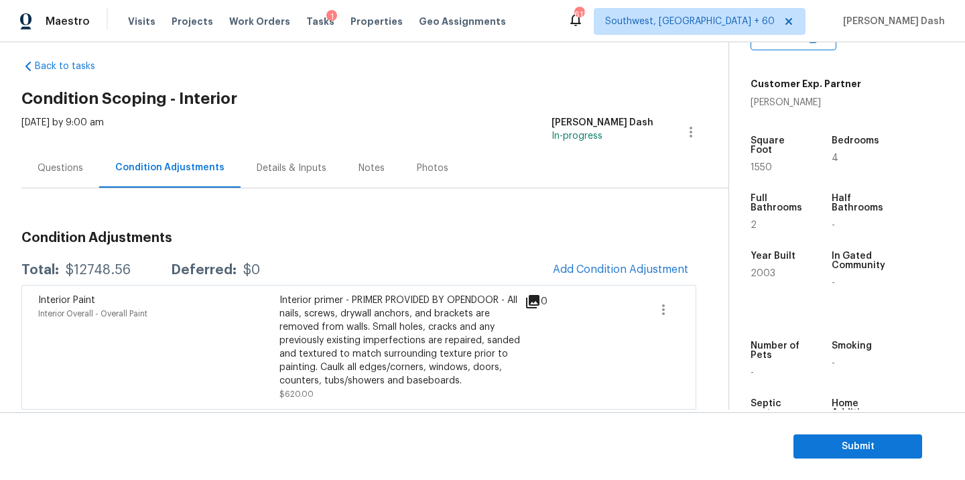
click at [95, 270] on div "$12748.56" at bounding box center [98, 269] width 65 height 13
copy div "$12748.56"
click at [53, 167] on div "Questions" at bounding box center [61, 167] width 46 height 13
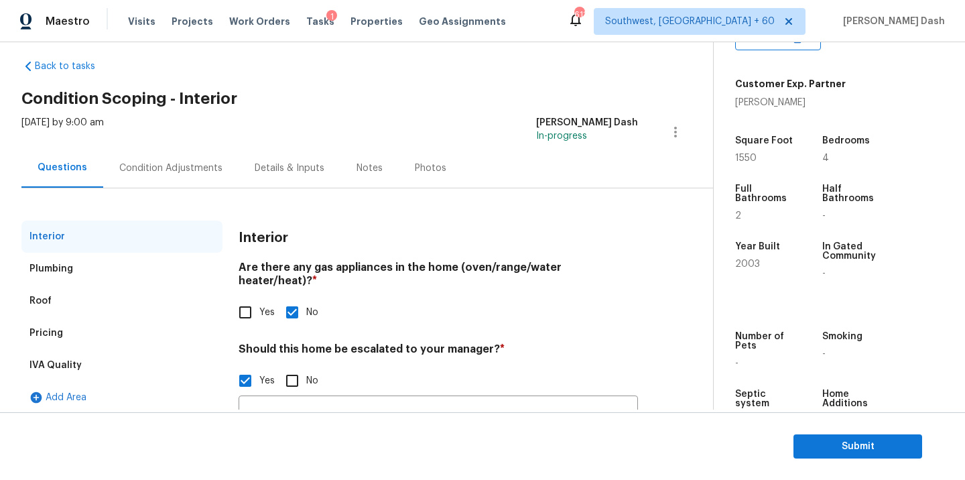
click at [61, 333] on div "Pricing" at bounding box center [121, 333] width 201 height 32
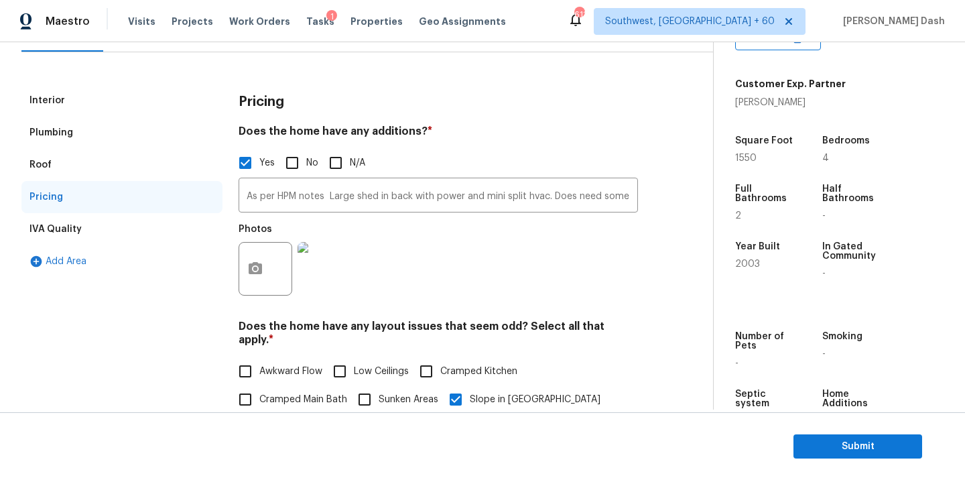
scroll to position [171, 0]
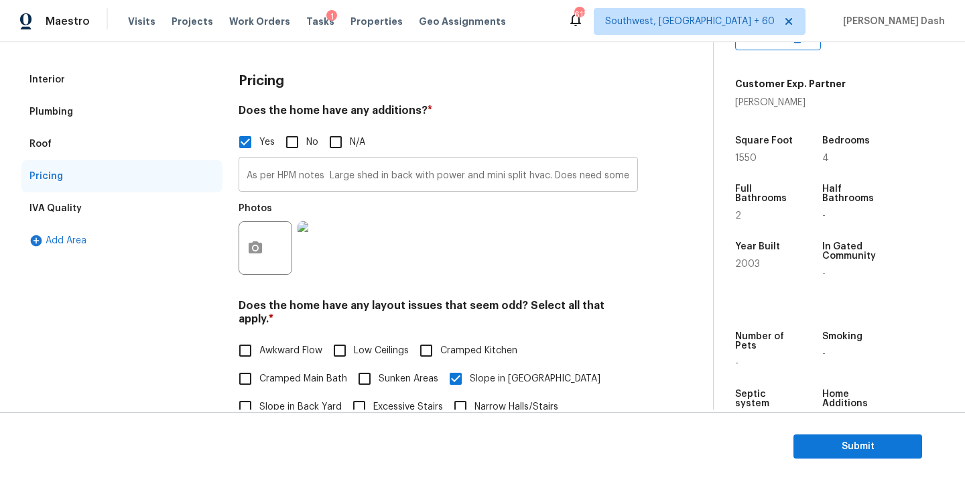
click at [384, 180] on input "As per HPM notes Large shed in back with power and mini split hvac. Does need s…" at bounding box center [437, 175] width 399 height 31
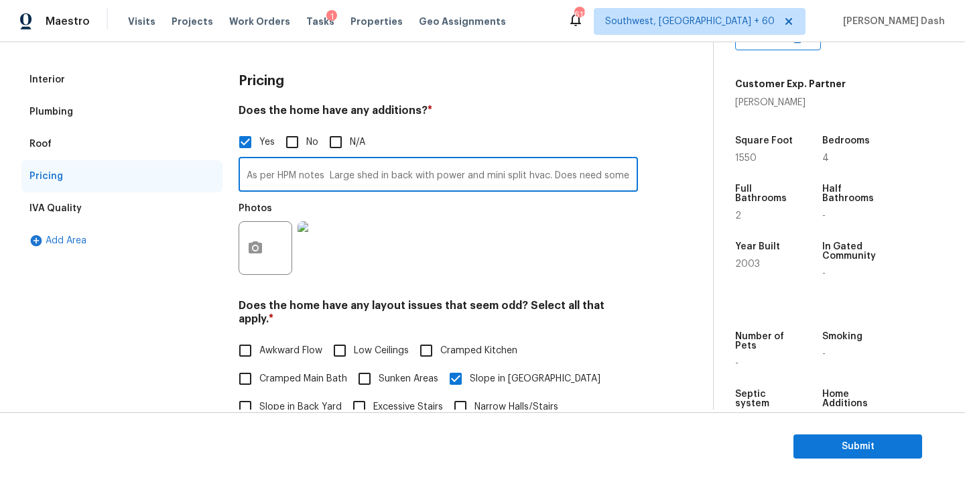
click at [384, 180] on input "As per HPM notes Large shed in back with power and mini split hvac. Does need s…" at bounding box center [437, 175] width 399 height 31
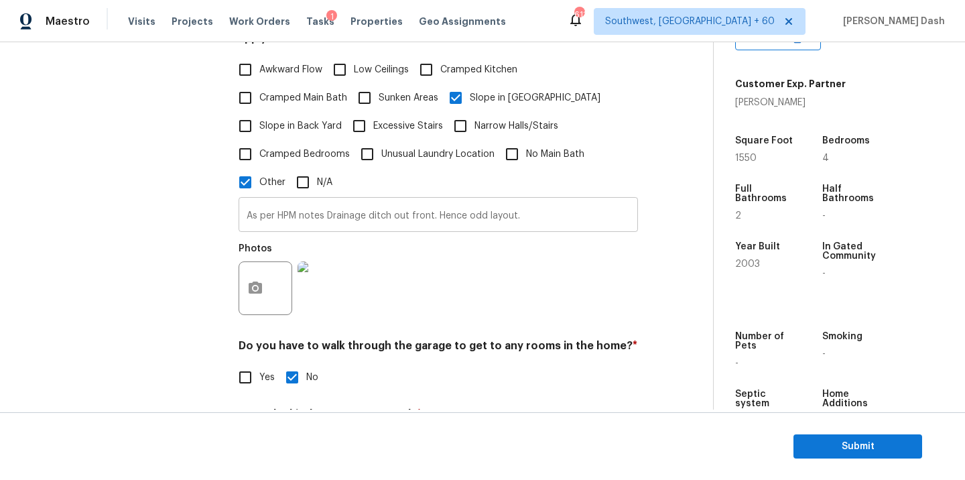
click at [347, 206] on input "As per HPM notes Drainage ditch out front. Hence odd layout." at bounding box center [437, 215] width 399 height 31
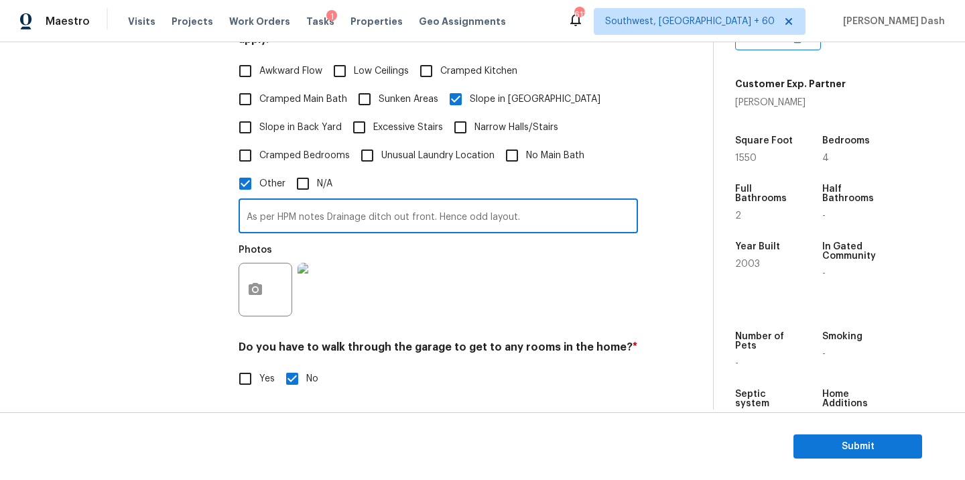
click at [347, 206] on input "As per HPM notes Drainage ditch out front. Hence odd layout." at bounding box center [437, 217] width 399 height 31
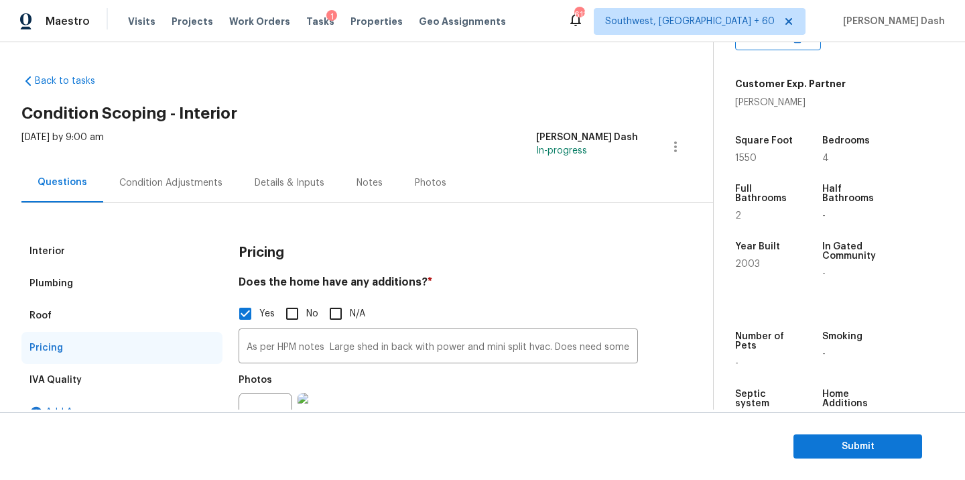
click at [68, 257] on div "Interior" at bounding box center [121, 251] width 201 height 32
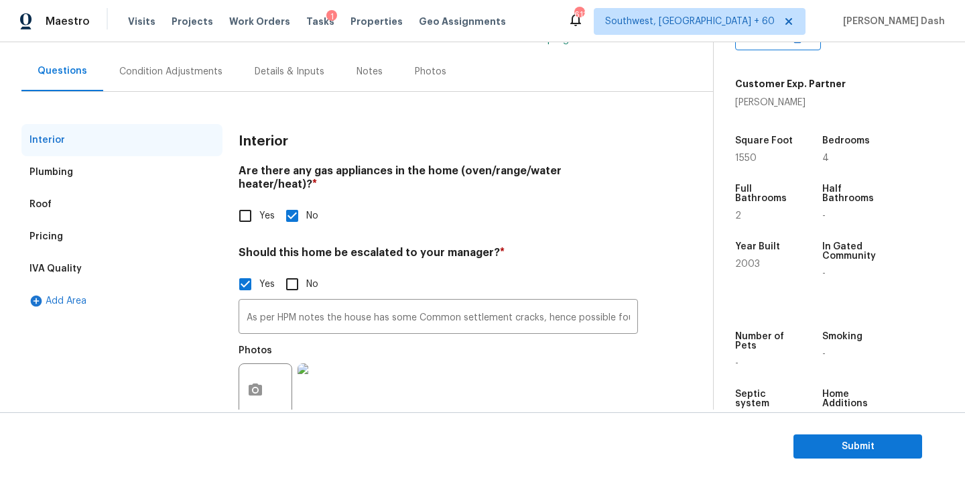
scroll to position [133, 0]
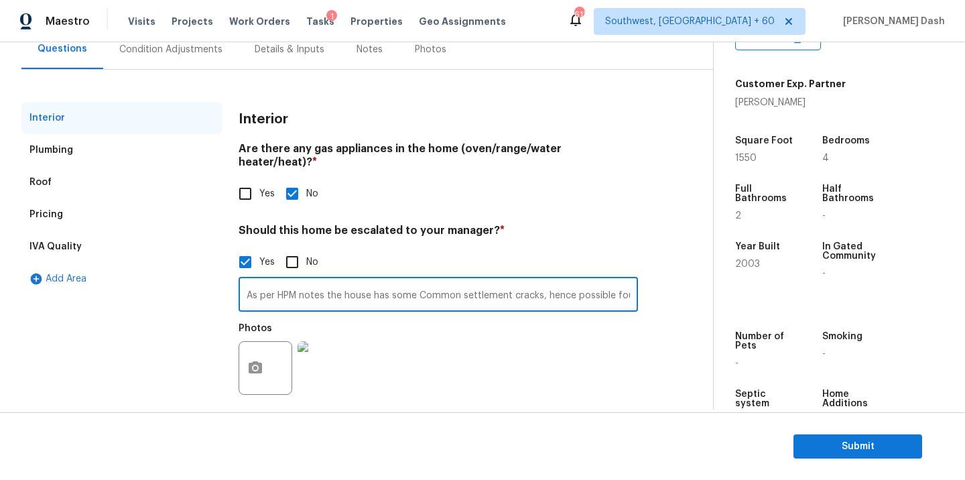
click at [379, 281] on input "As per HPM notes the house has some Common settlement cracks, hence possible fo…" at bounding box center [437, 295] width 399 height 31
click at [853, 441] on span "Submit" at bounding box center [857, 446] width 107 height 17
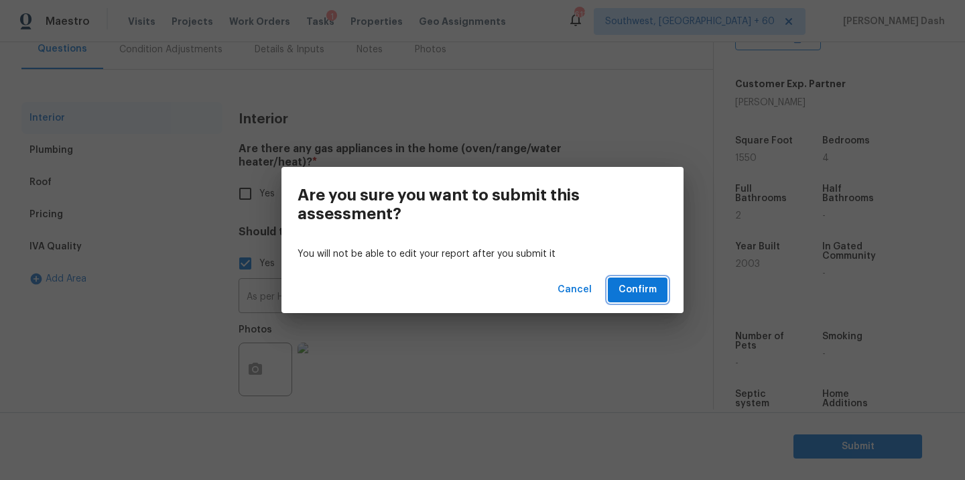
click at [662, 298] on button "Confirm" at bounding box center [638, 289] width 60 height 25
